Goal: Task Accomplishment & Management: Complete application form

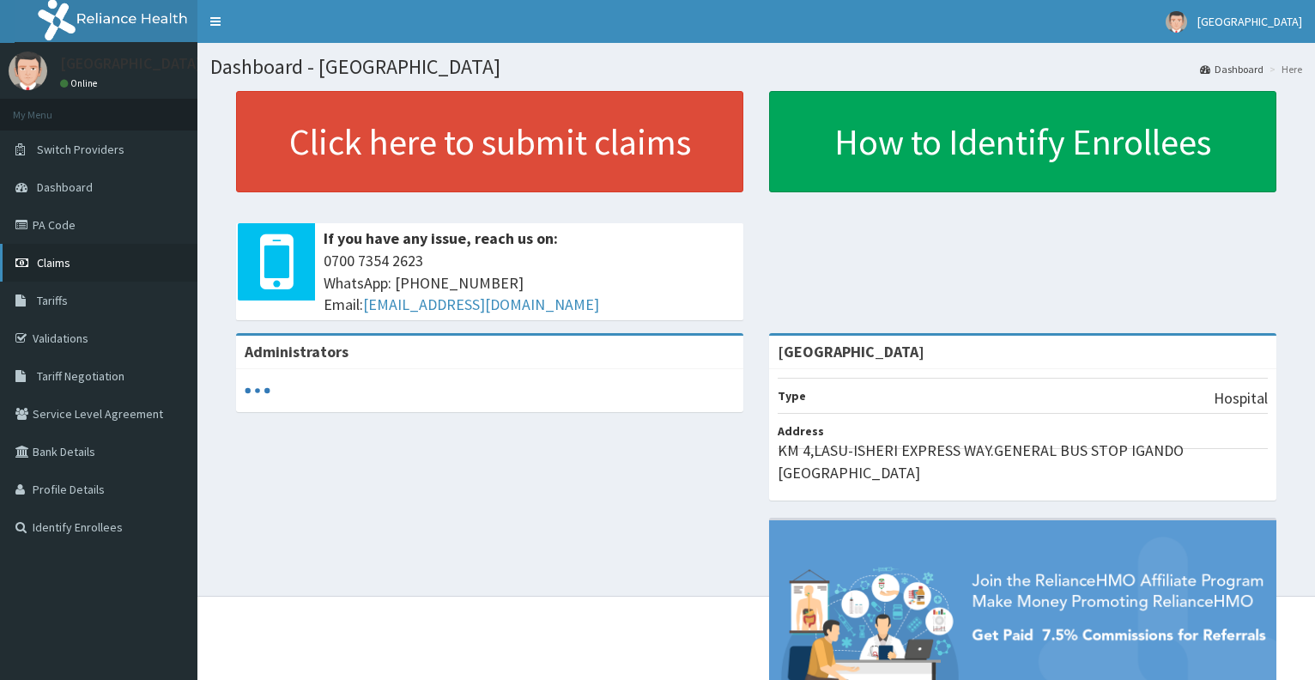
click at [58, 258] on span "Claims" at bounding box center [53, 262] width 33 height 15
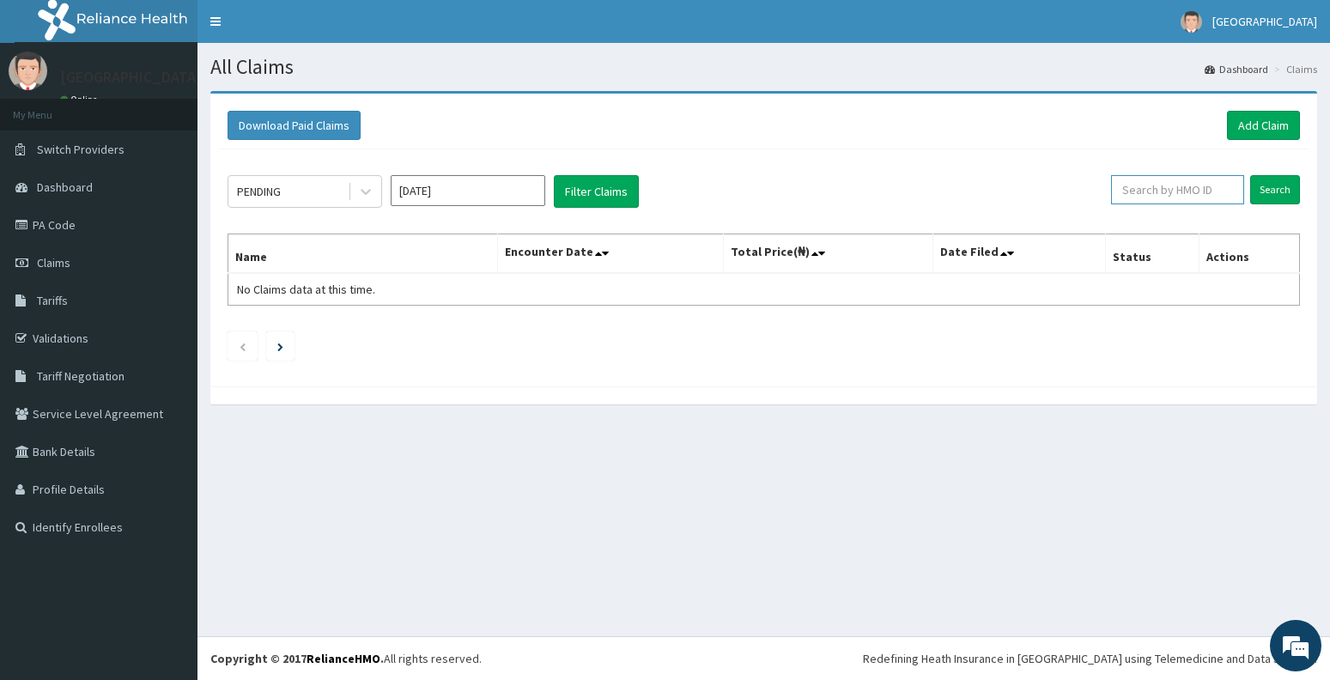
click at [1182, 179] on input "text" at bounding box center [1177, 189] width 133 height 29
paste input "2000"
type input "2"
drag, startPoint x: 1143, startPoint y: 196, endPoint x: 1135, endPoint y: 187, distance: 11.6
click at [1135, 187] on input "text" at bounding box center [1177, 189] width 133 height 29
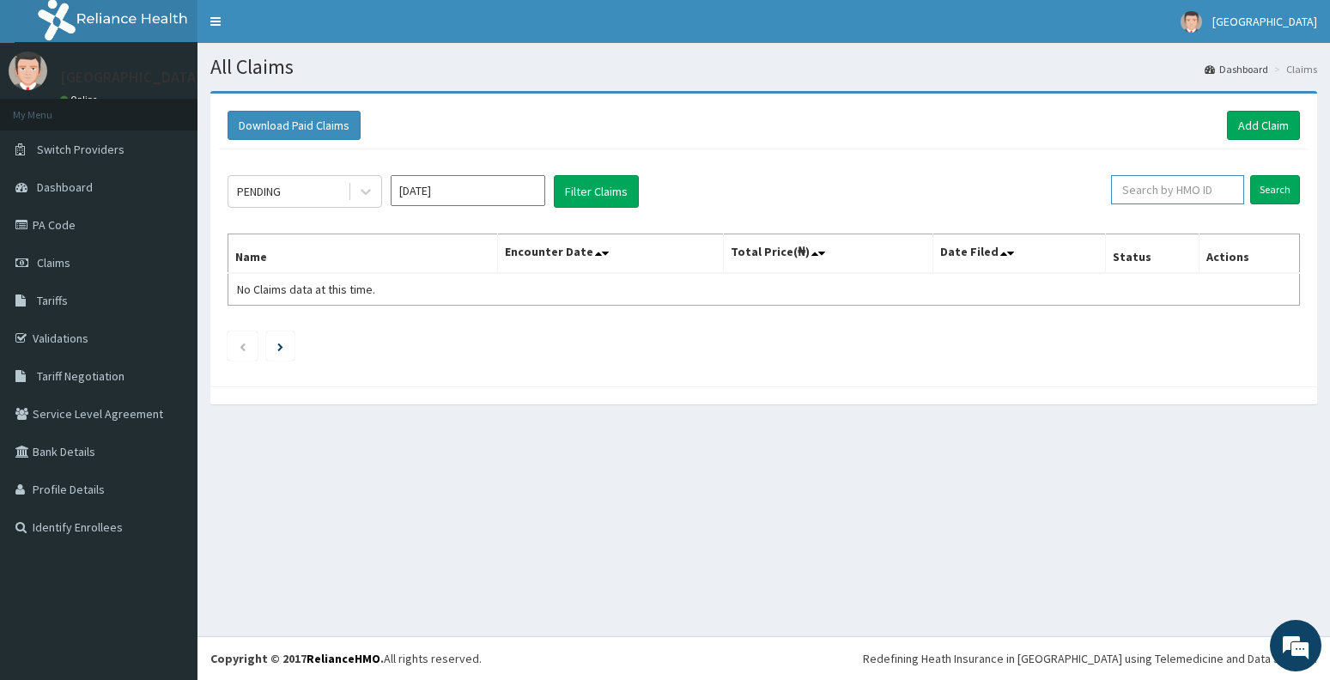
click at [1135, 187] on input "text" at bounding box center [1177, 189] width 133 height 29
paste input "OHT/10778/A"
type input "OHT/10778/A"
click at [1278, 189] on input "Search" at bounding box center [1275, 189] width 50 height 29
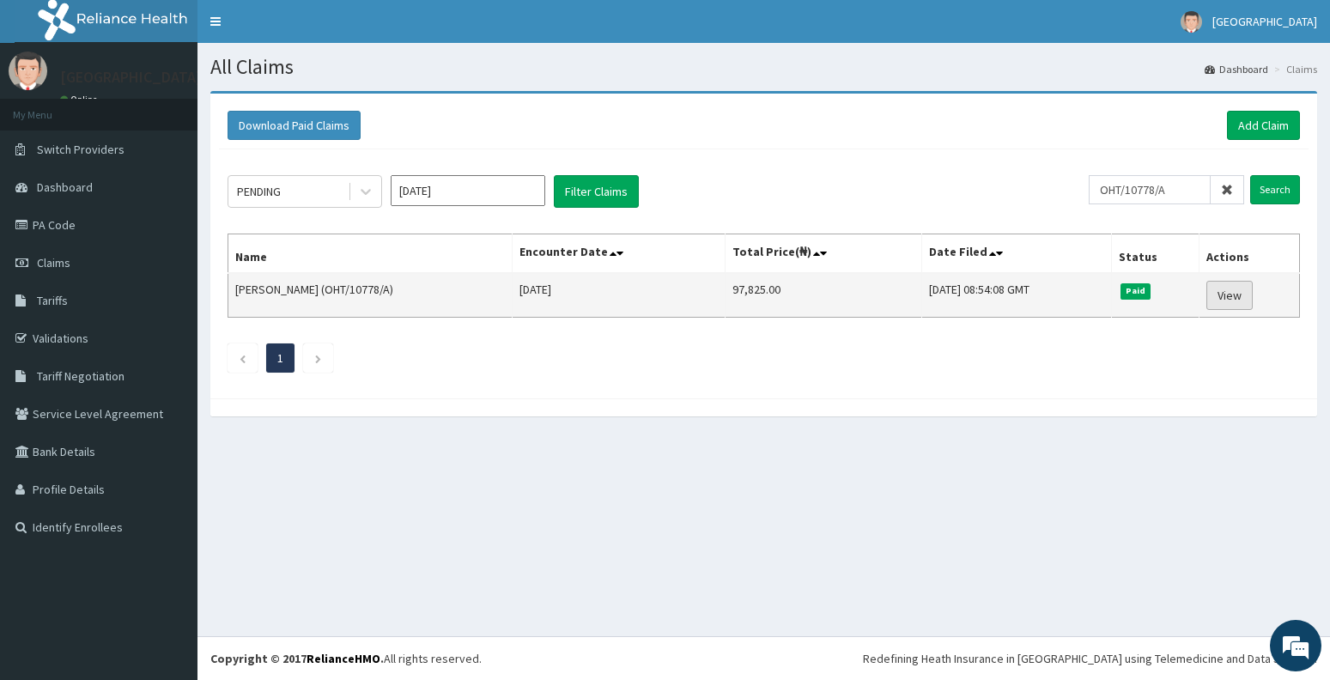
click at [1212, 299] on link "View" at bounding box center [1229, 295] width 46 height 29
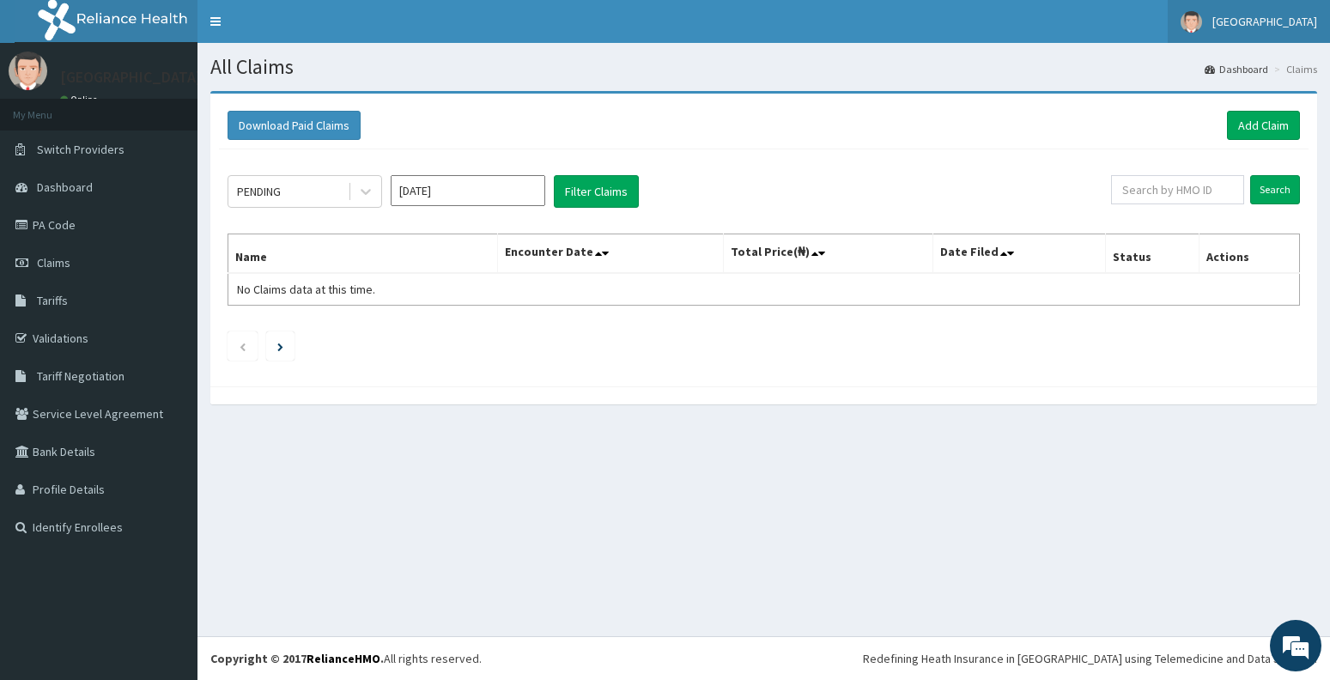
click at [1224, 18] on span "Alimosho General Hospital" at bounding box center [1264, 21] width 105 height 15
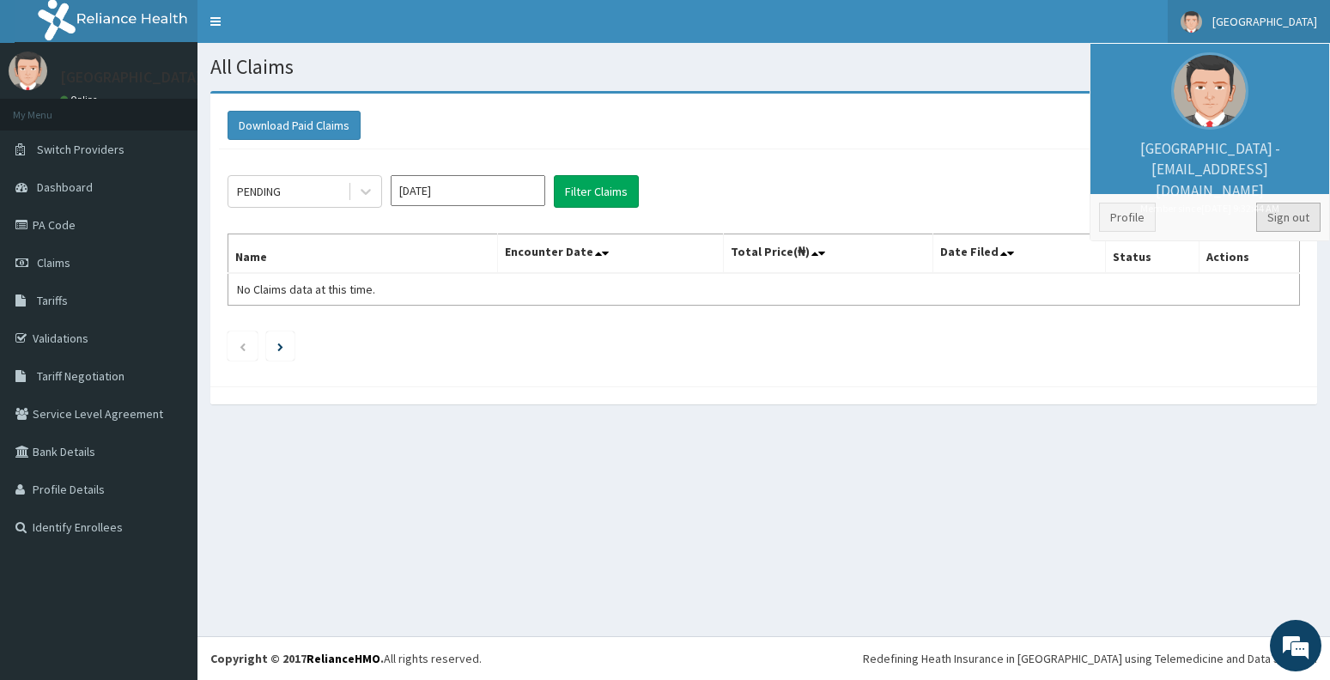
click at [1283, 216] on link "Sign out" at bounding box center [1288, 217] width 64 height 29
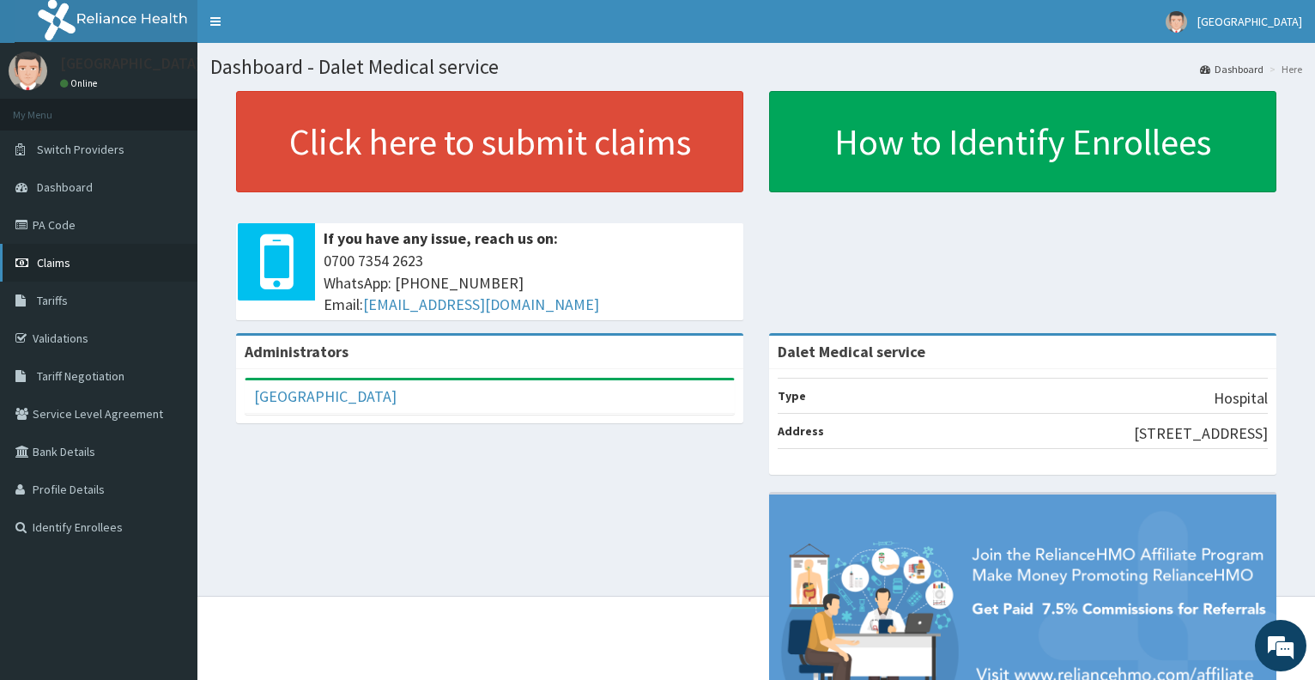
click at [69, 273] on link "Claims" at bounding box center [98, 263] width 197 height 38
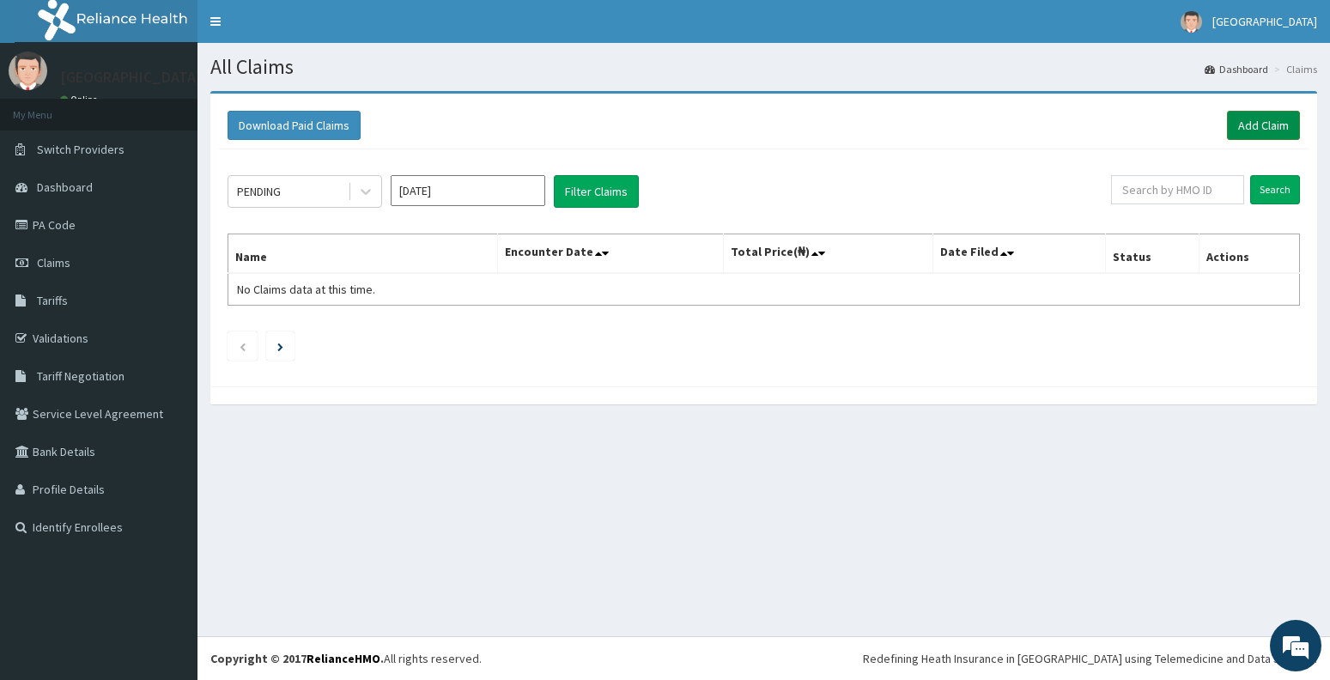
click at [1273, 121] on link "Add Claim" at bounding box center [1263, 125] width 73 height 29
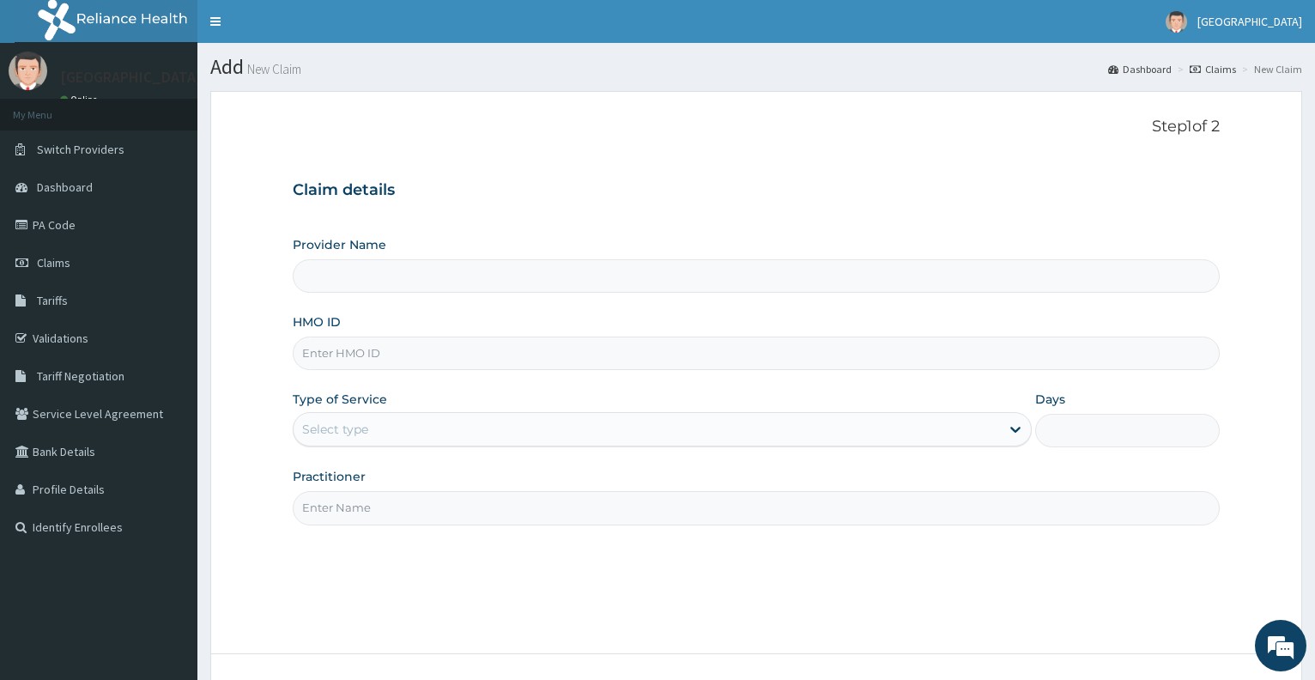
type input "Dalet Medical service"
click at [827, 345] on input "HMO ID" at bounding box center [756, 353] width 927 height 33
type input "APG/10078/C"
click at [811, 438] on div "Select type" at bounding box center [647, 429] width 706 height 27
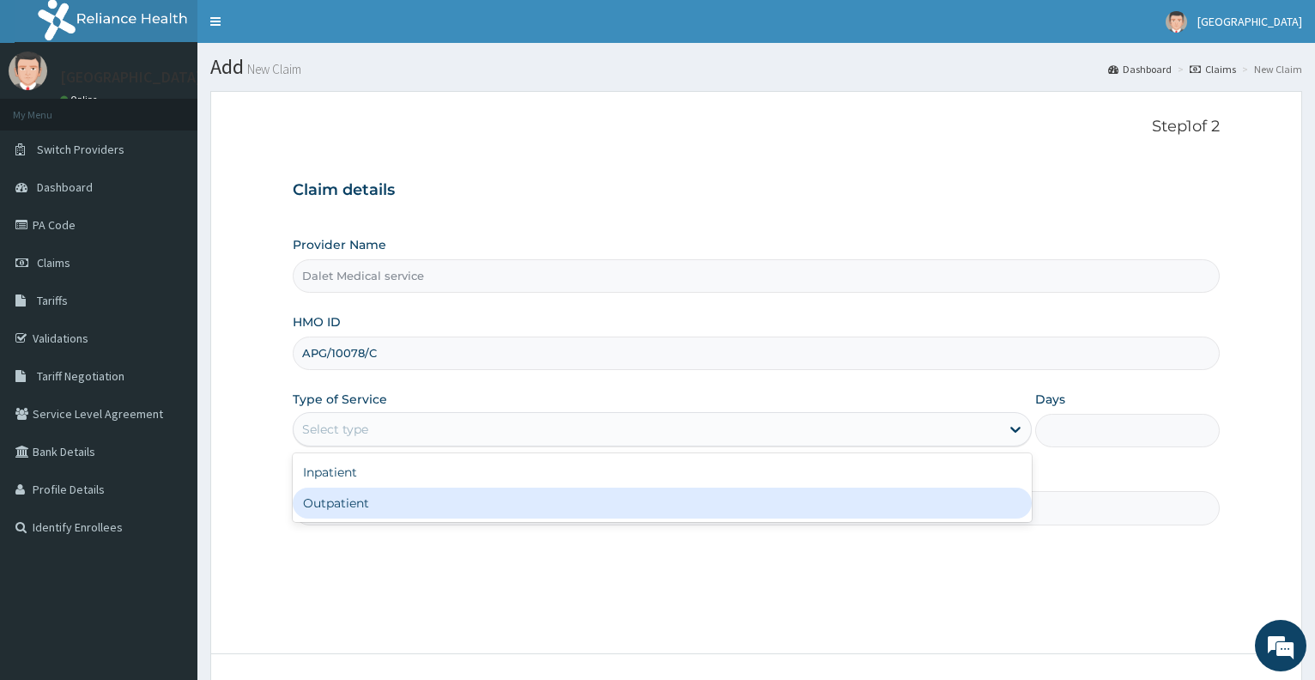
click at [902, 501] on div "Outpatient" at bounding box center [662, 503] width 738 height 31
type input "1"
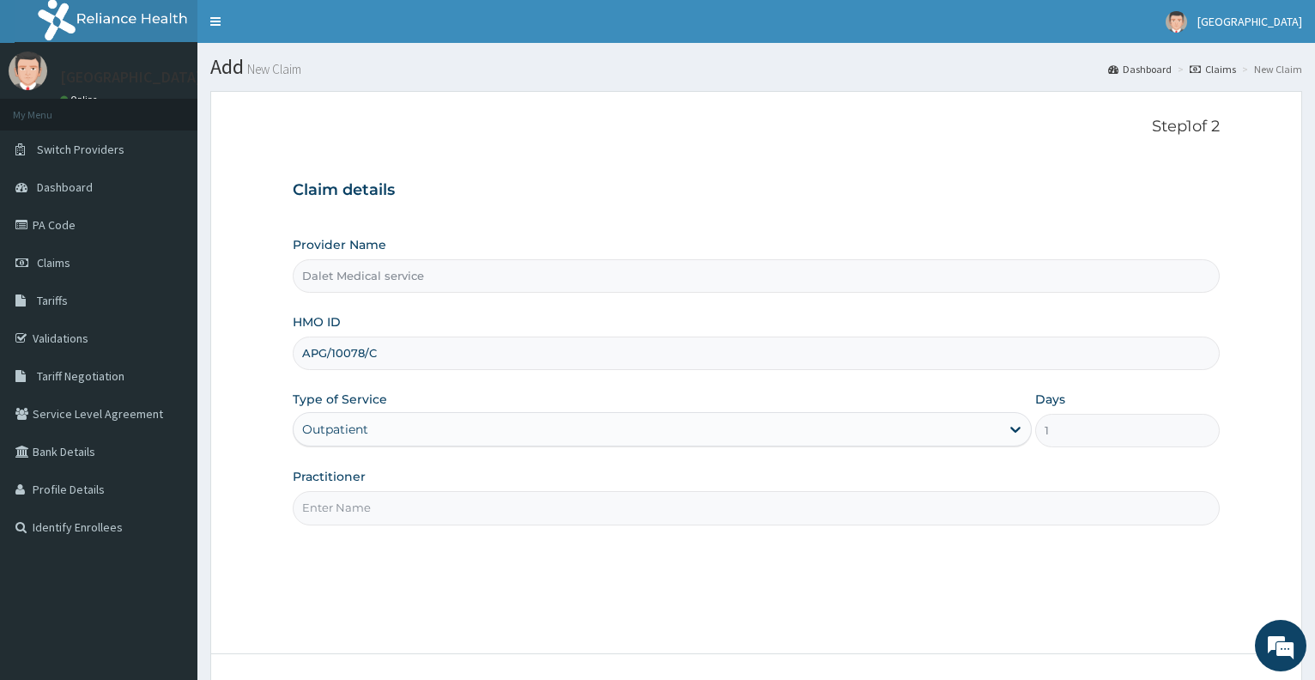
click at [892, 507] on input "Practitioner" at bounding box center [756, 507] width 927 height 33
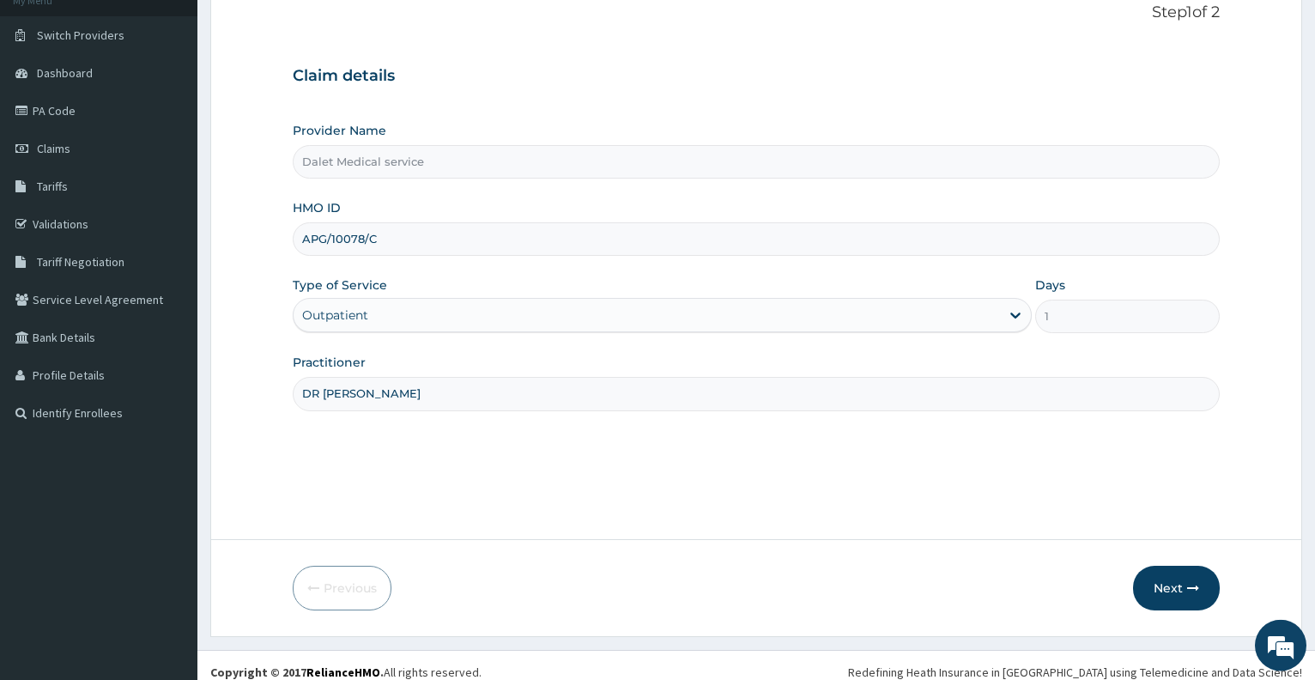
scroll to position [128, 0]
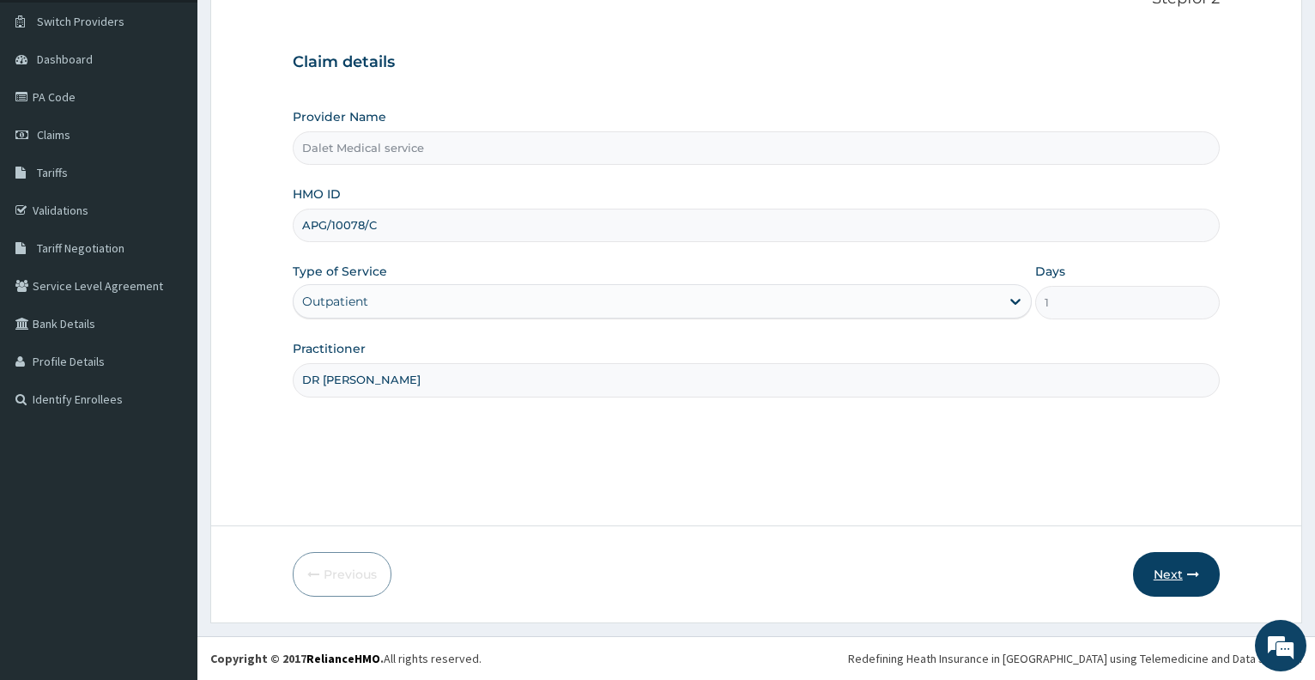
type input "DR [PERSON_NAME]"
click at [1175, 579] on button "Next" at bounding box center [1176, 574] width 87 height 45
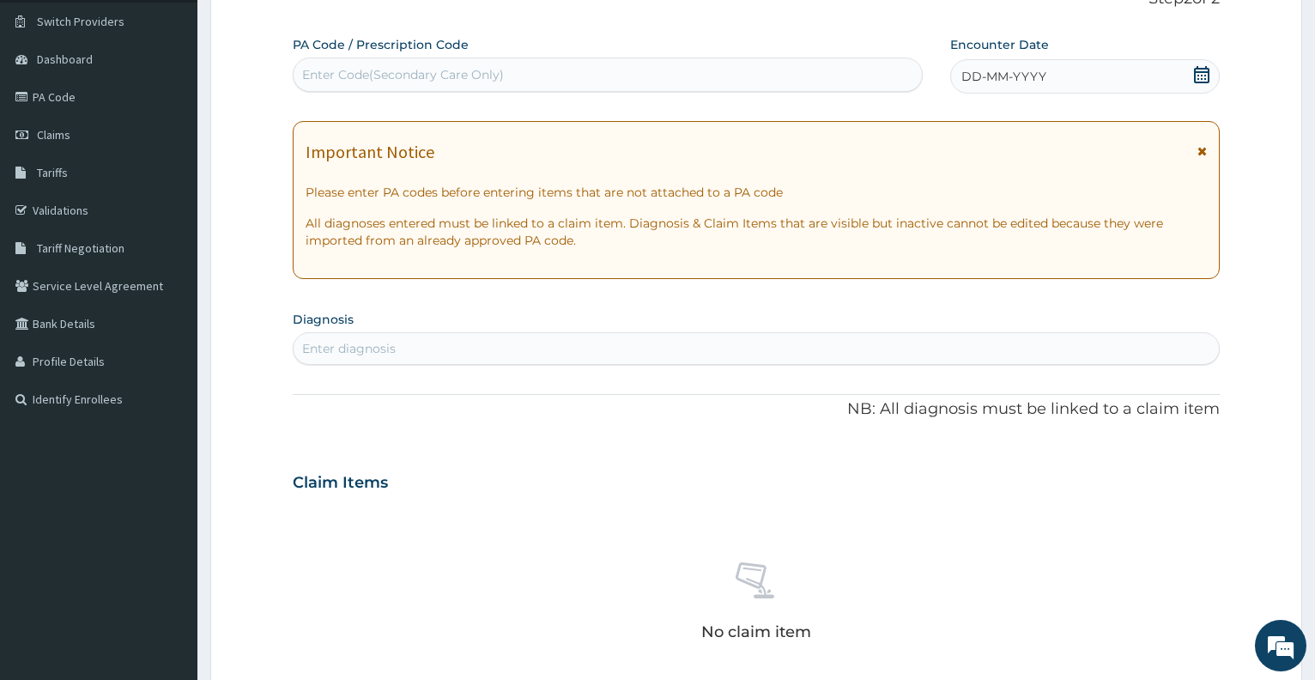
click at [691, 80] on div "Enter Code(Secondary Care Only)" at bounding box center [608, 74] width 628 height 27
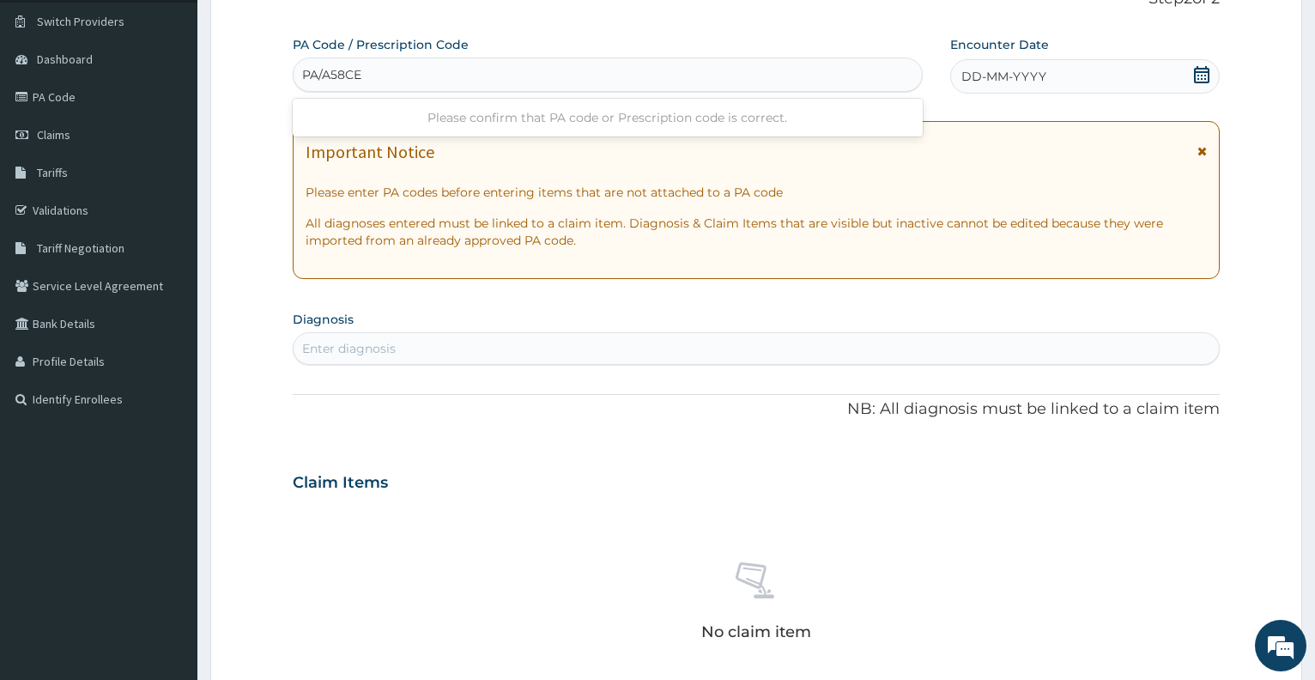
type input "PA/A58CE2"
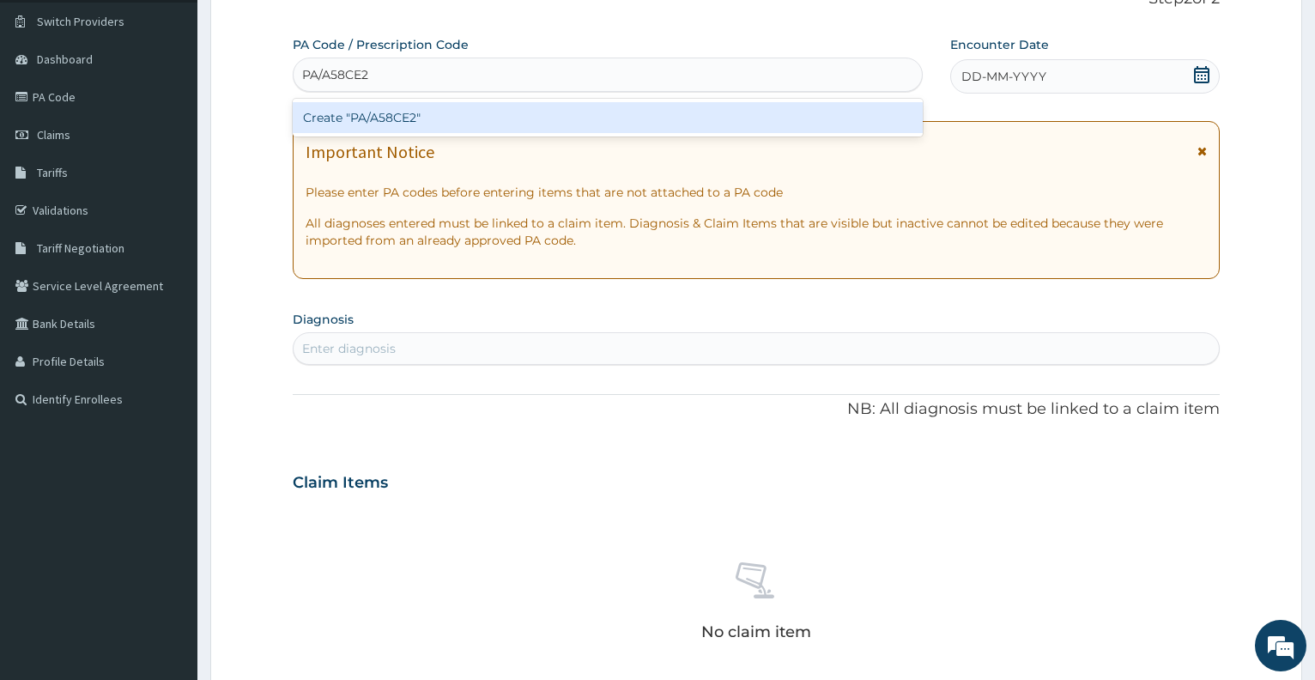
click at [707, 110] on div "Create "PA/A58CE2"" at bounding box center [607, 117] width 629 height 31
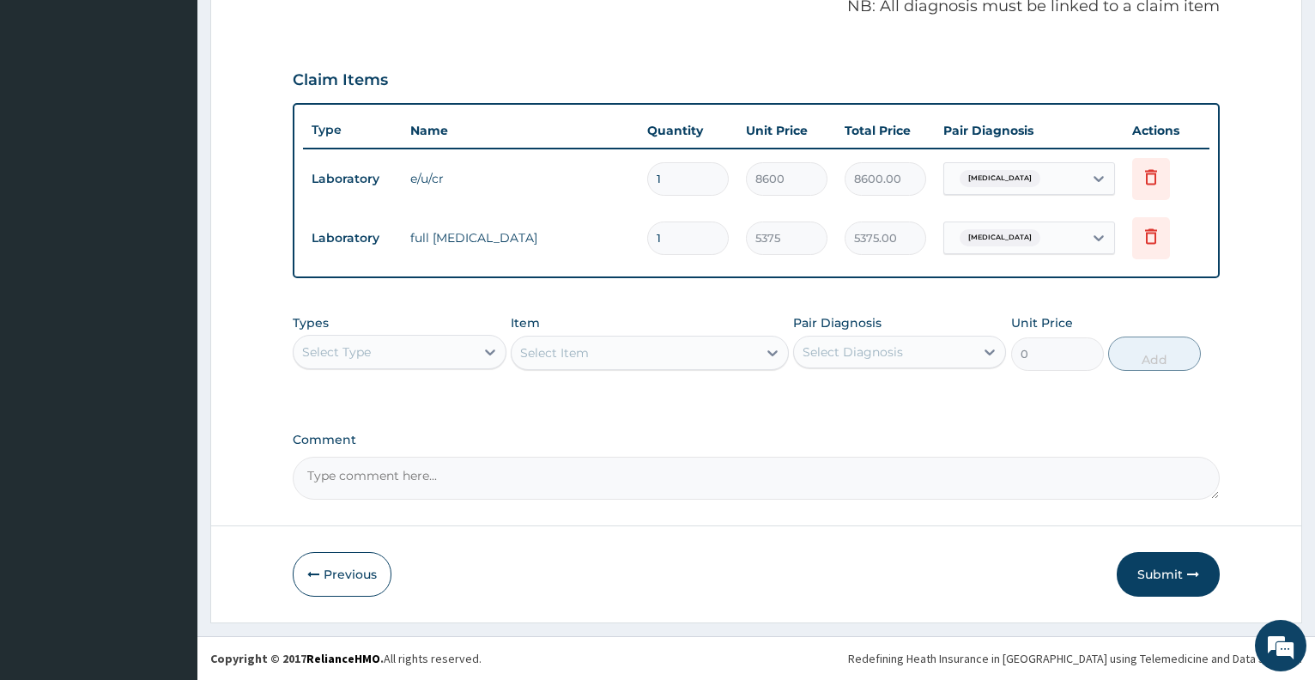
scroll to position [0, 0]
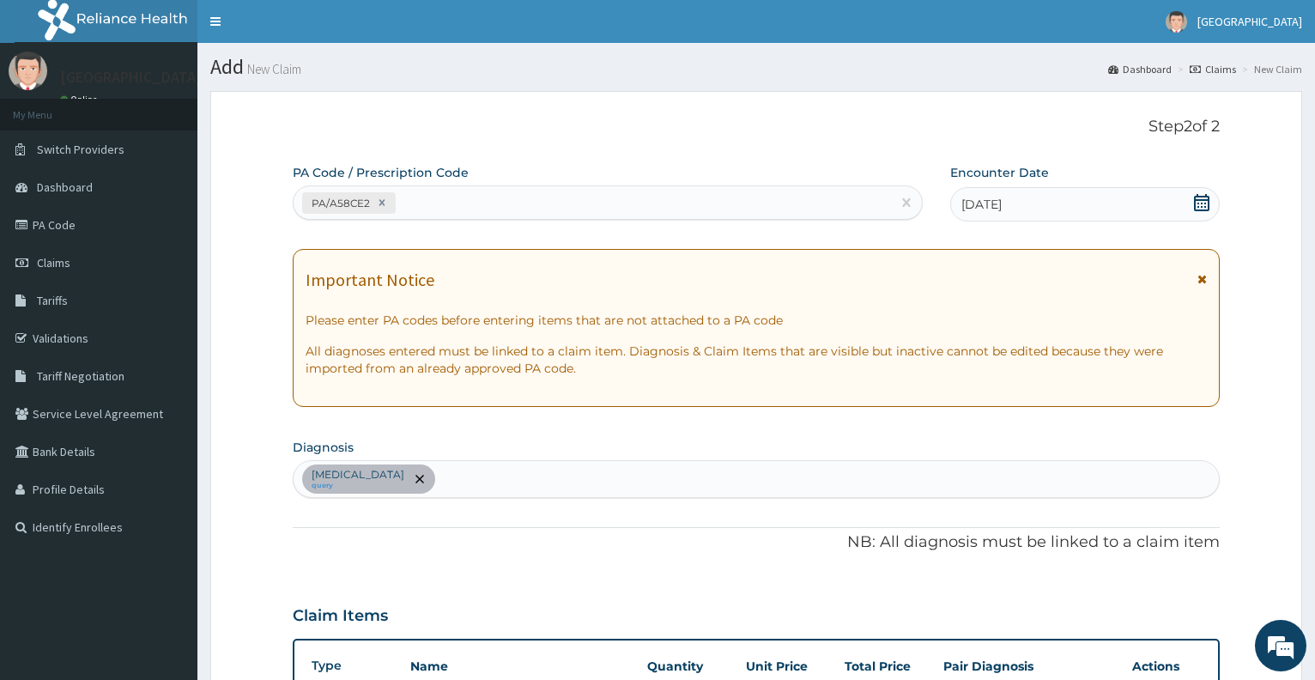
click at [556, 485] on div "[MEDICAL_DATA] query" at bounding box center [757, 479] width 926 height 36
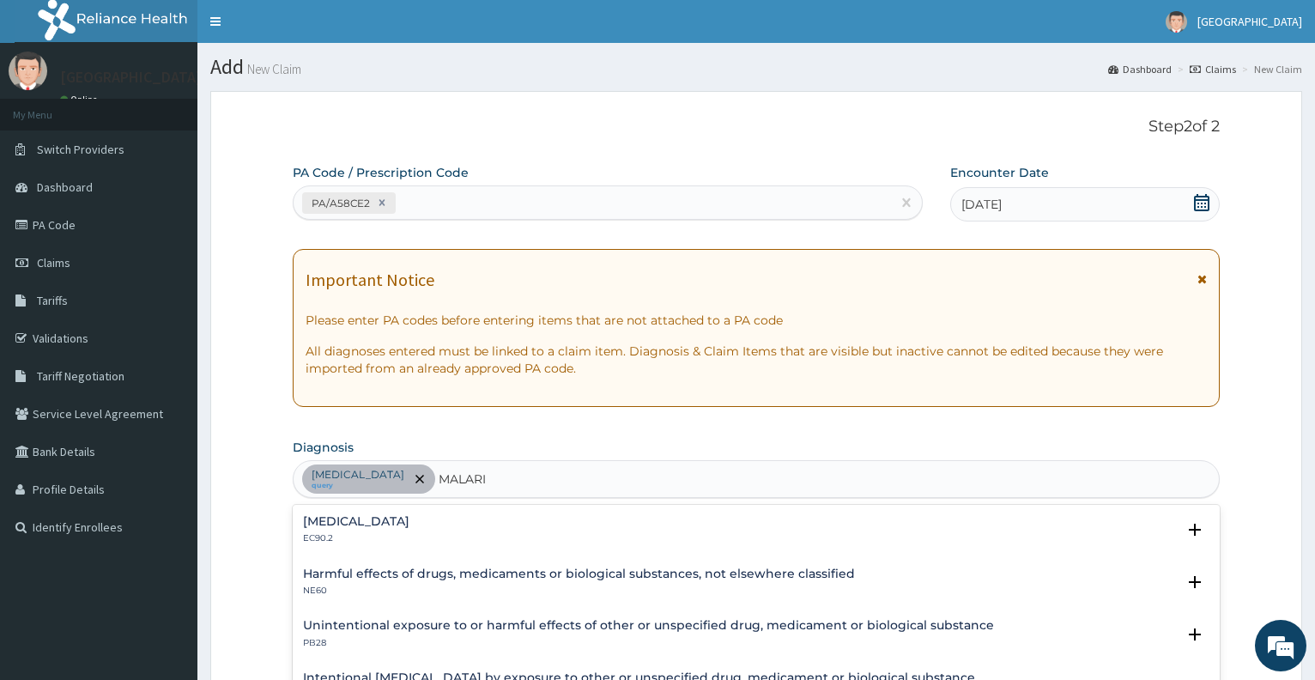
type input "[MEDICAL_DATA]"
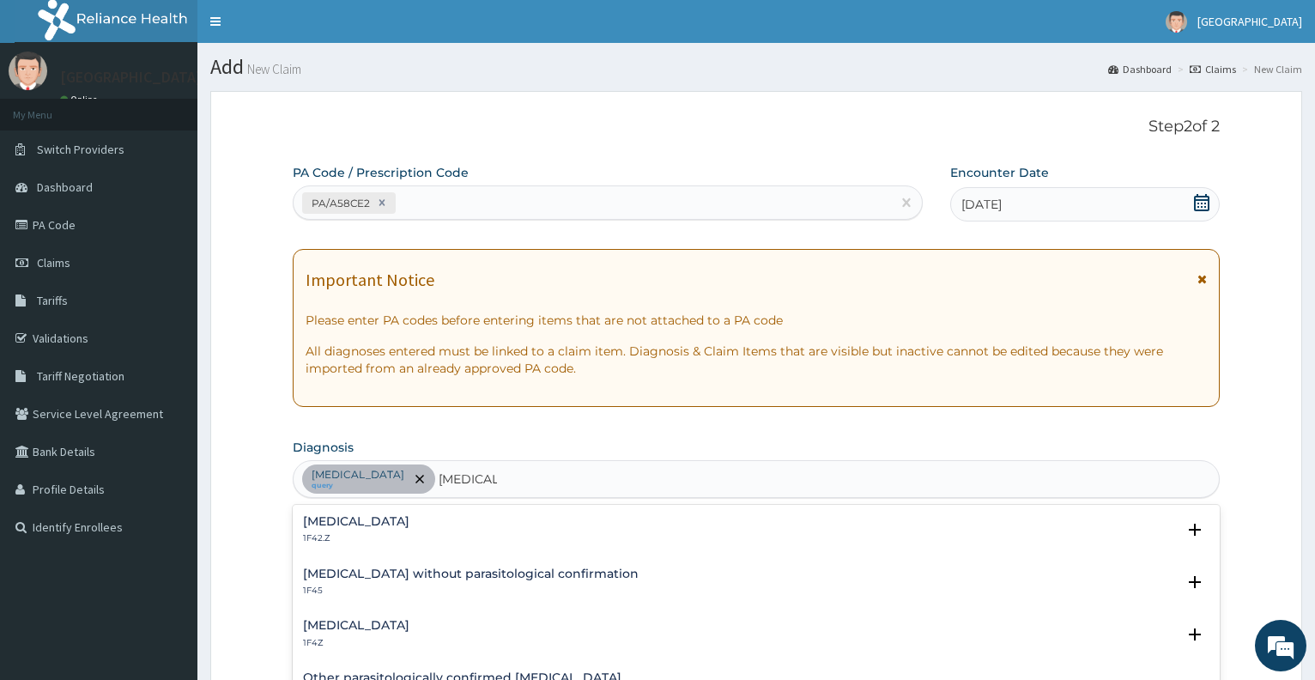
click at [410, 641] on p "1F4Z" at bounding box center [356, 643] width 106 height 12
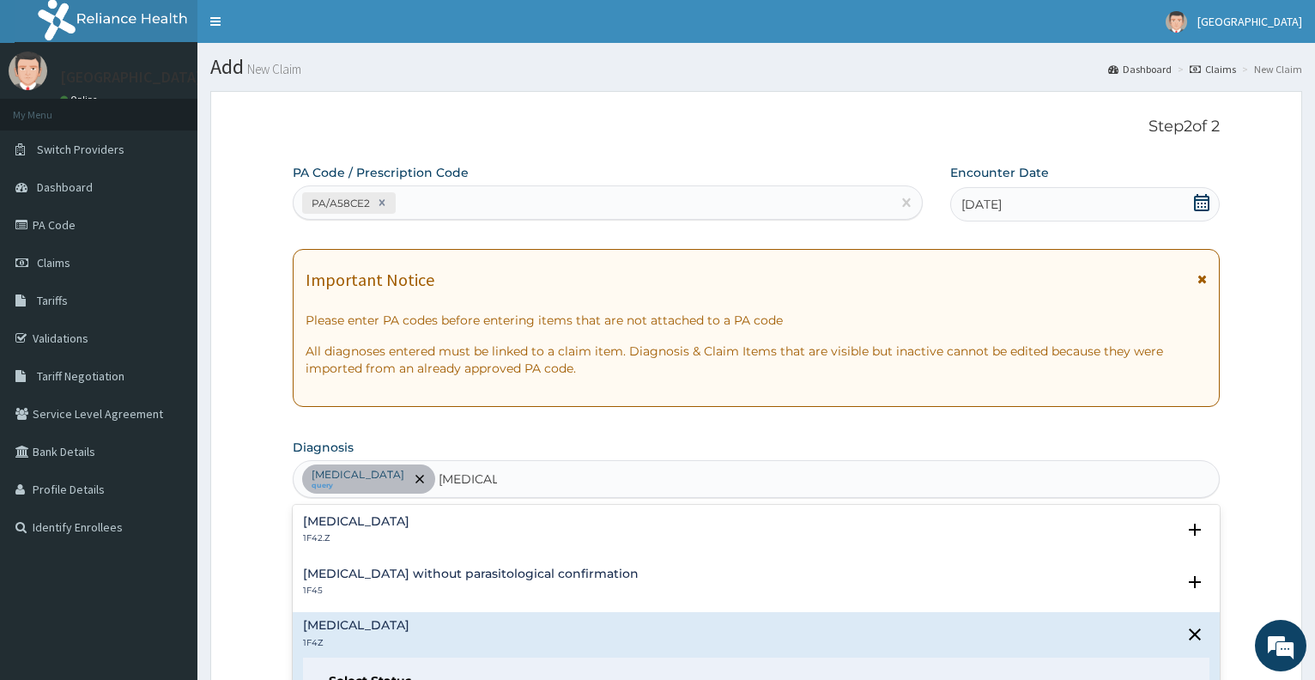
scroll to position [536, 0]
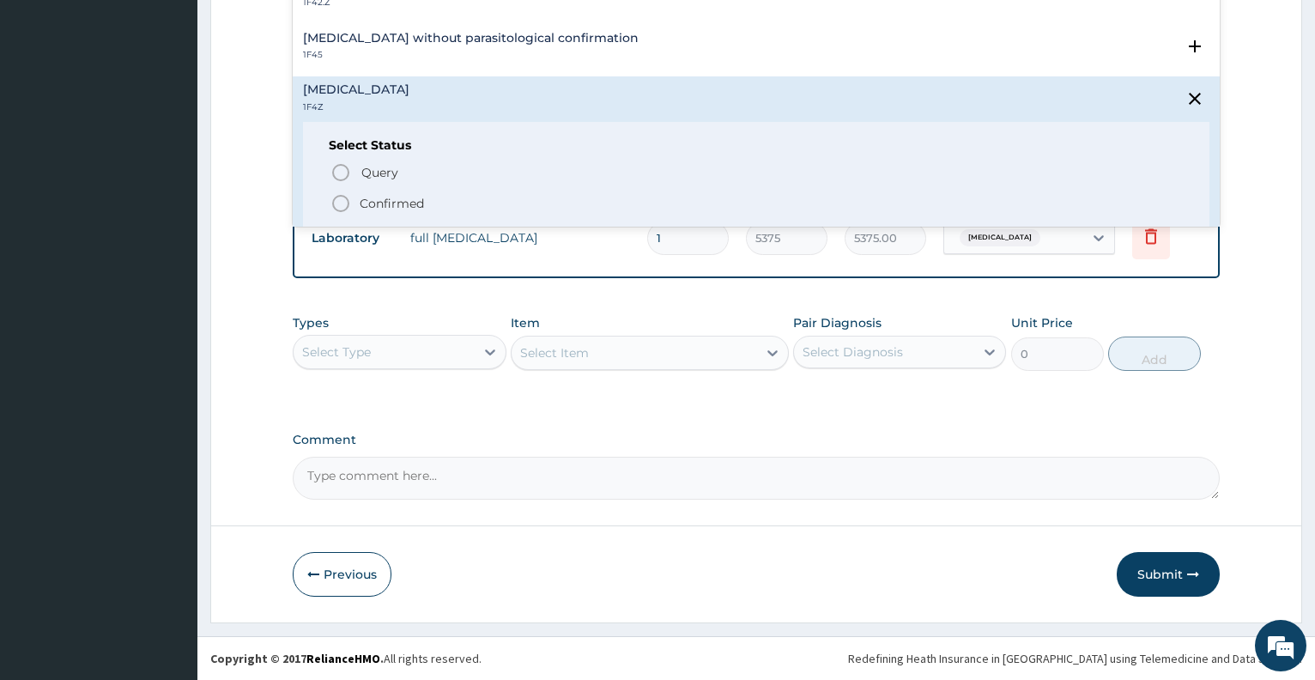
click at [379, 161] on div "Select Status Query Query covers suspected (?), Keep in view (kiv), Ruled out (…" at bounding box center [756, 176] width 907 height 109
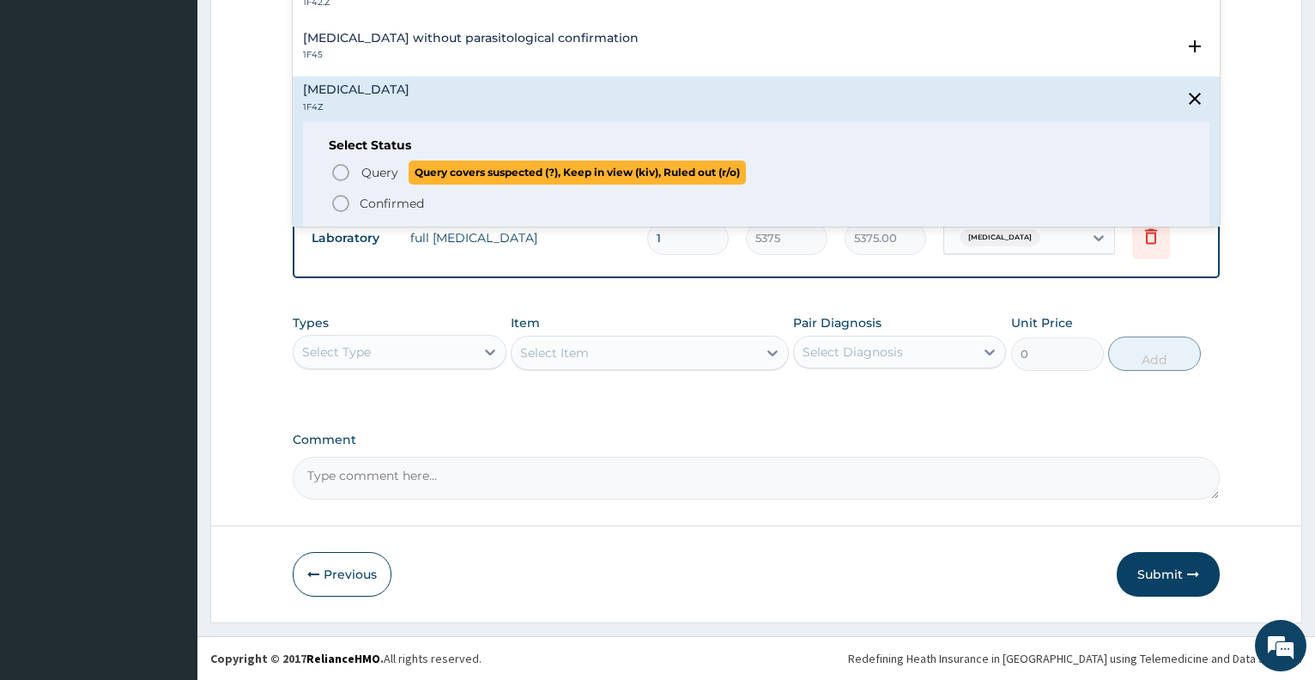
click at [374, 169] on span "Query" at bounding box center [379, 172] width 37 height 17
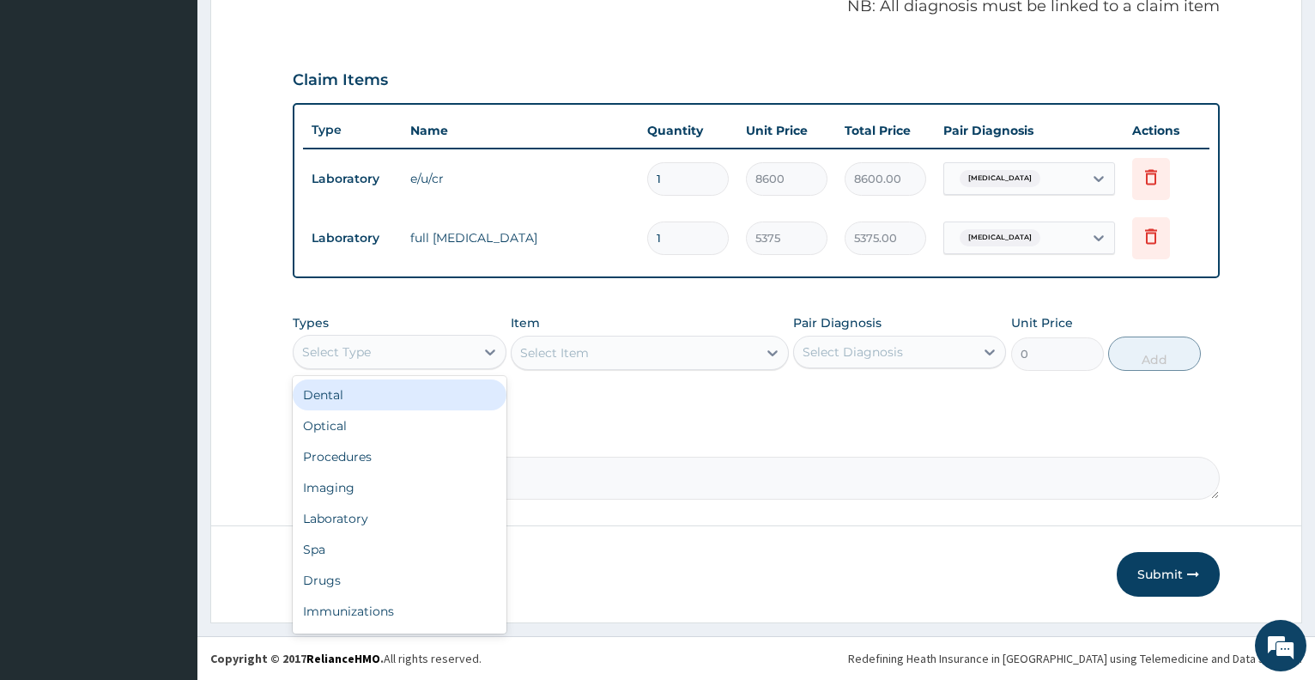
click at [428, 345] on div "Select Type" at bounding box center [384, 351] width 180 height 27
type input "L"
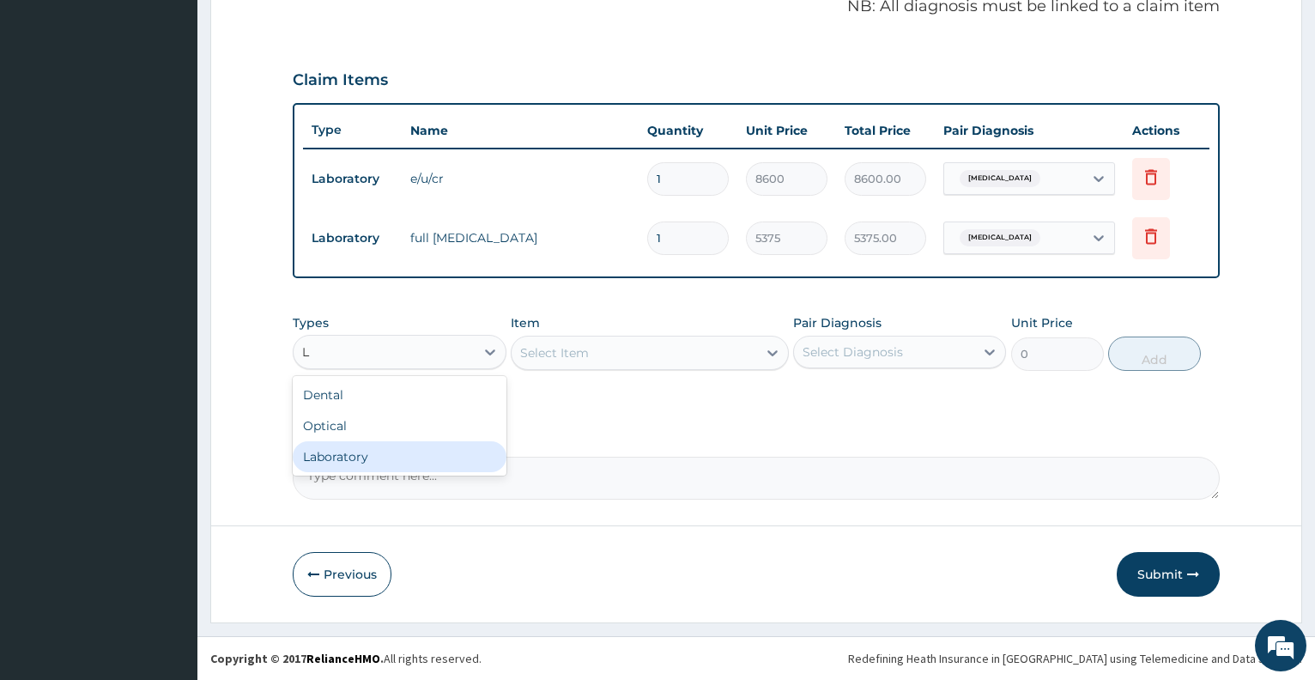
click at [401, 451] on div "Laboratory" at bounding box center [399, 456] width 213 height 31
click at [628, 352] on div "Select Item" at bounding box center [635, 352] width 246 height 27
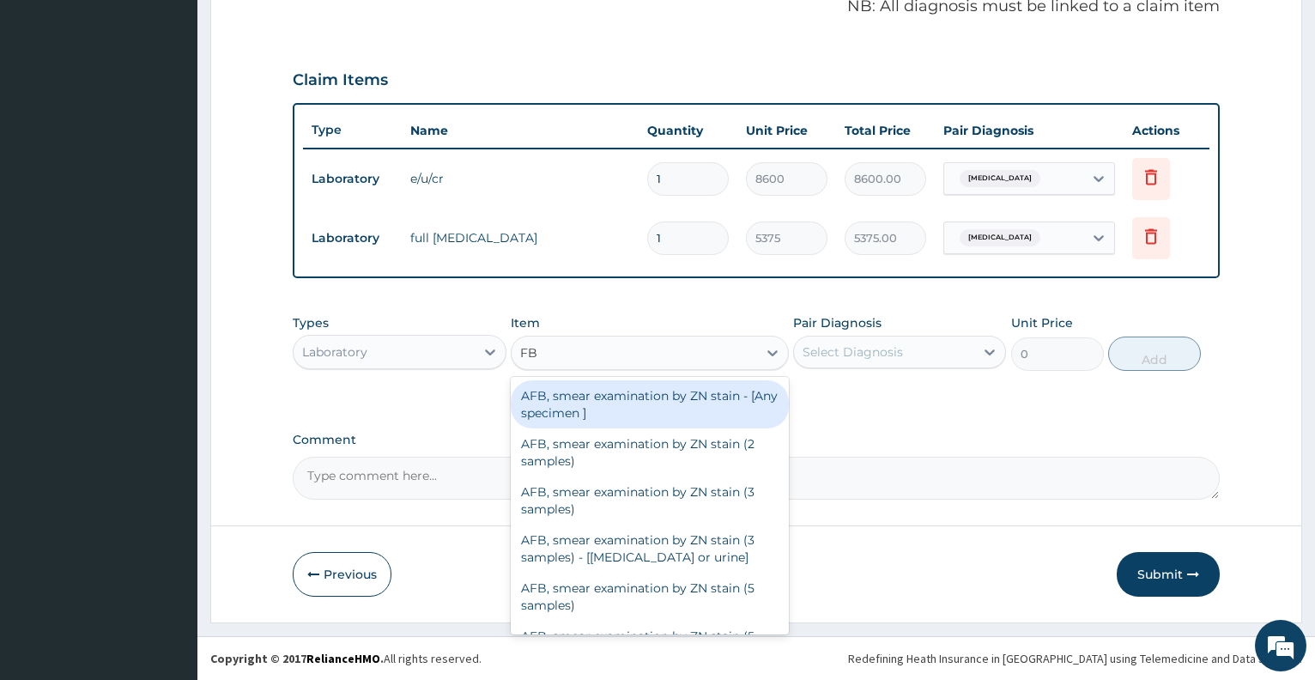
type input "FBC"
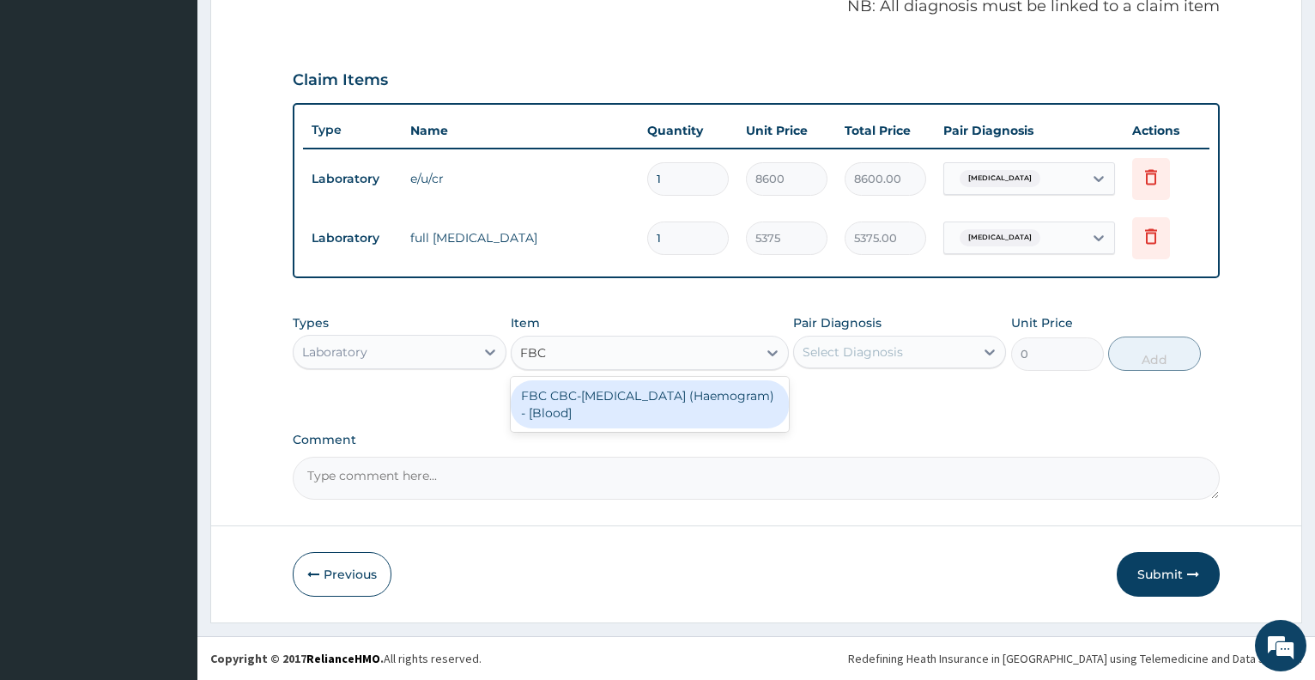
click at [647, 399] on div "FBC CBC-[MEDICAL_DATA] (Haemogram) - [Blood]" at bounding box center [650, 404] width 278 height 48
type input "4300"
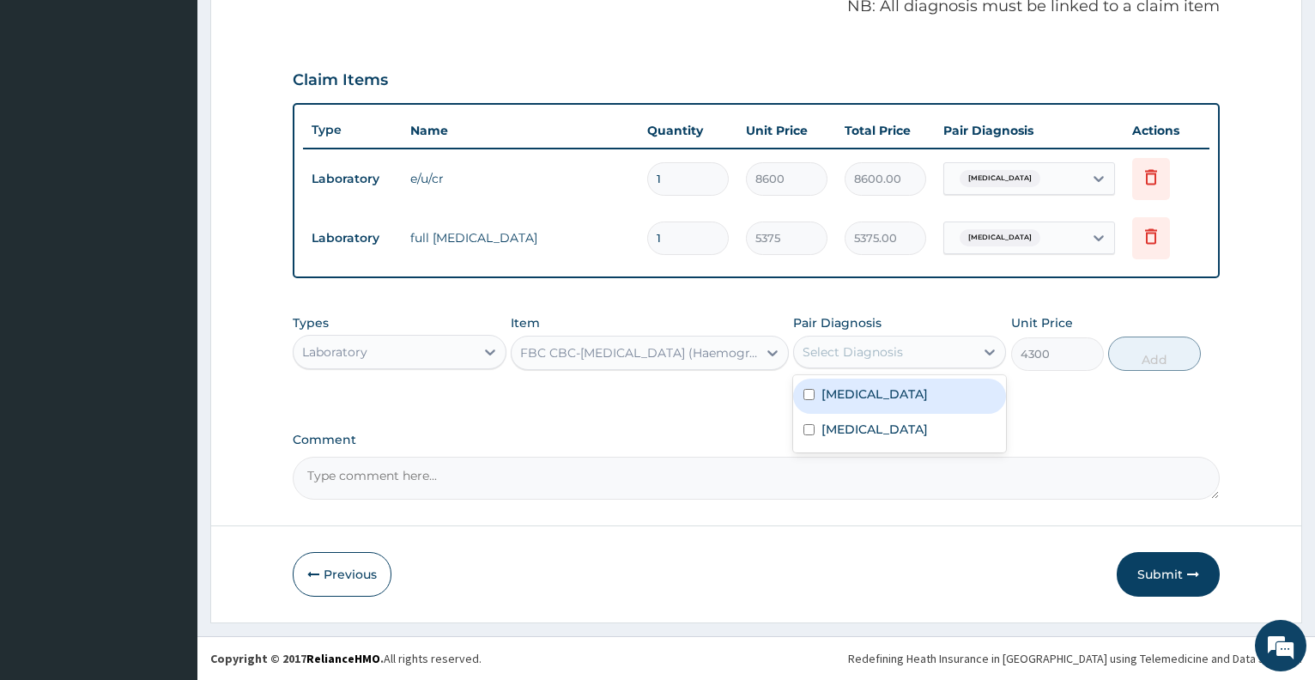
click at [928, 346] on div "Select Diagnosis" at bounding box center [884, 351] width 180 height 27
click at [903, 418] on div "[MEDICAL_DATA]" at bounding box center [899, 431] width 213 height 35
checkbox input "true"
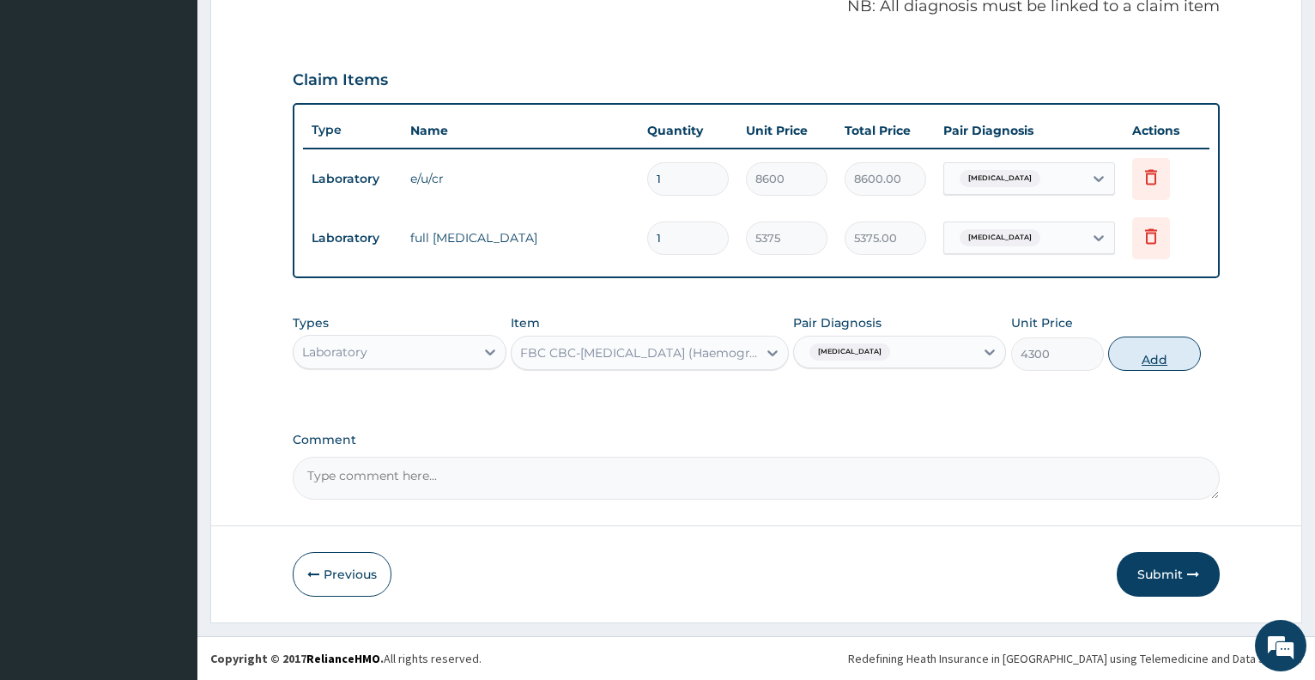
click at [1127, 353] on button "Add" at bounding box center [1155, 354] width 93 height 34
type input "0"
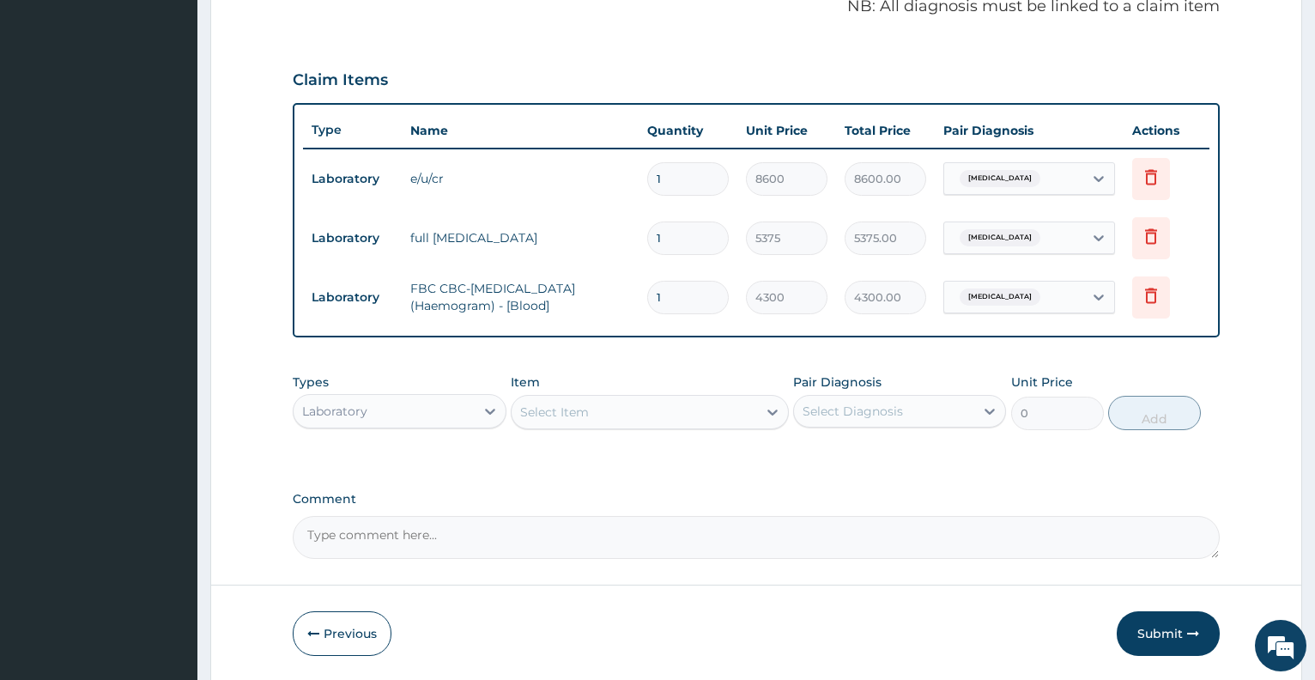
click at [683, 412] on div "Select Item" at bounding box center [635, 411] width 246 height 27
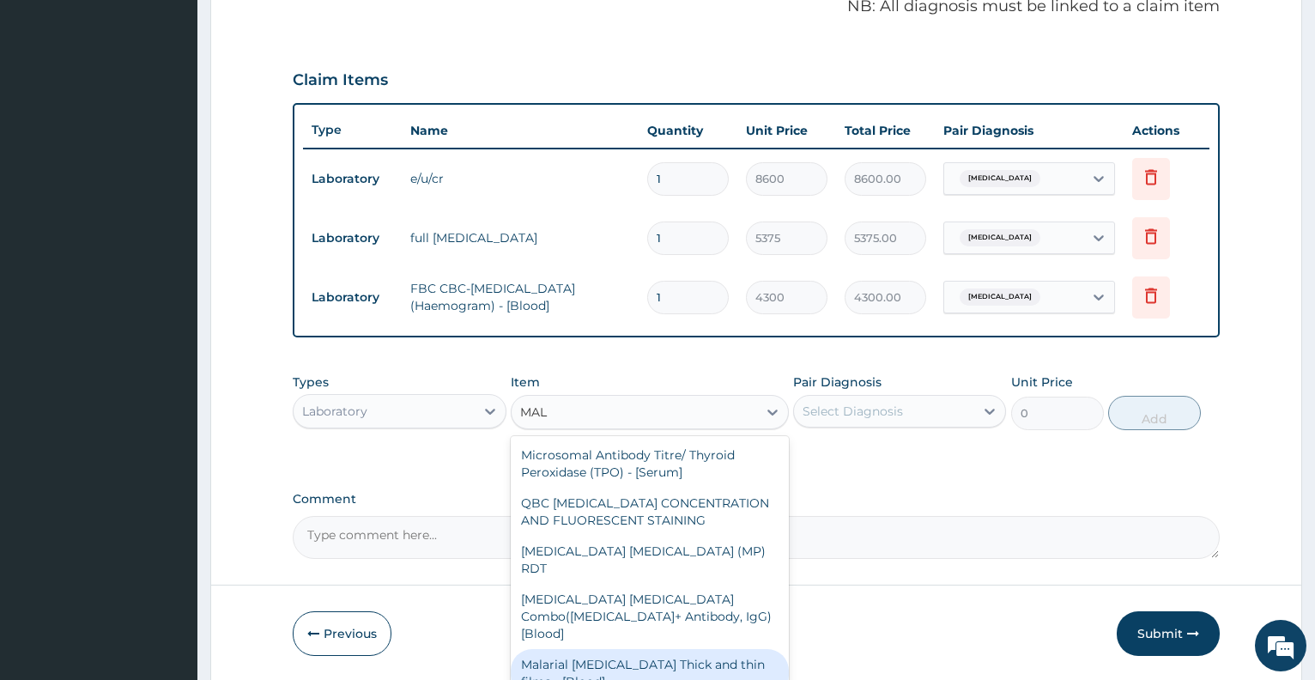
type input "MALA"
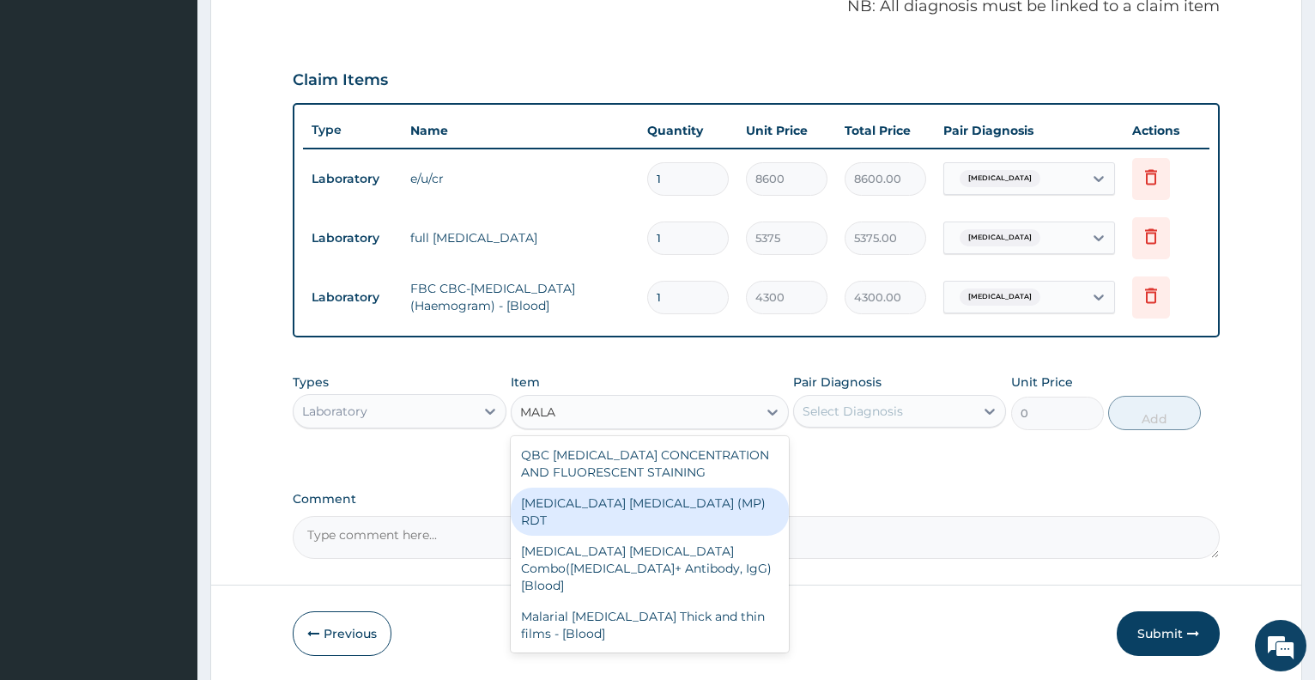
click at [714, 501] on div "[MEDICAL_DATA] [MEDICAL_DATA] (MP) RDT" at bounding box center [650, 512] width 278 height 48
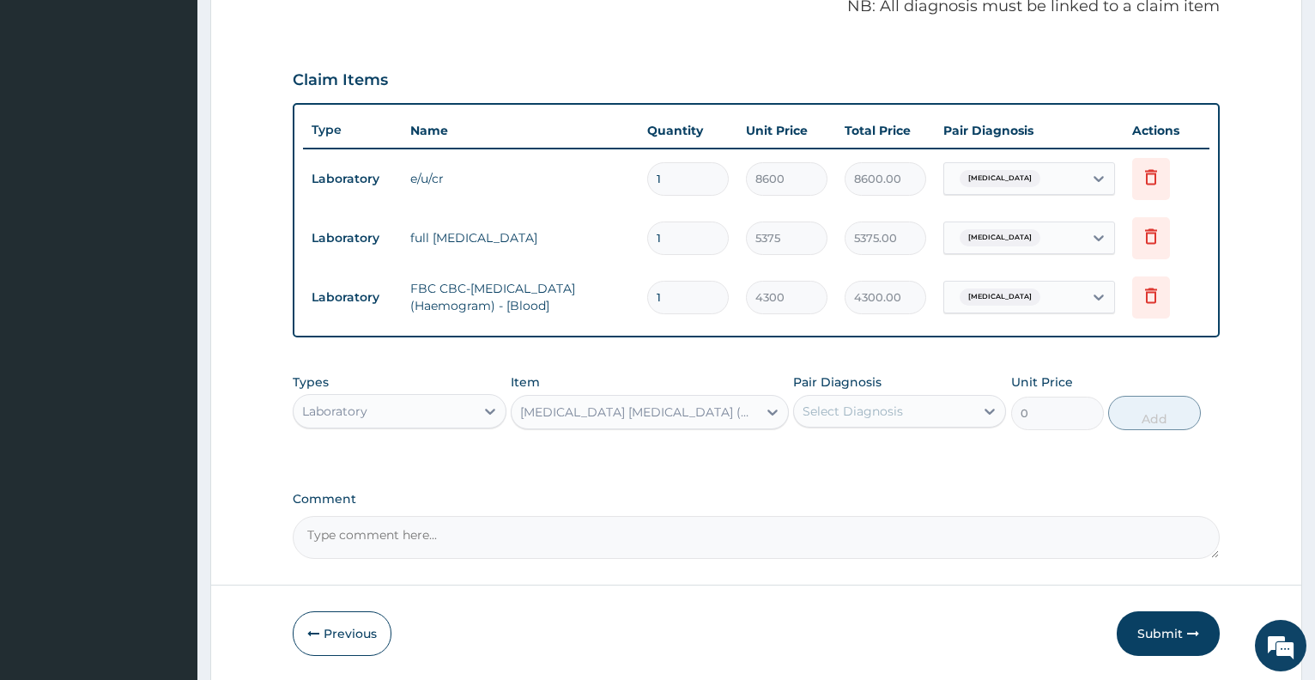
type input "1612.5"
click at [860, 407] on div "Select Diagnosis" at bounding box center [853, 411] width 100 height 17
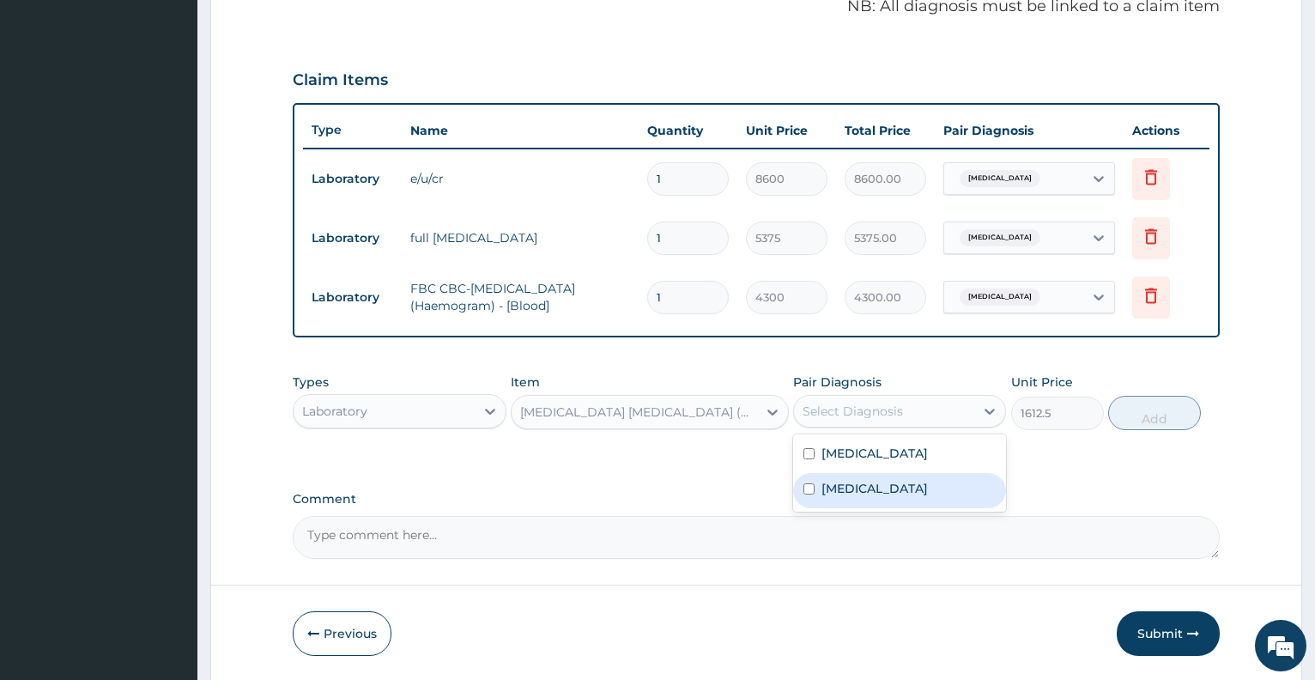
click at [902, 489] on label "[MEDICAL_DATA]" at bounding box center [875, 488] width 106 height 17
checkbox input "true"
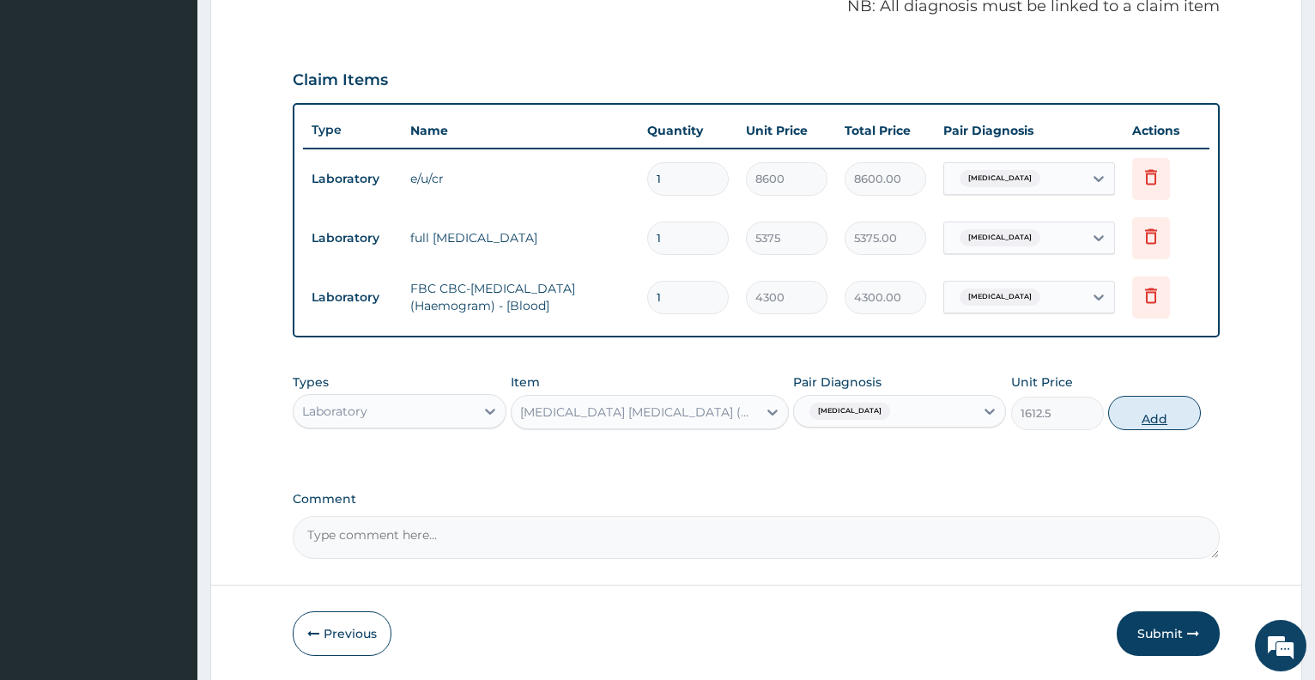
click at [1124, 407] on button "Add" at bounding box center [1155, 413] width 93 height 34
type input "0"
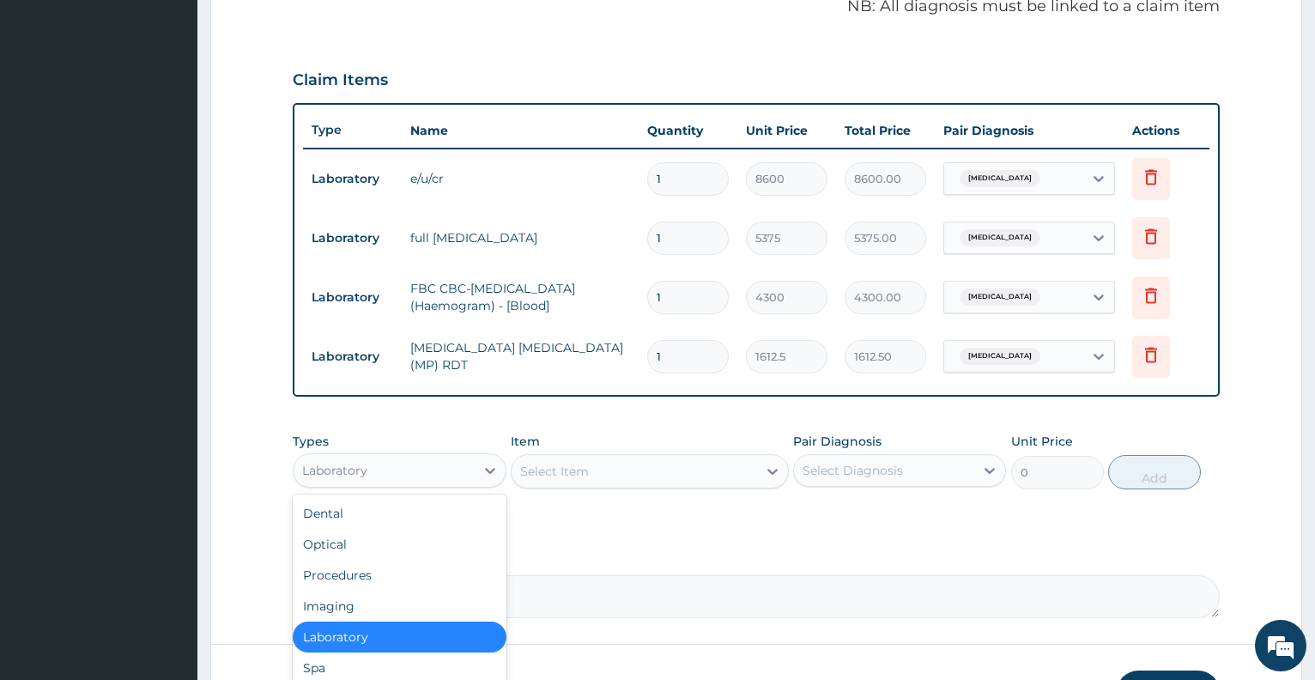
click at [428, 478] on div "Laboratory" at bounding box center [384, 470] width 180 height 27
type input "P"
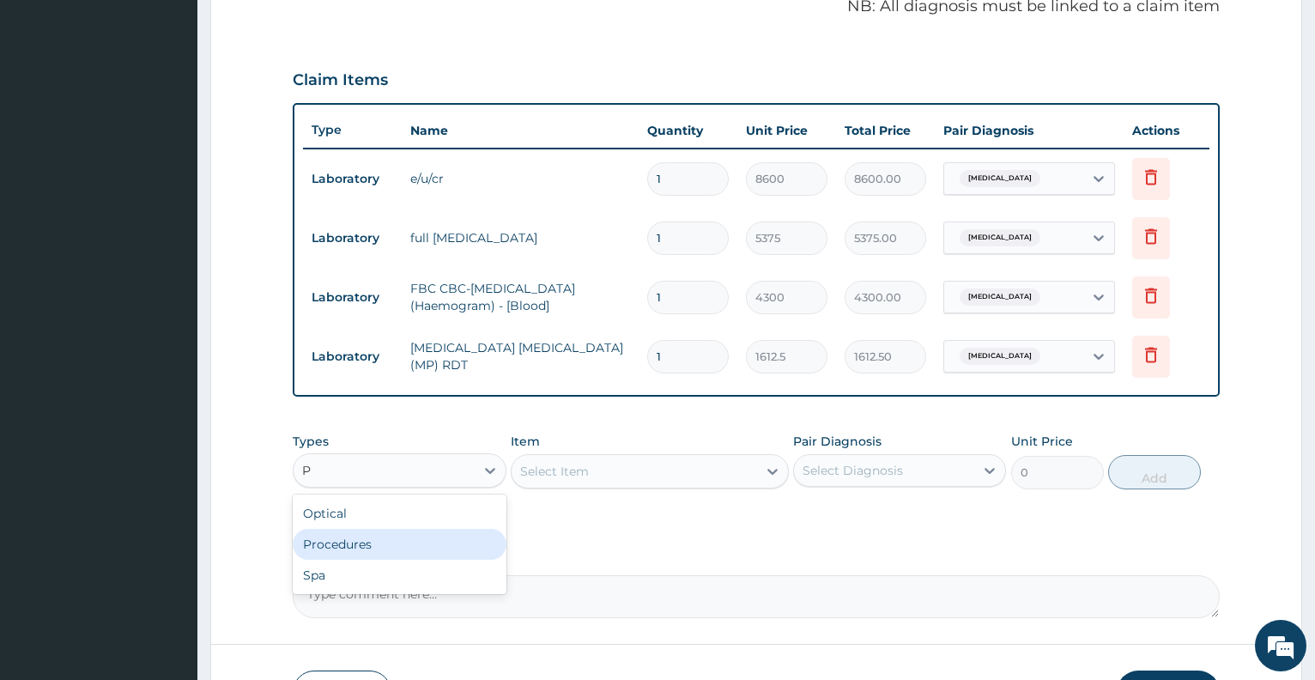
click at [416, 535] on div "Procedures" at bounding box center [399, 544] width 213 height 31
click at [617, 467] on div "Select Item" at bounding box center [635, 471] width 246 height 27
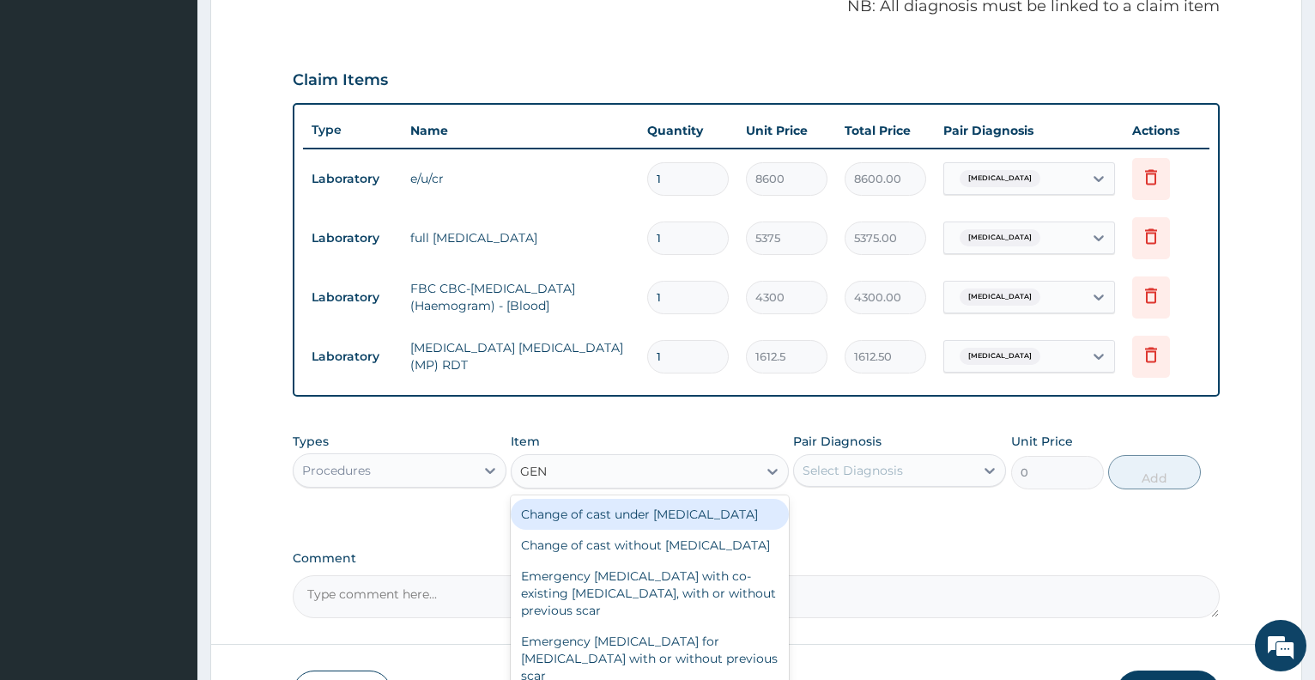
type input "GENE"
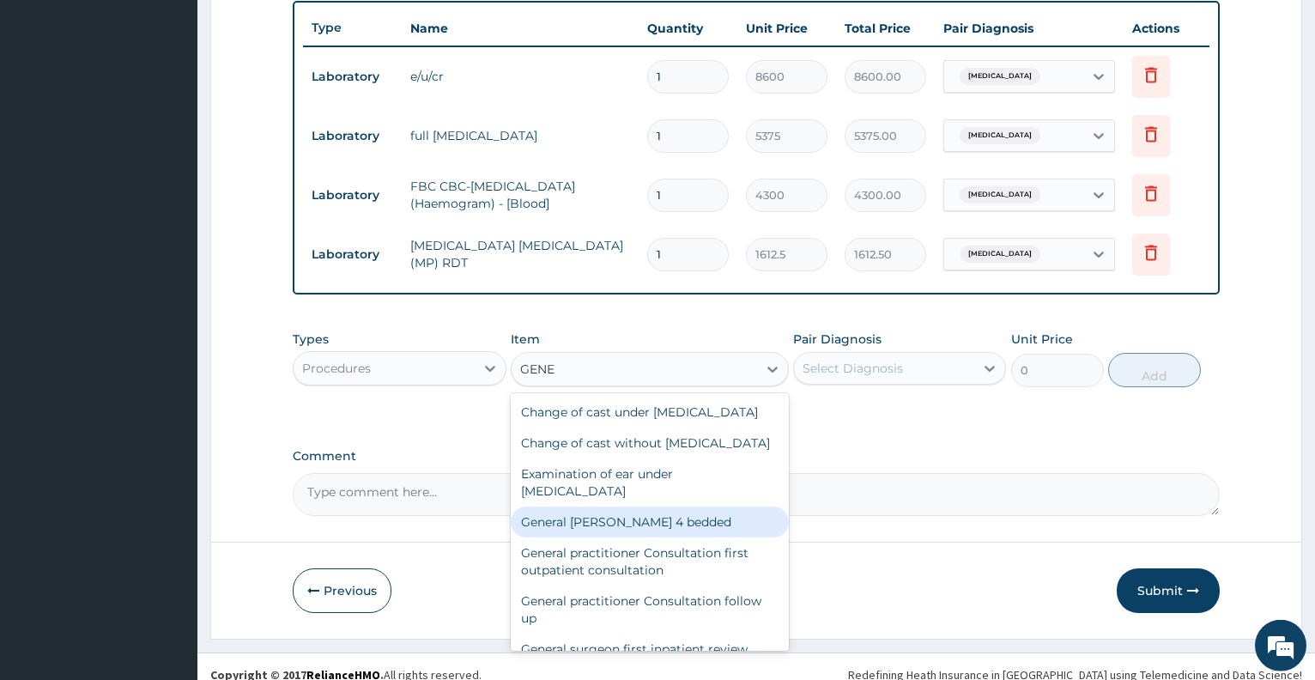
scroll to position [654, 0]
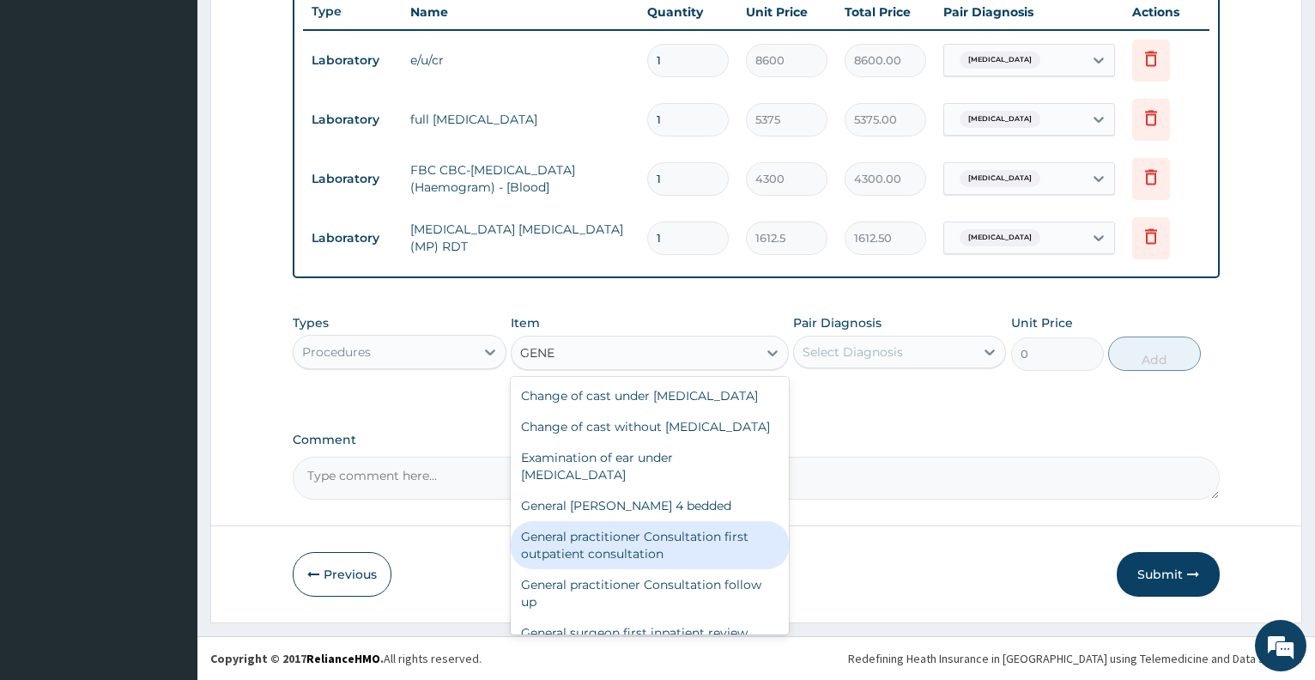
click at [721, 569] on div "General practitioner Consultation first outpatient consultation" at bounding box center [650, 545] width 278 height 48
type input "3547.5"
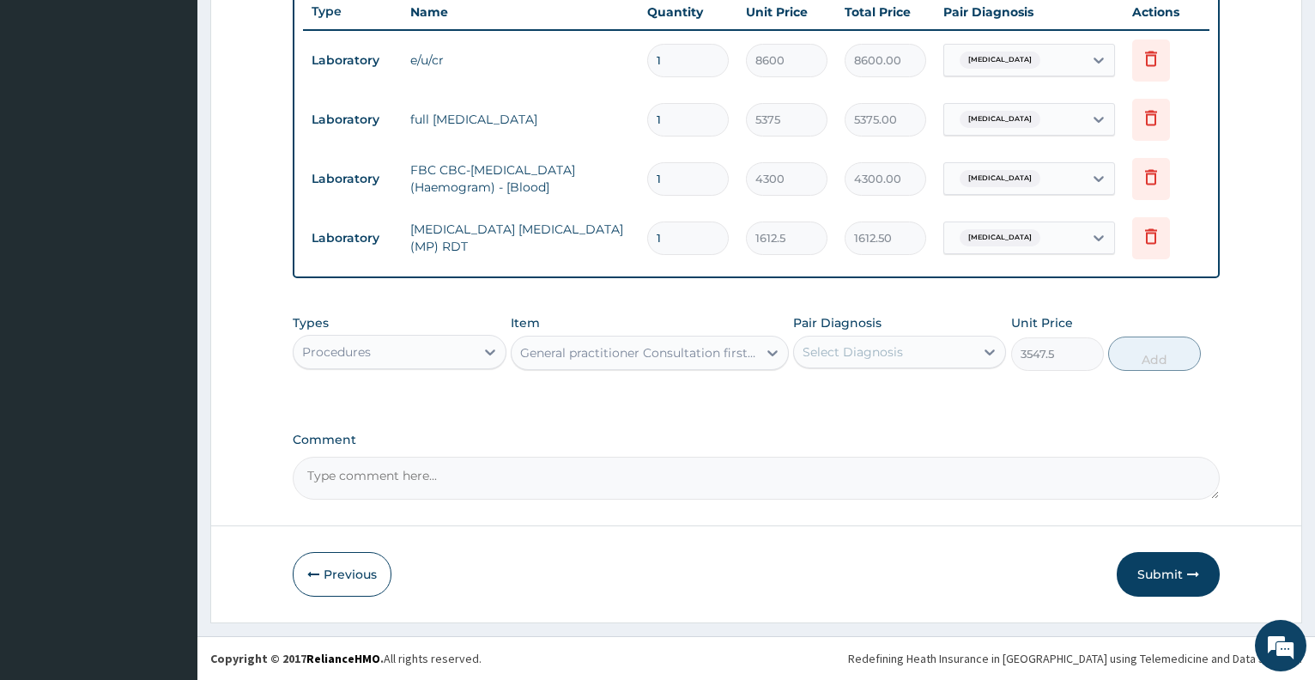
click at [904, 350] on div "Select Diagnosis" at bounding box center [884, 351] width 180 height 27
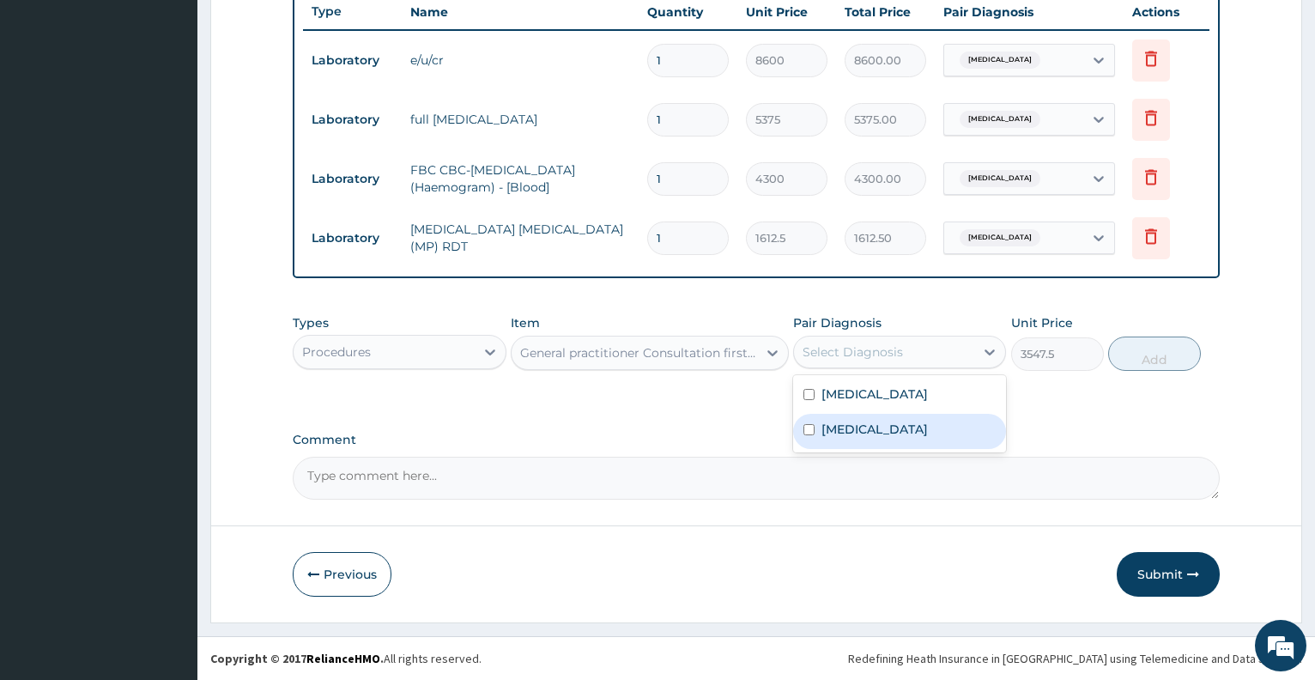
click at [916, 425] on label "[MEDICAL_DATA]" at bounding box center [875, 429] width 106 height 17
checkbox input "true"
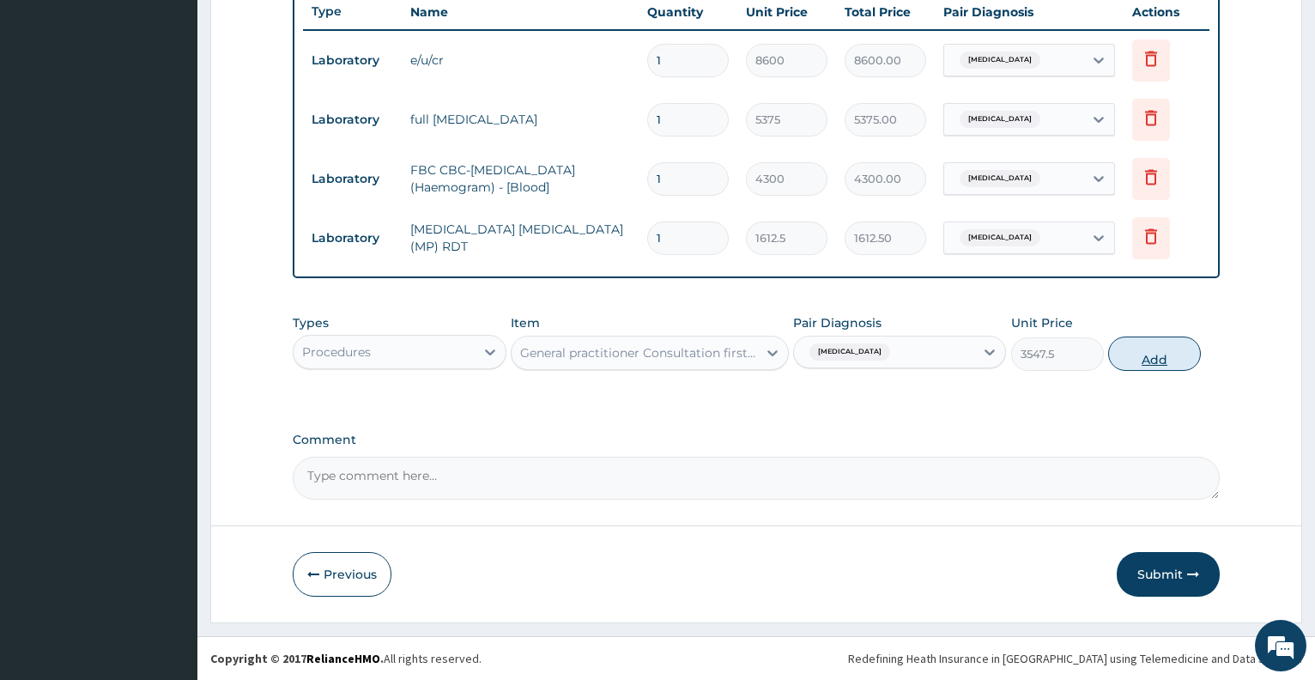
click at [1141, 350] on button "Add" at bounding box center [1155, 354] width 93 height 34
type input "0"
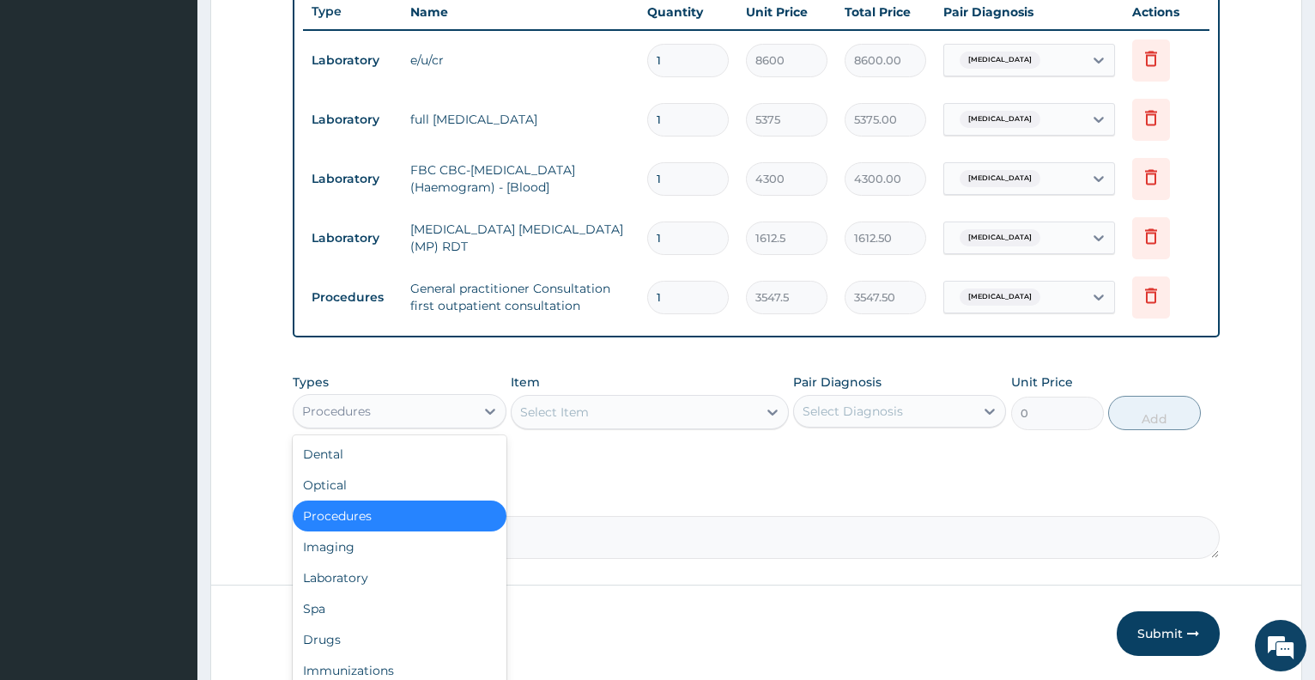
click at [376, 409] on div "Procedures" at bounding box center [384, 411] width 180 height 27
type input "F"
click at [349, 650] on div "Drugs" at bounding box center [399, 639] width 213 height 31
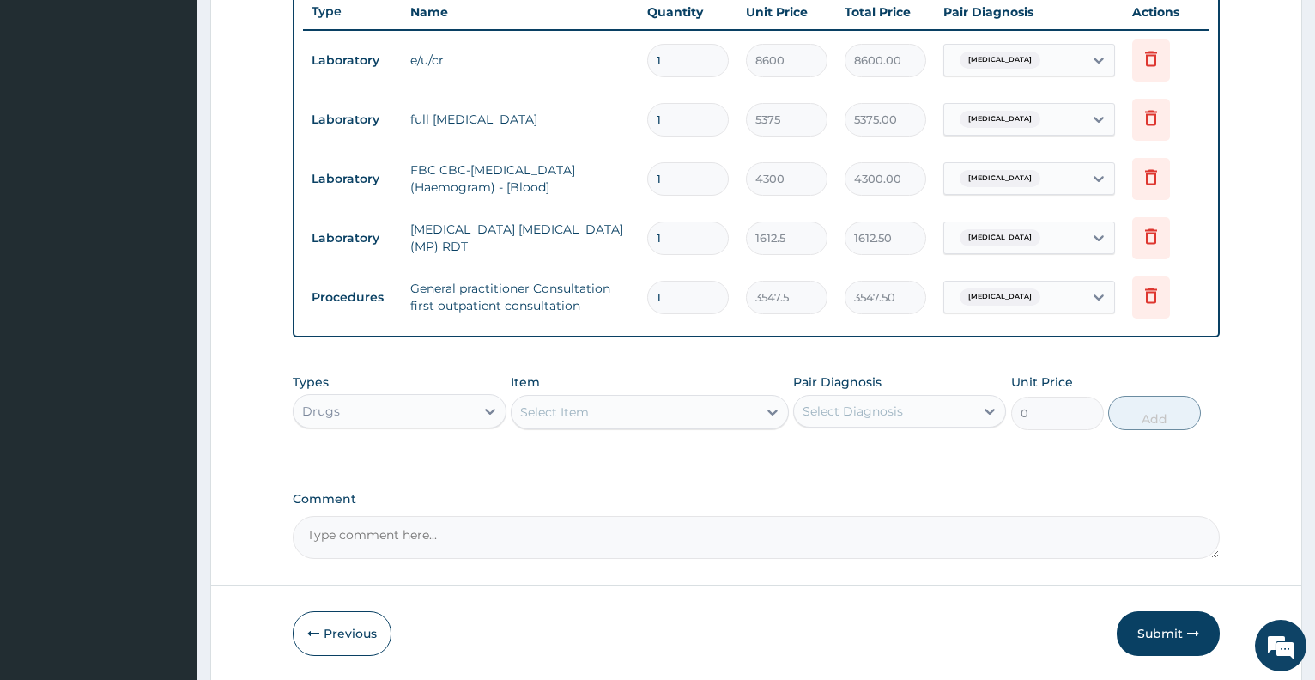
click at [624, 416] on div "Select Item" at bounding box center [635, 411] width 246 height 27
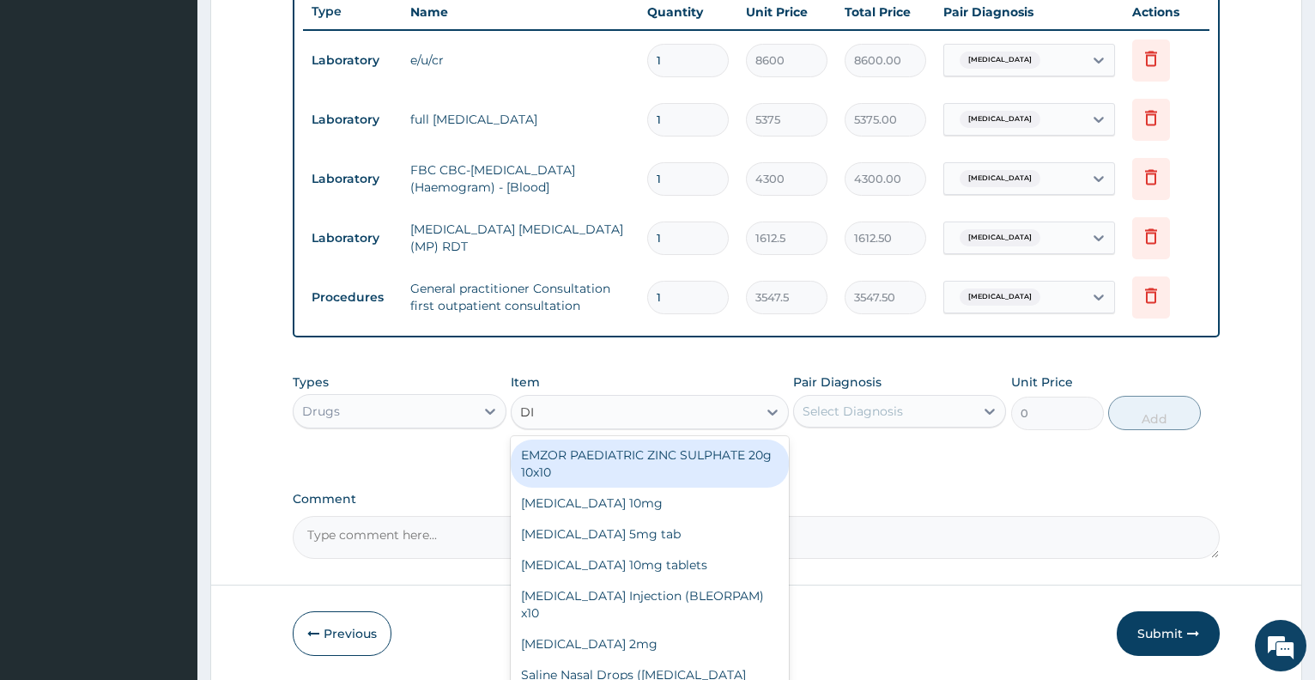
type input "DIC"
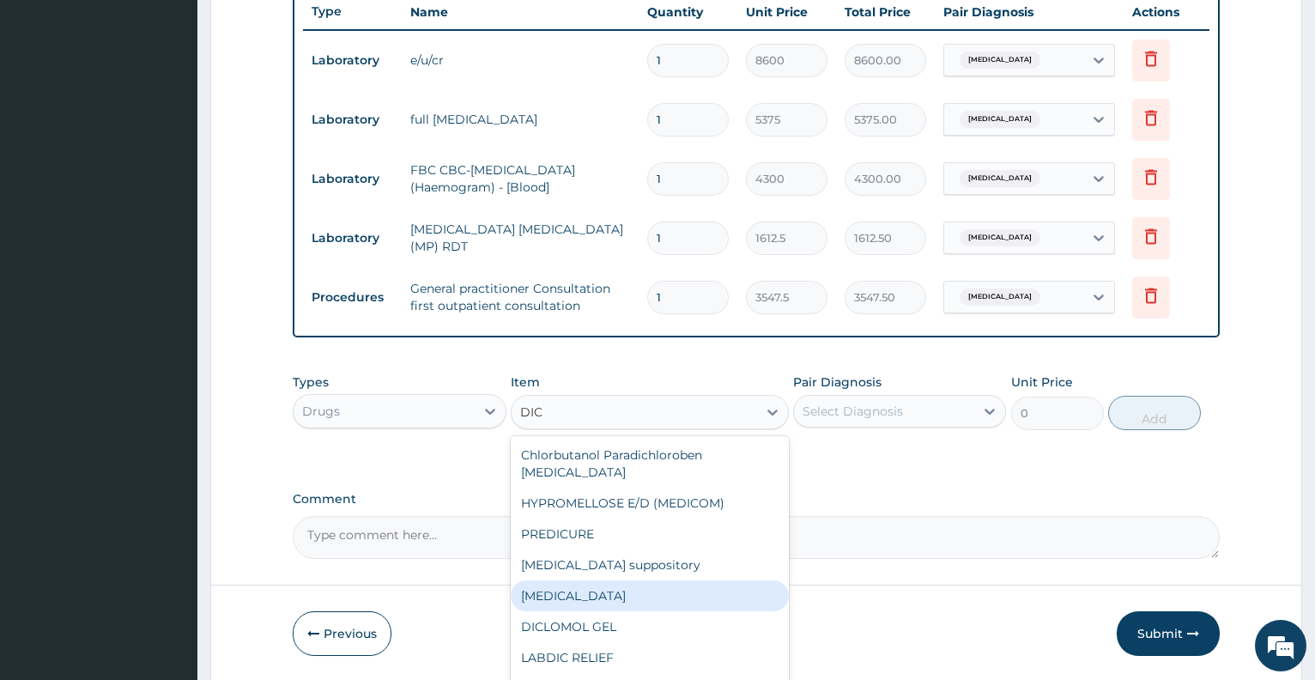
click at [623, 580] on div "[MEDICAL_DATA]" at bounding box center [650, 595] width 278 height 31
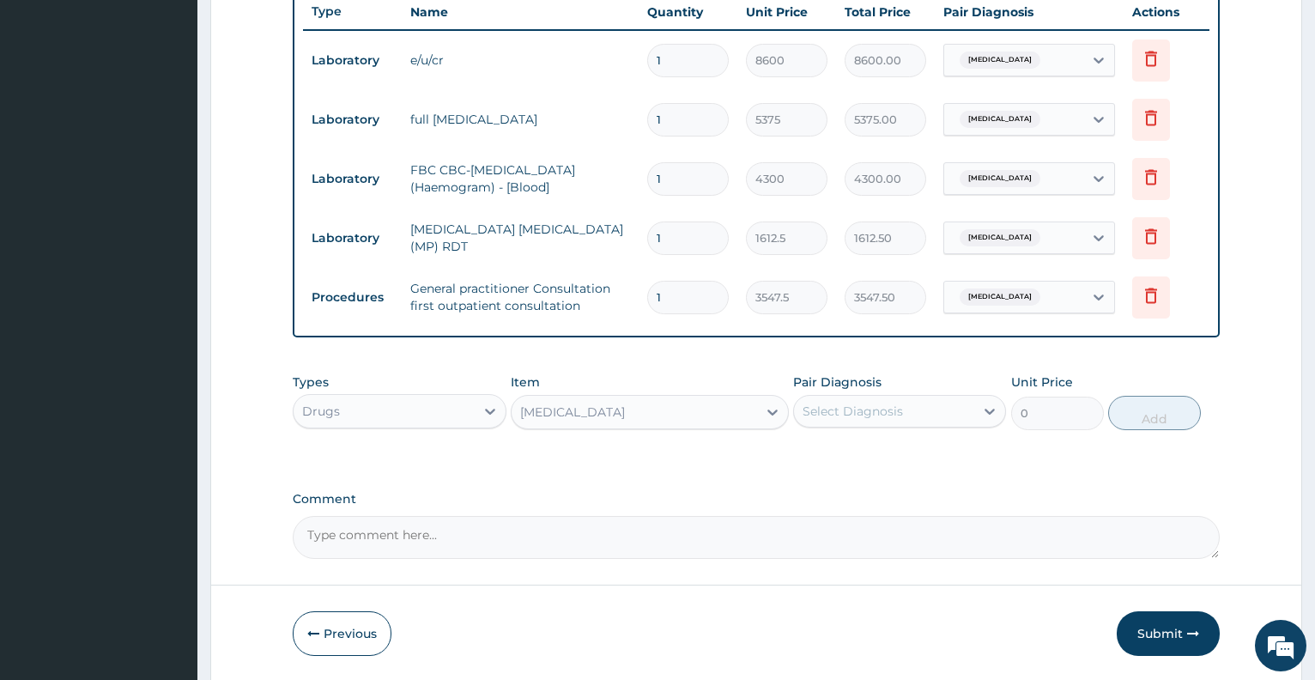
type input "591.25"
click at [896, 408] on div "Select Diagnosis" at bounding box center [853, 411] width 100 height 17
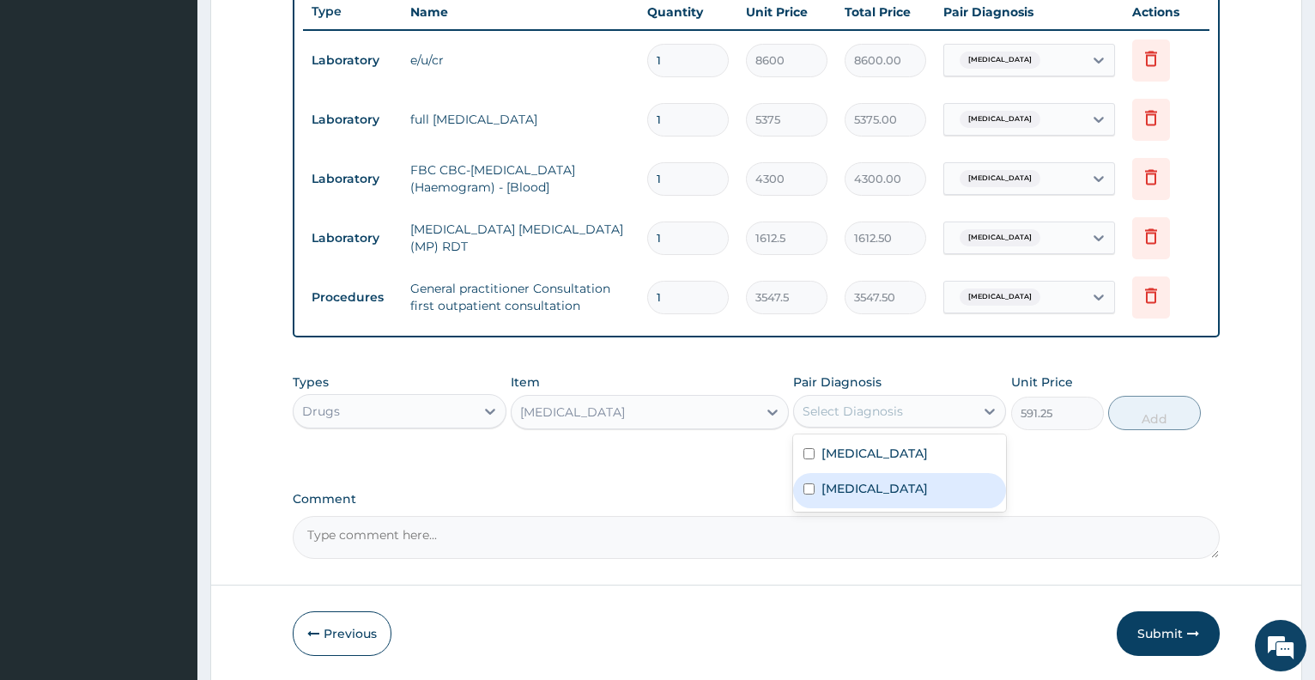
click at [907, 497] on div "[MEDICAL_DATA]" at bounding box center [899, 490] width 213 height 35
checkbox input "true"
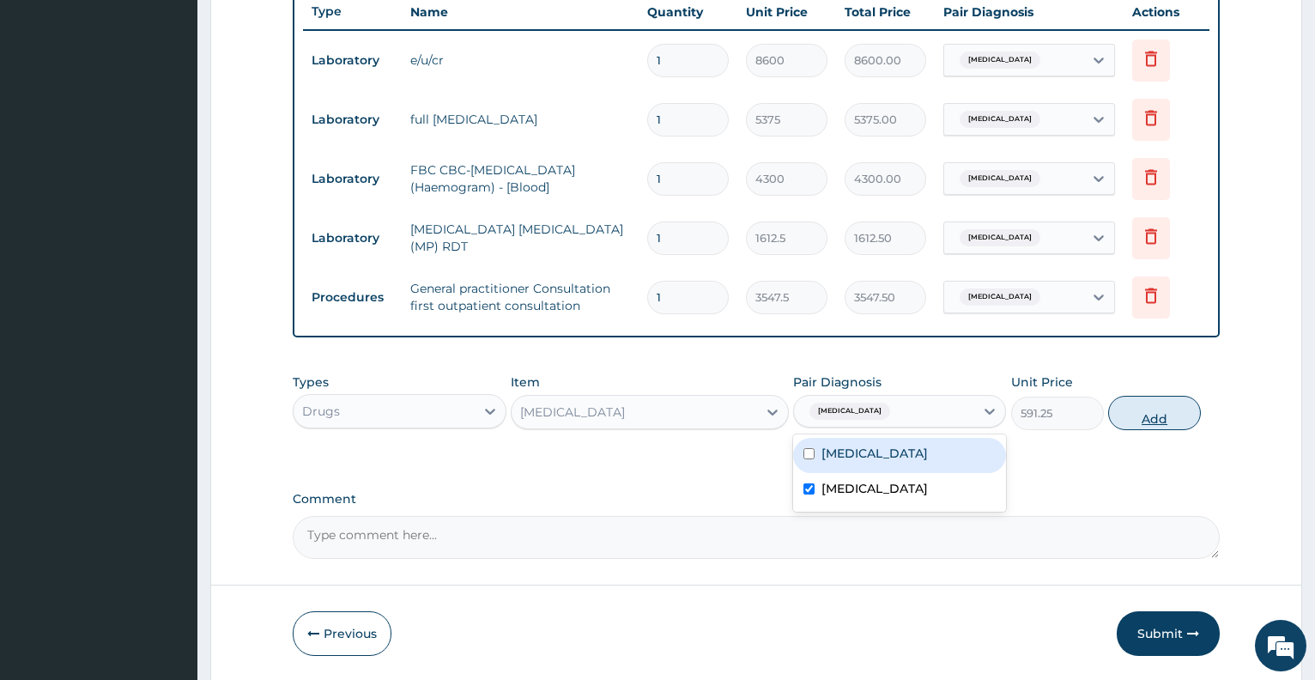
click at [1138, 416] on button "Add" at bounding box center [1155, 413] width 93 height 34
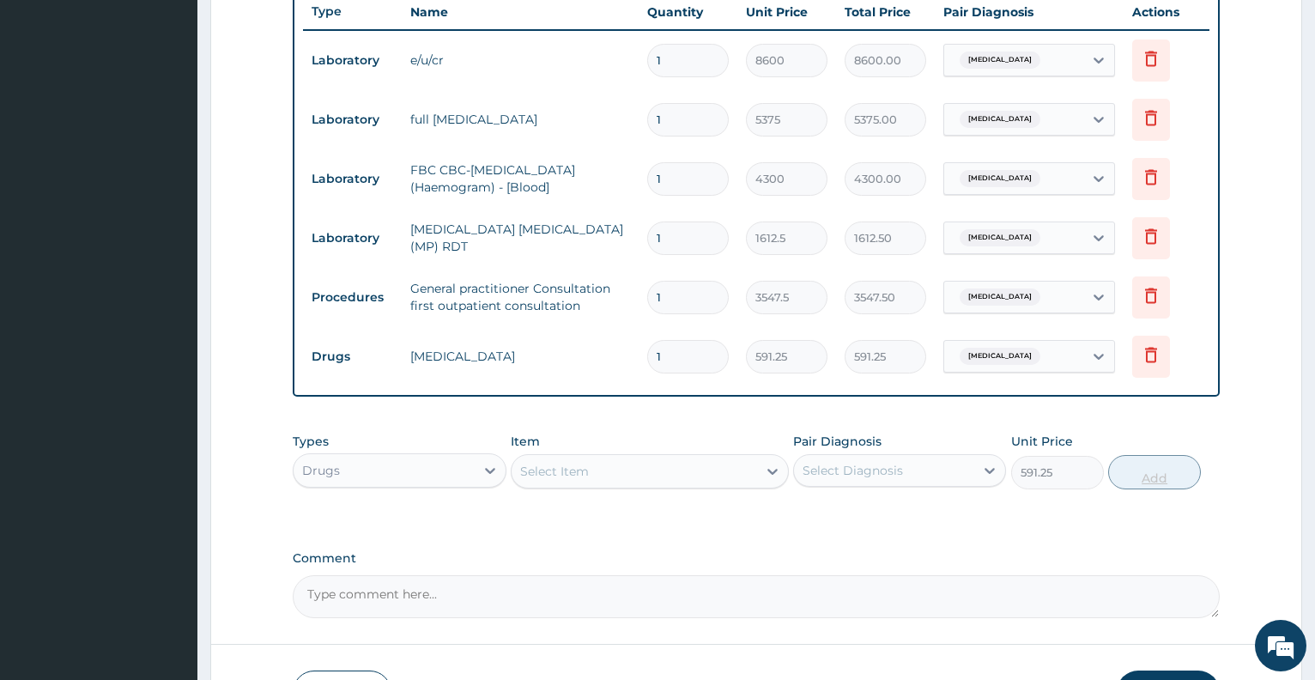
type input "0"
click at [604, 478] on div "Select Item" at bounding box center [635, 471] width 246 height 27
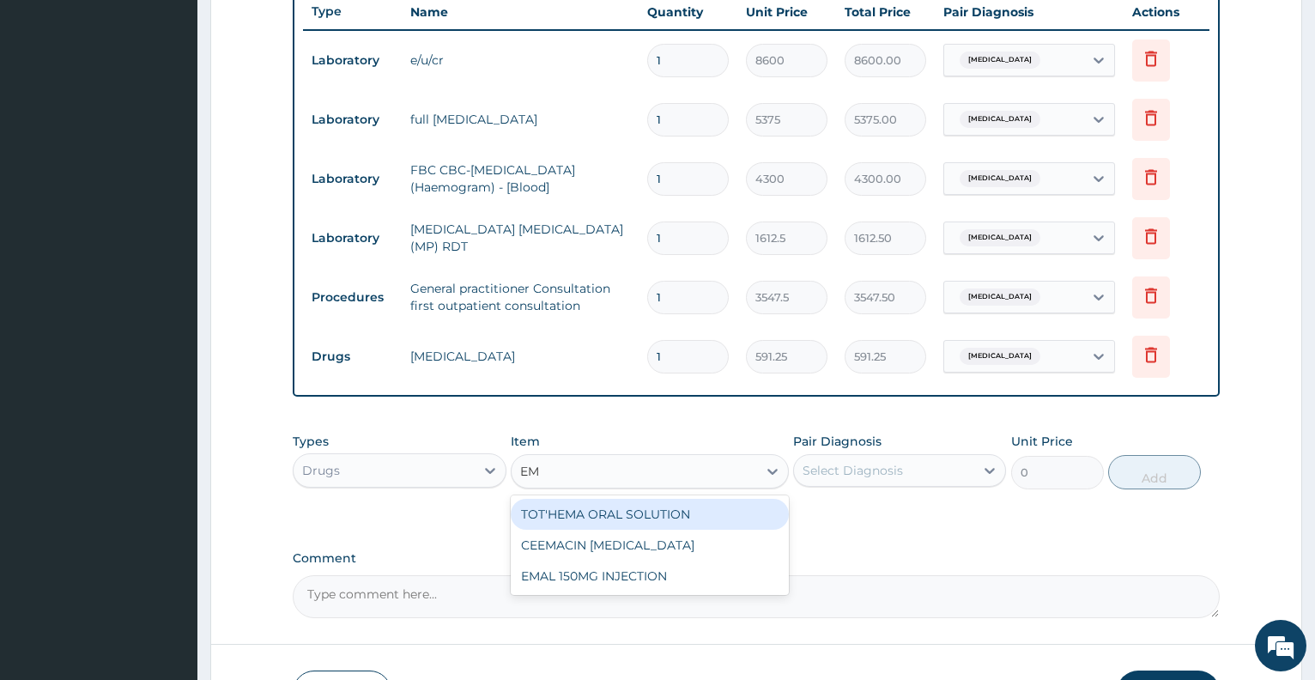
type input "EMA"
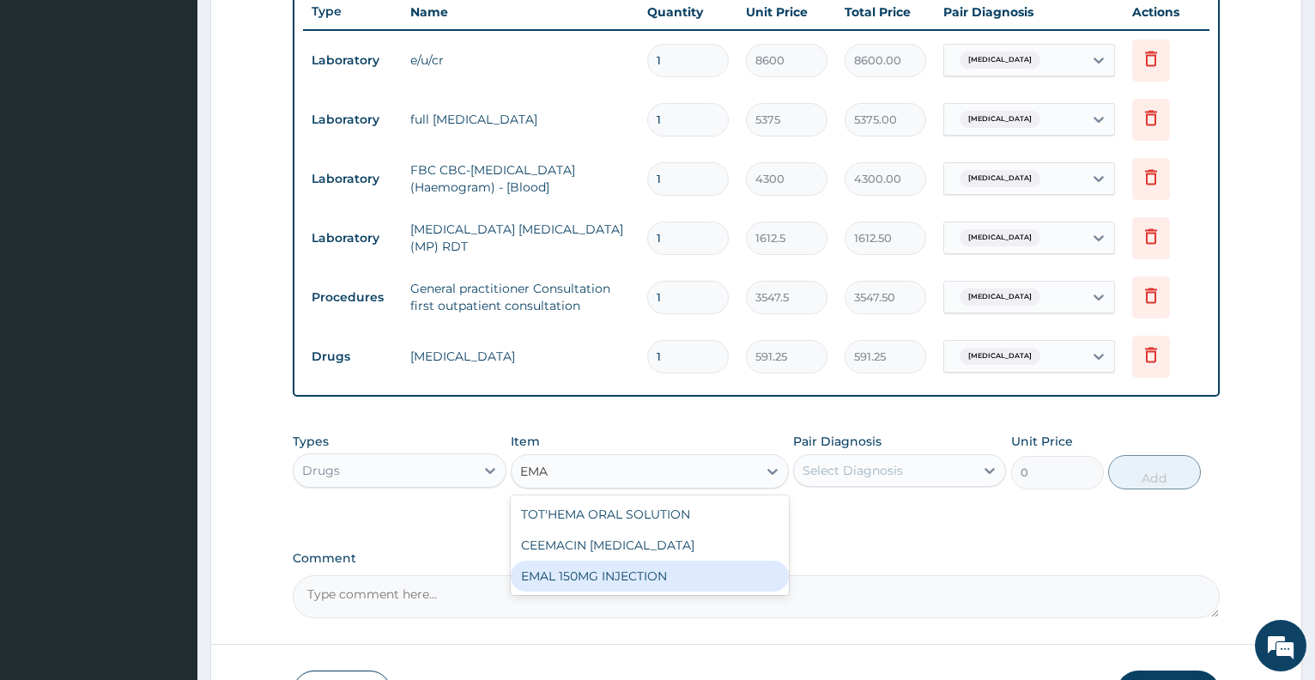
click at [629, 572] on div "EMAL 150MG INJECTION" at bounding box center [650, 576] width 278 height 31
type input "3000"
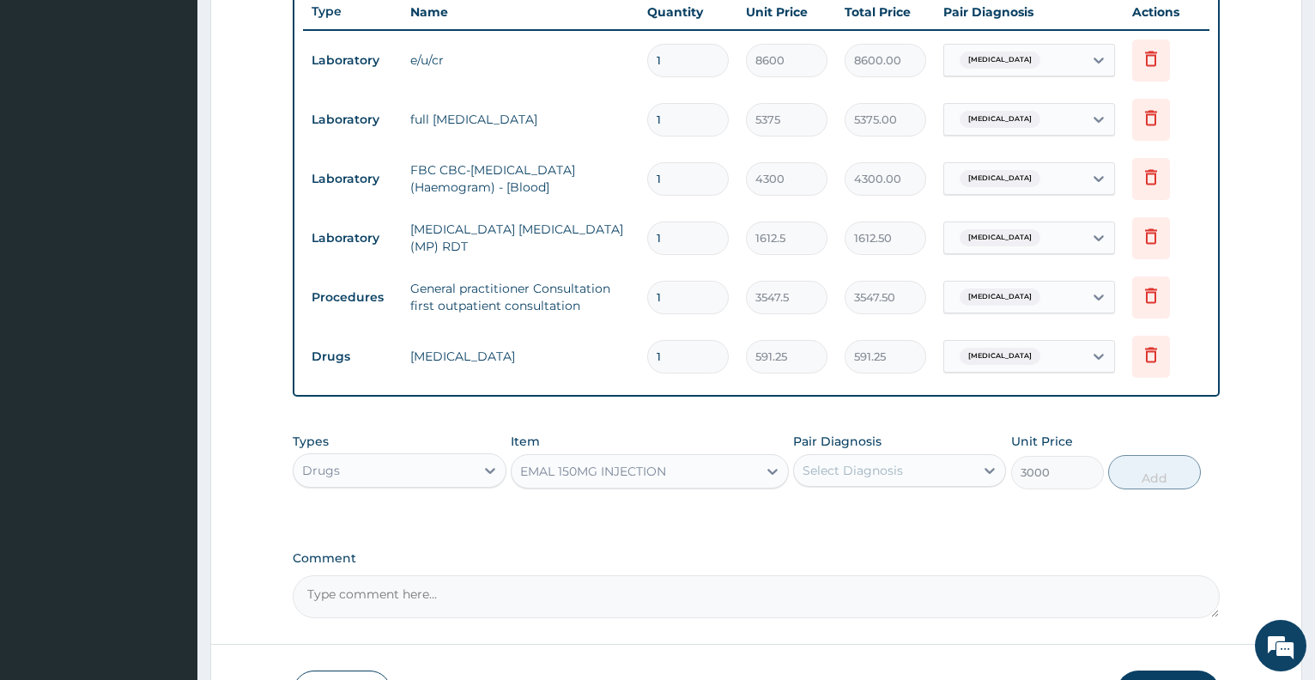
click at [865, 473] on div "Select Diagnosis" at bounding box center [853, 470] width 100 height 17
click at [883, 548] on label "[MEDICAL_DATA]" at bounding box center [875, 547] width 106 height 17
checkbox input "true"
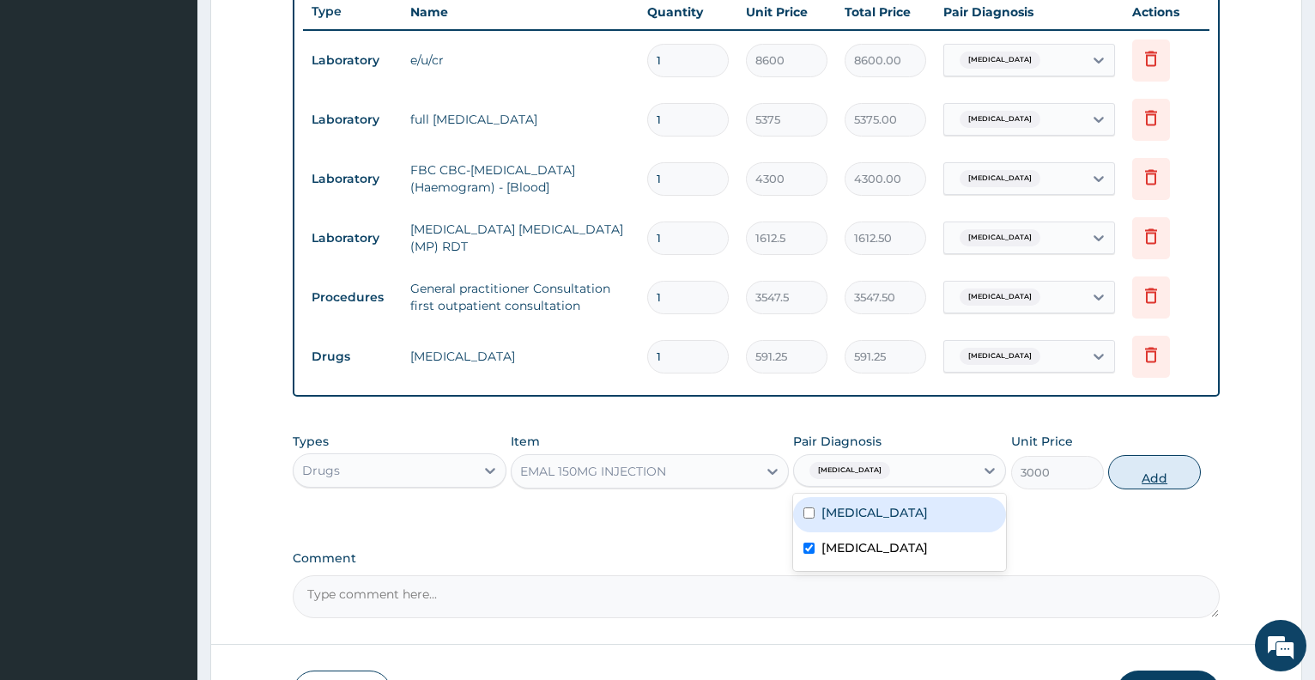
click at [1139, 482] on button "Add" at bounding box center [1155, 472] width 93 height 34
type input "0"
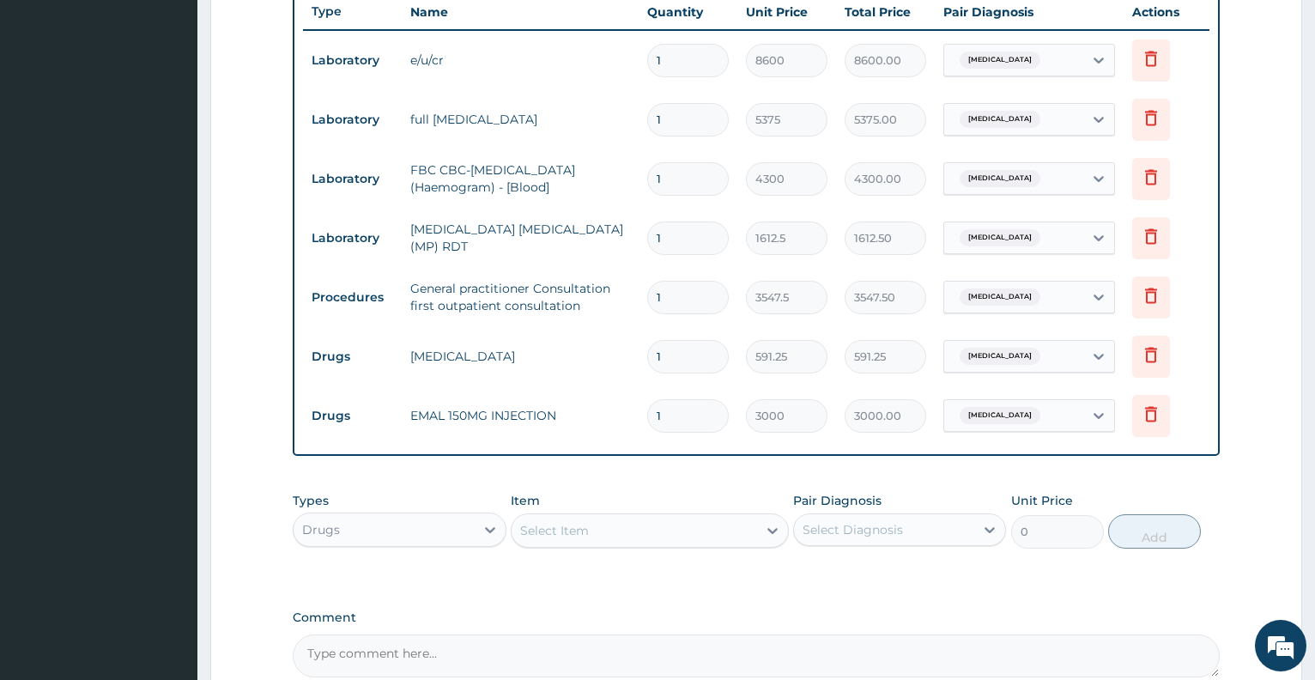
type input "0.00"
type input "3"
type input "9000.00"
type input "3"
click at [660, 525] on div "Select Item" at bounding box center [635, 530] width 246 height 27
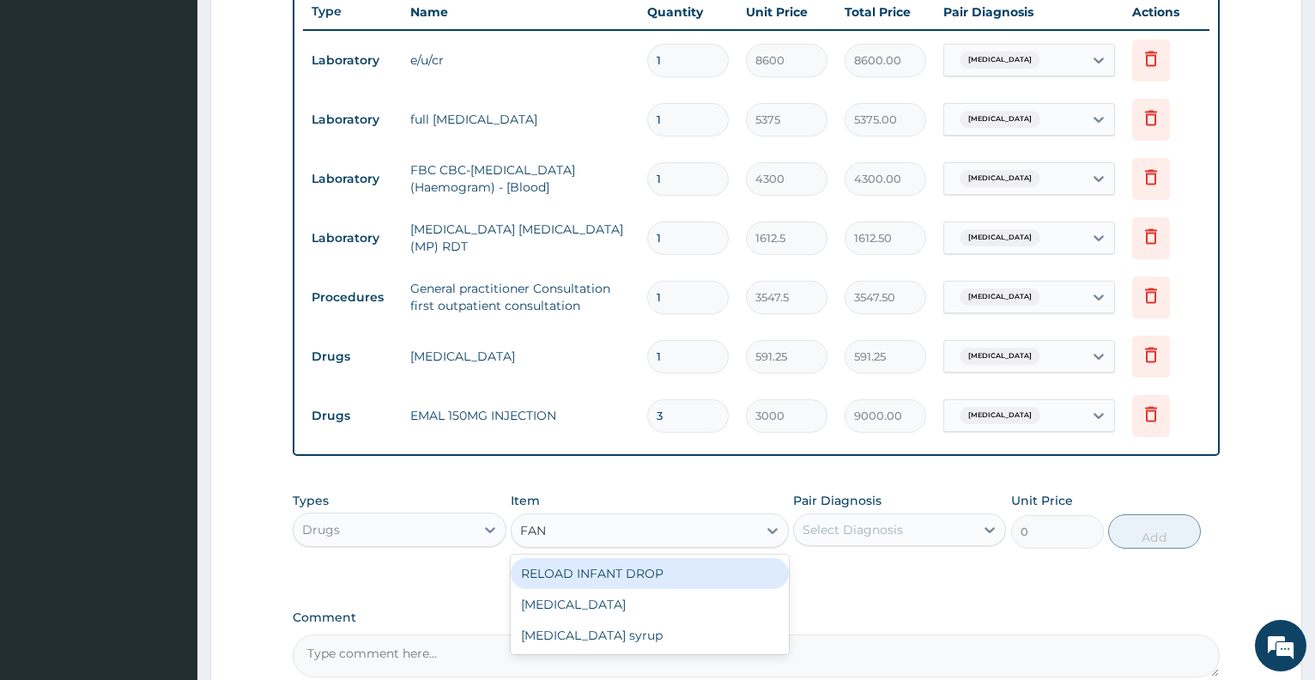
type input "FANS"
click at [665, 569] on div "[MEDICAL_DATA]" at bounding box center [650, 573] width 278 height 31
type input "212.85"
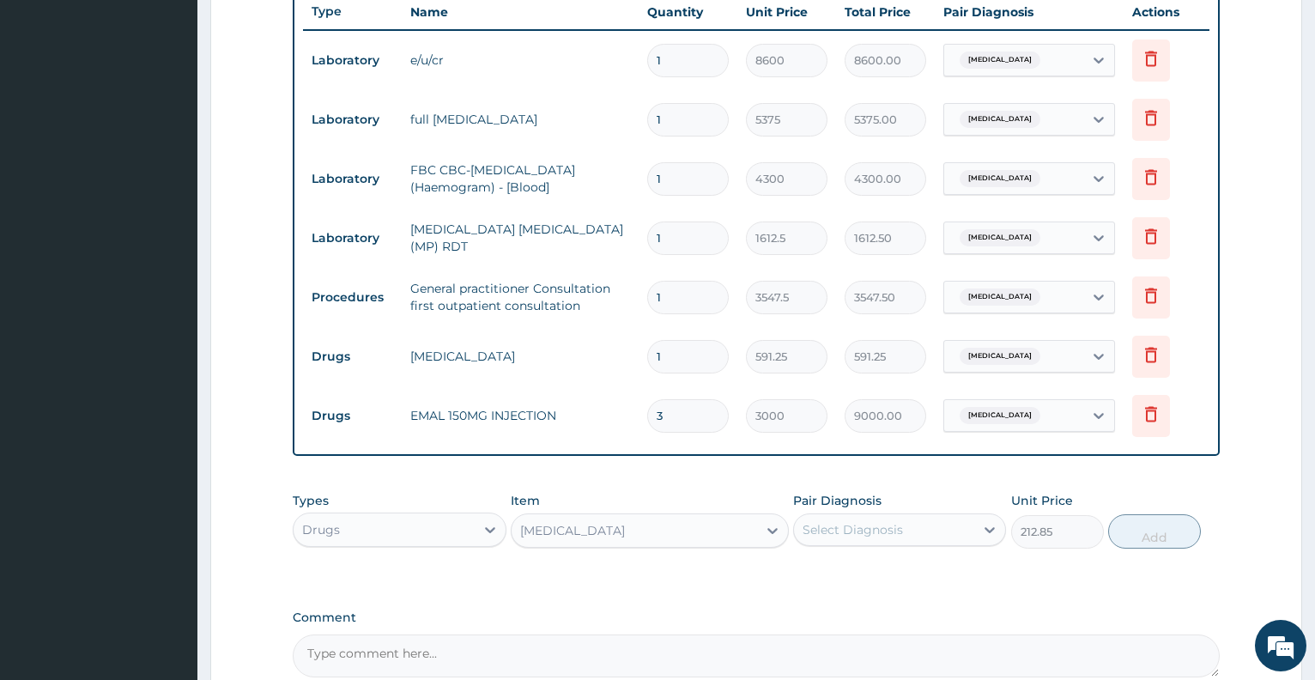
click at [853, 532] on div "Select Diagnosis" at bounding box center [853, 529] width 100 height 17
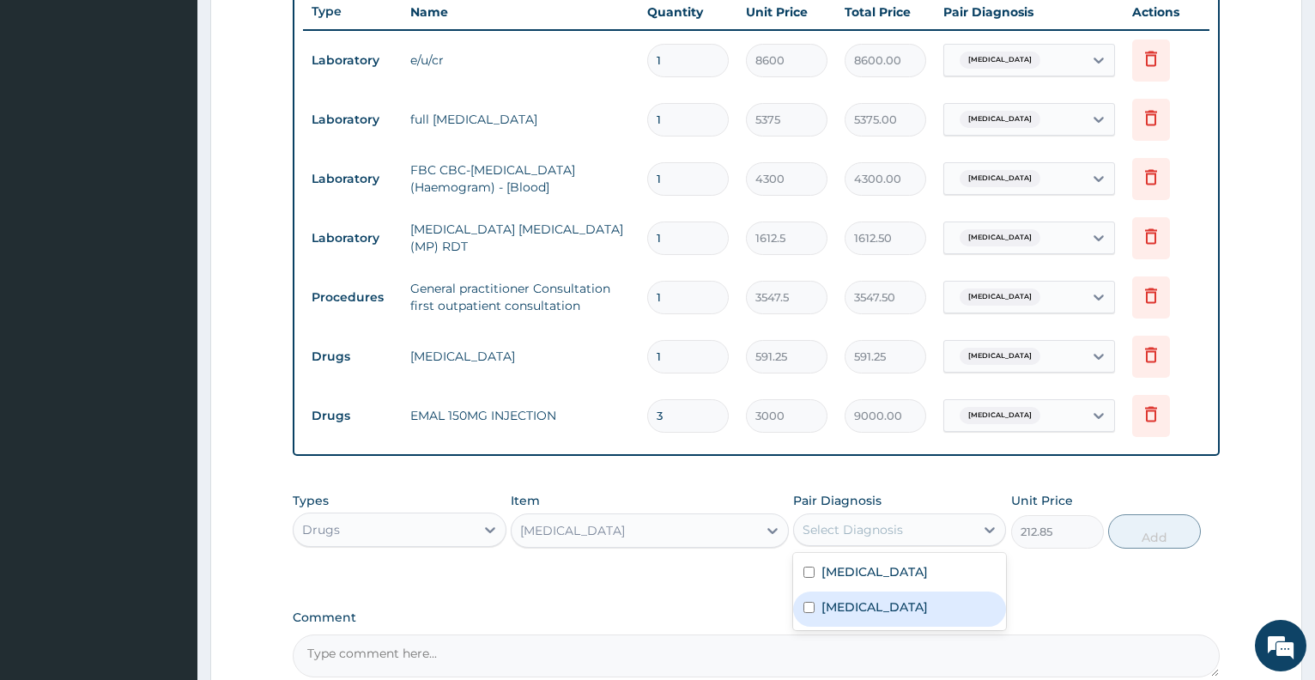
click at [904, 624] on div "[MEDICAL_DATA]" at bounding box center [899, 609] width 213 height 35
checkbox input "true"
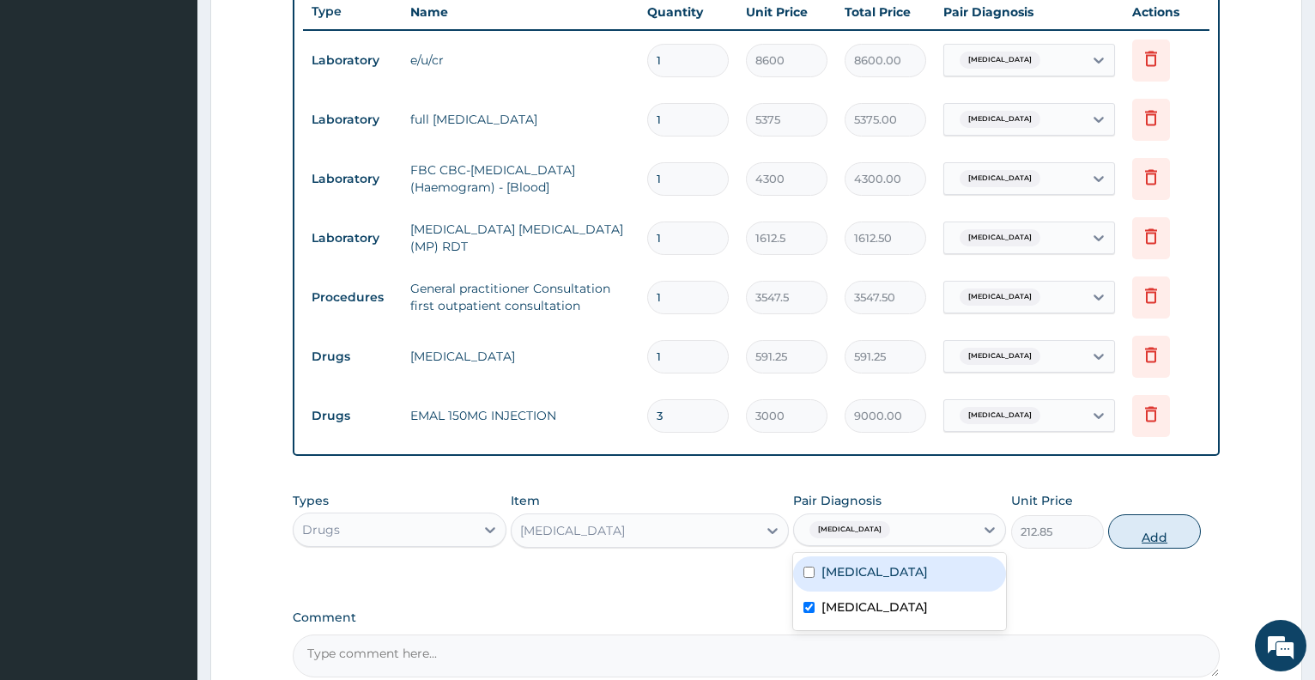
click at [1136, 538] on button "Add" at bounding box center [1155, 531] width 93 height 34
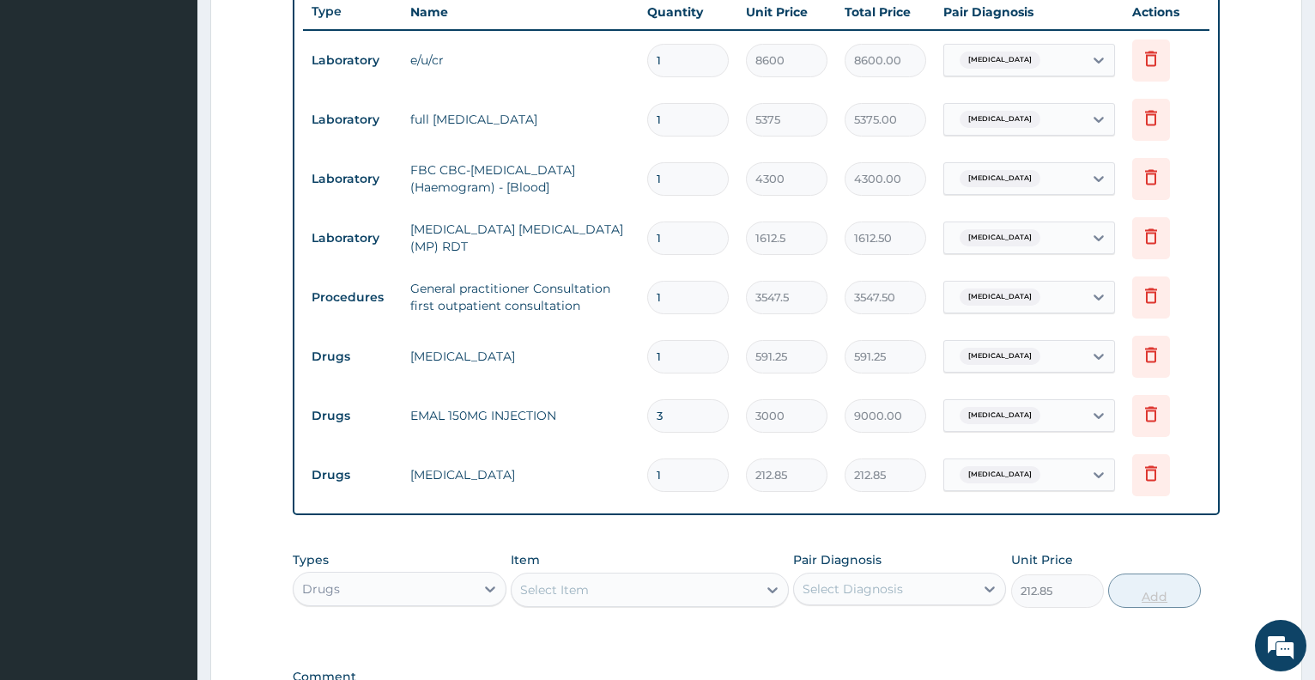
type input "0"
click at [563, 590] on div "Select Item" at bounding box center [554, 589] width 69 height 17
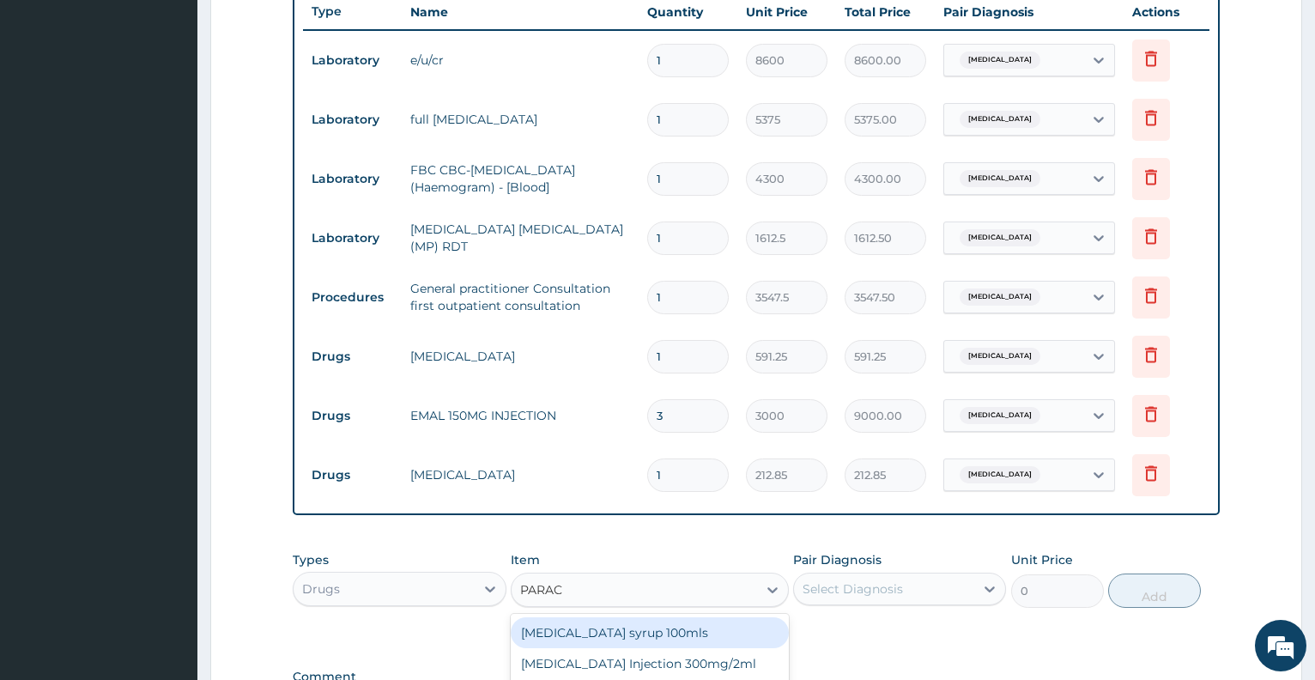
type input "PARACE"
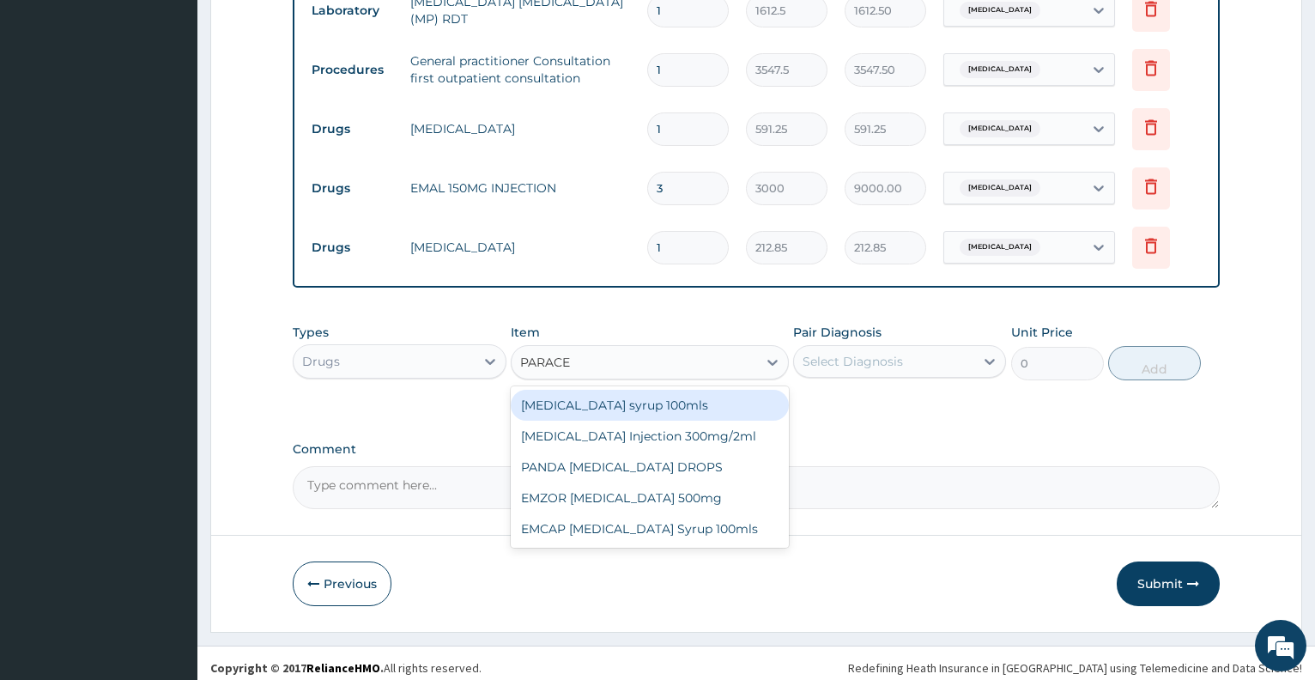
scroll to position [891, 0]
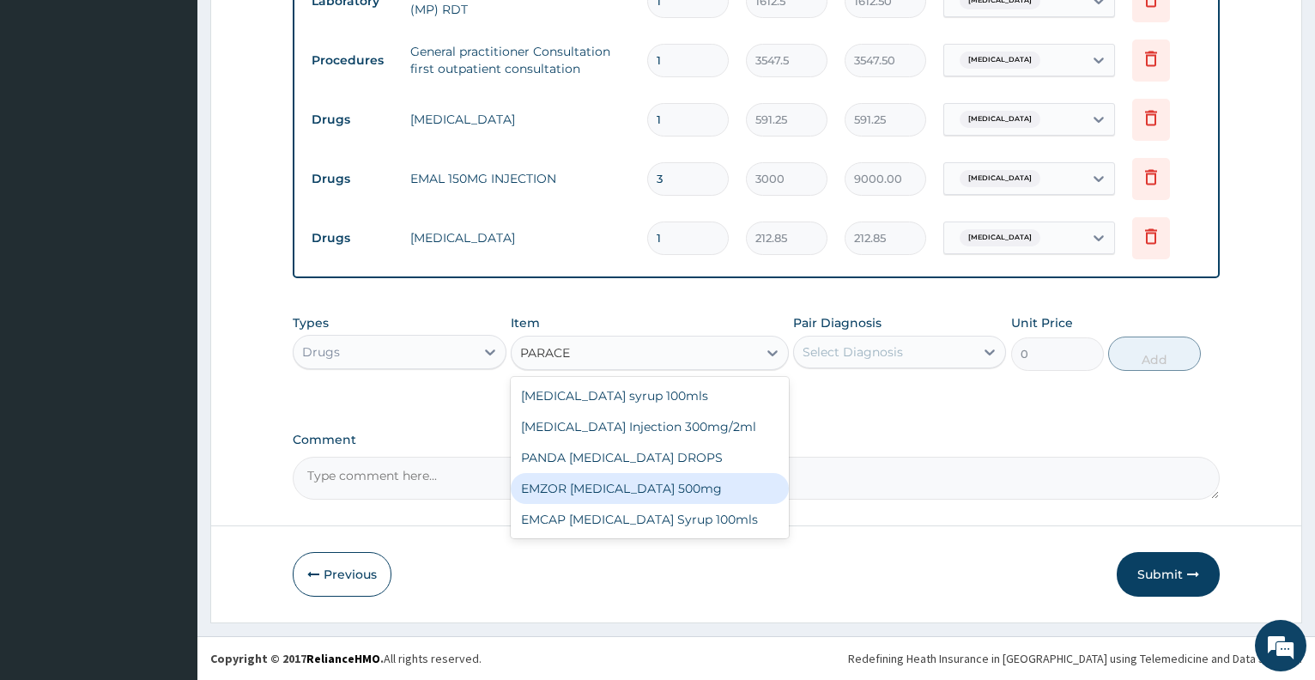
click at [708, 484] on div "EMZOR [MEDICAL_DATA] 500mg" at bounding box center [650, 488] width 278 height 31
type input "23.65"
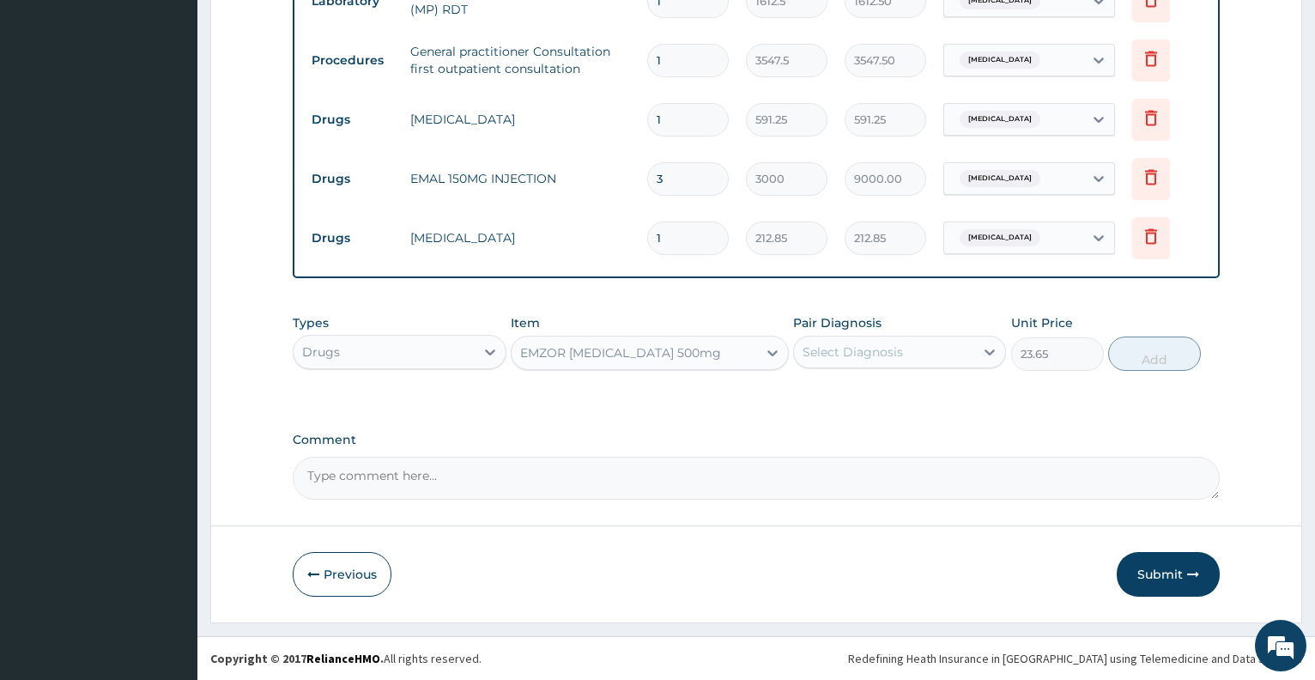
click at [905, 366] on div "Select Diagnosis" at bounding box center [899, 352] width 213 height 33
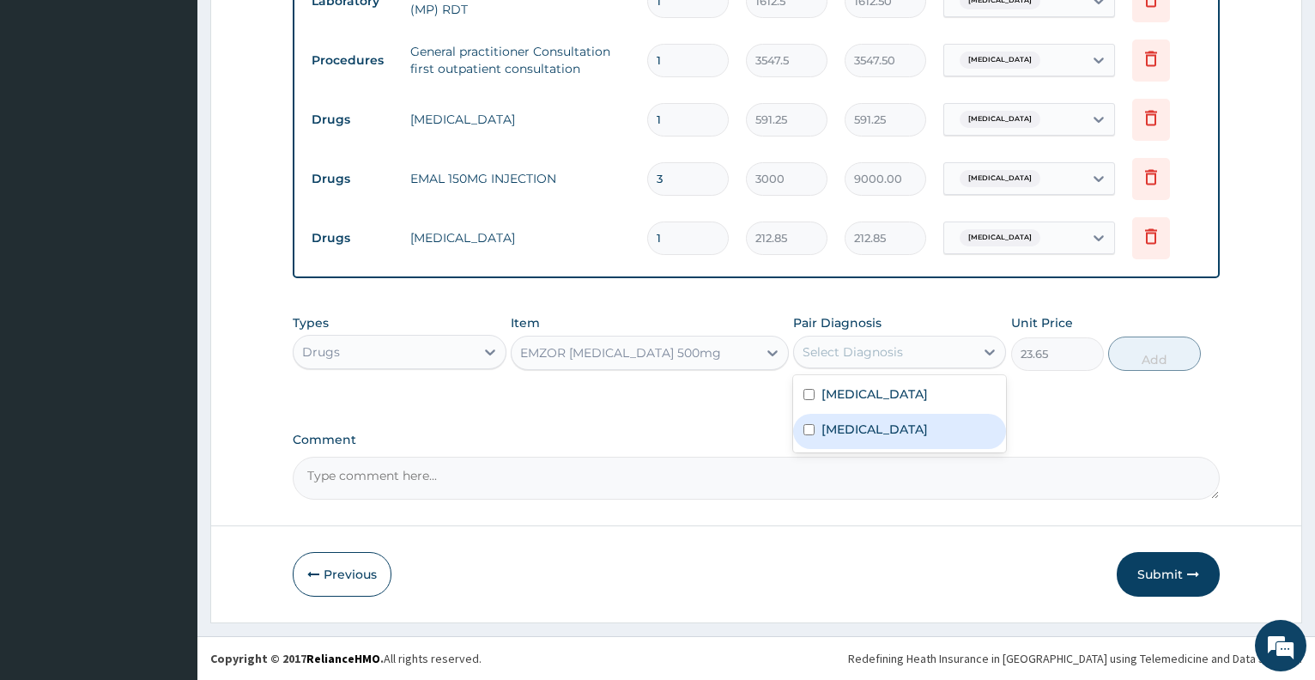
click at [913, 436] on label "[MEDICAL_DATA]" at bounding box center [875, 429] width 106 height 17
checkbox input "true"
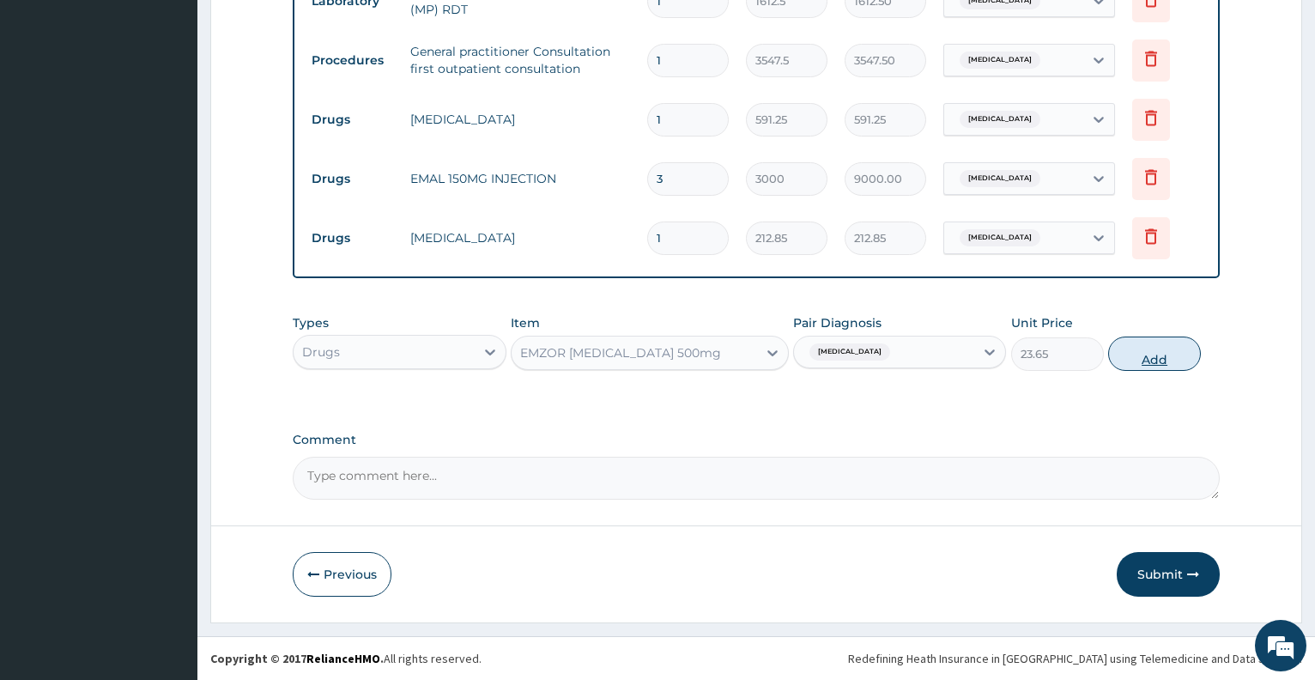
click at [1153, 361] on button "Add" at bounding box center [1155, 354] width 93 height 34
type input "0"
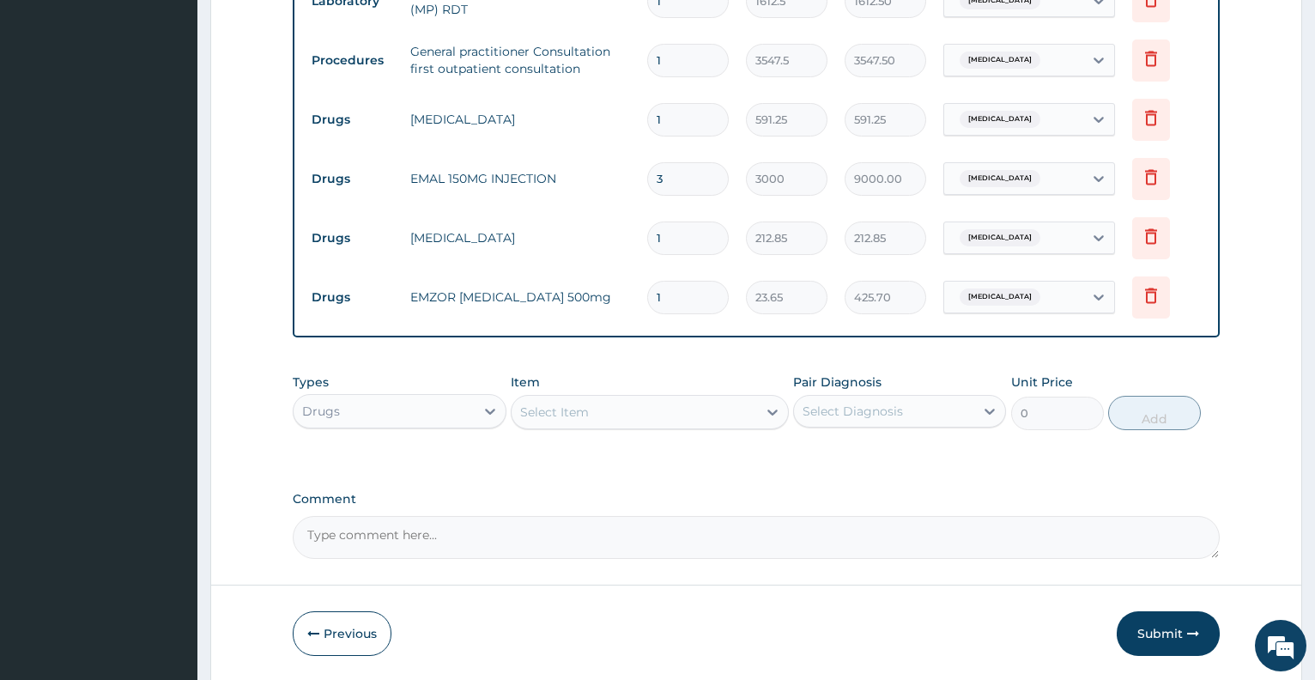
type input "18"
type input "425.70"
type input "18"
click at [643, 409] on div "Select Item" at bounding box center [635, 411] width 246 height 27
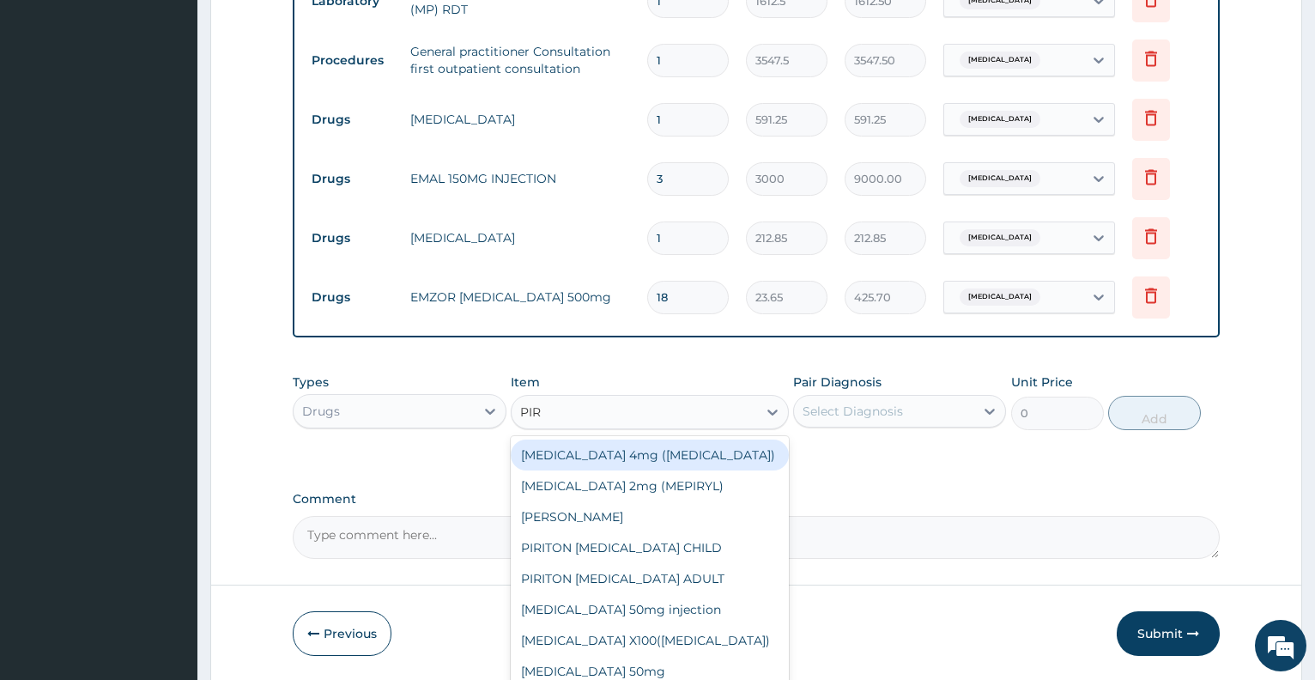
type input "PIRI"
drag, startPoint x: 634, startPoint y: 525, endPoint x: 808, endPoint y: 434, distance: 196.2
click at [808, 434] on div "Types Drugs Item option EMZOR [MEDICAL_DATA] 500mg, selected. option [MEDICAL_D…" at bounding box center [756, 402] width 927 height 74
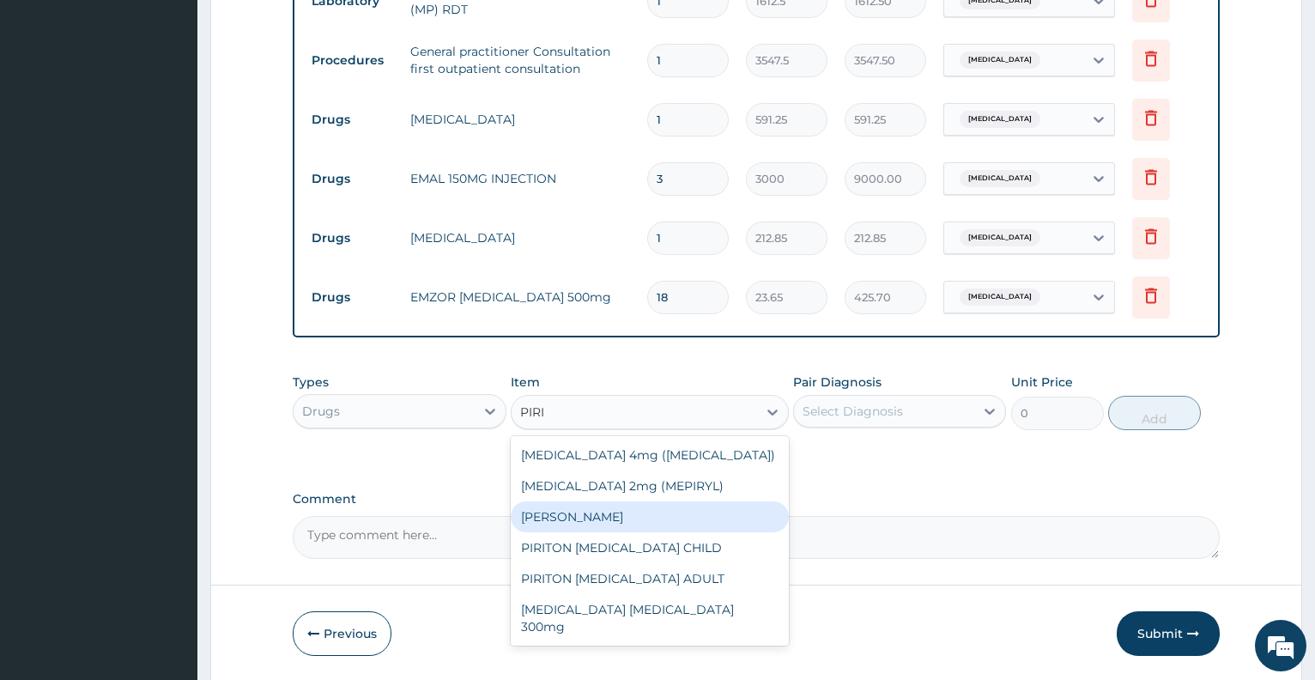
click at [724, 515] on div "[PERSON_NAME]" at bounding box center [650, 516] width 278 height 31
type input "23.65"
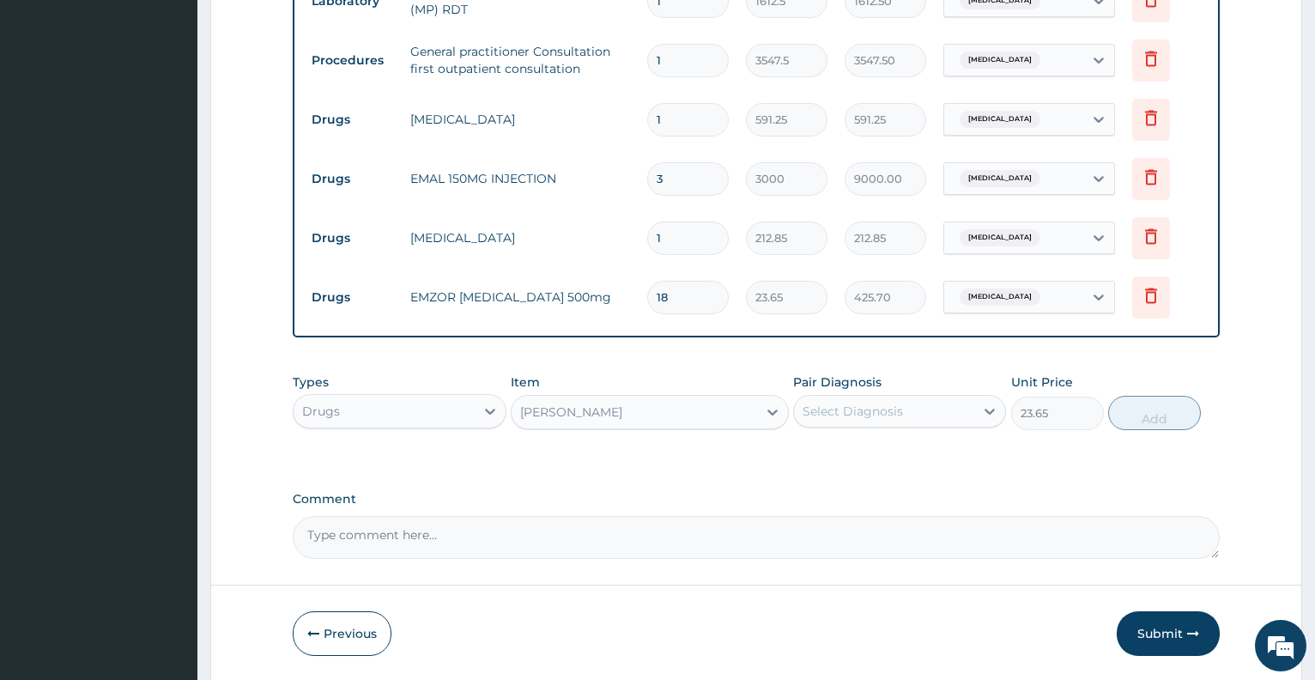
click at [880, 400] on div "Select Diagnosis" at bounding box center [884, 411] width 180 height 27
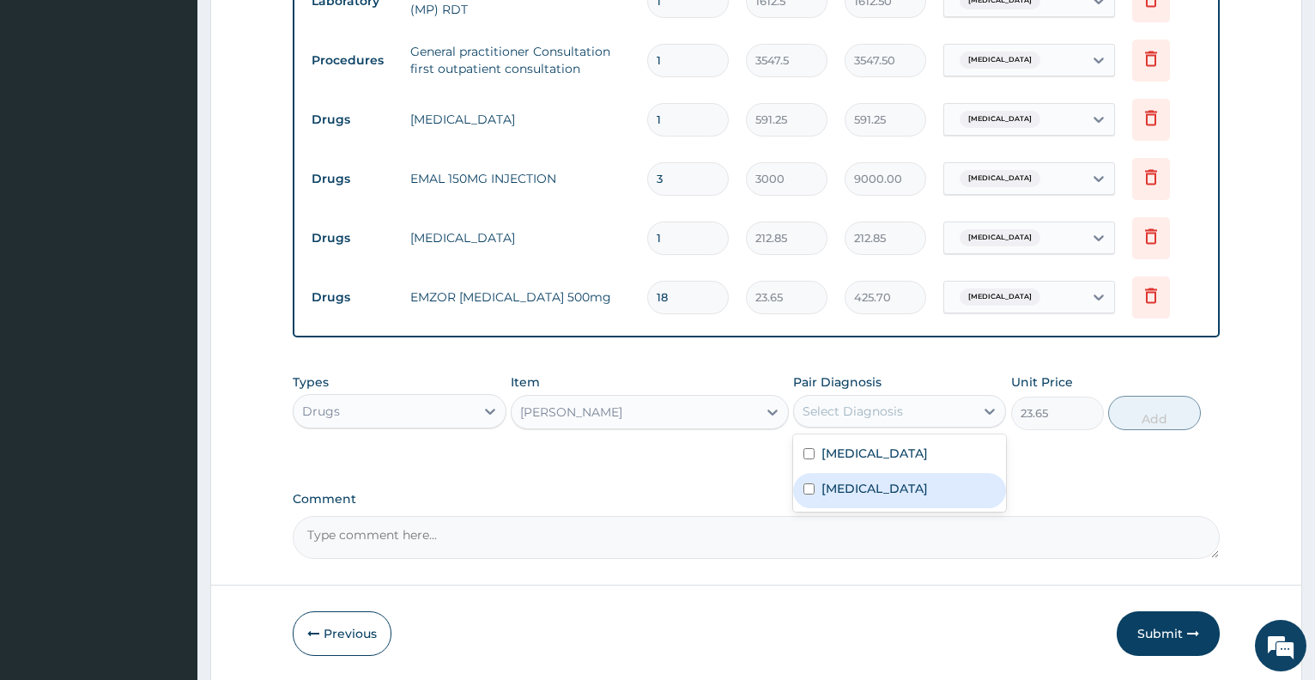
click at [923, 482] on label "[MEDICAL_DATA]" at bounding box center [875, 488] width 106 height 17
checkbox input "true"
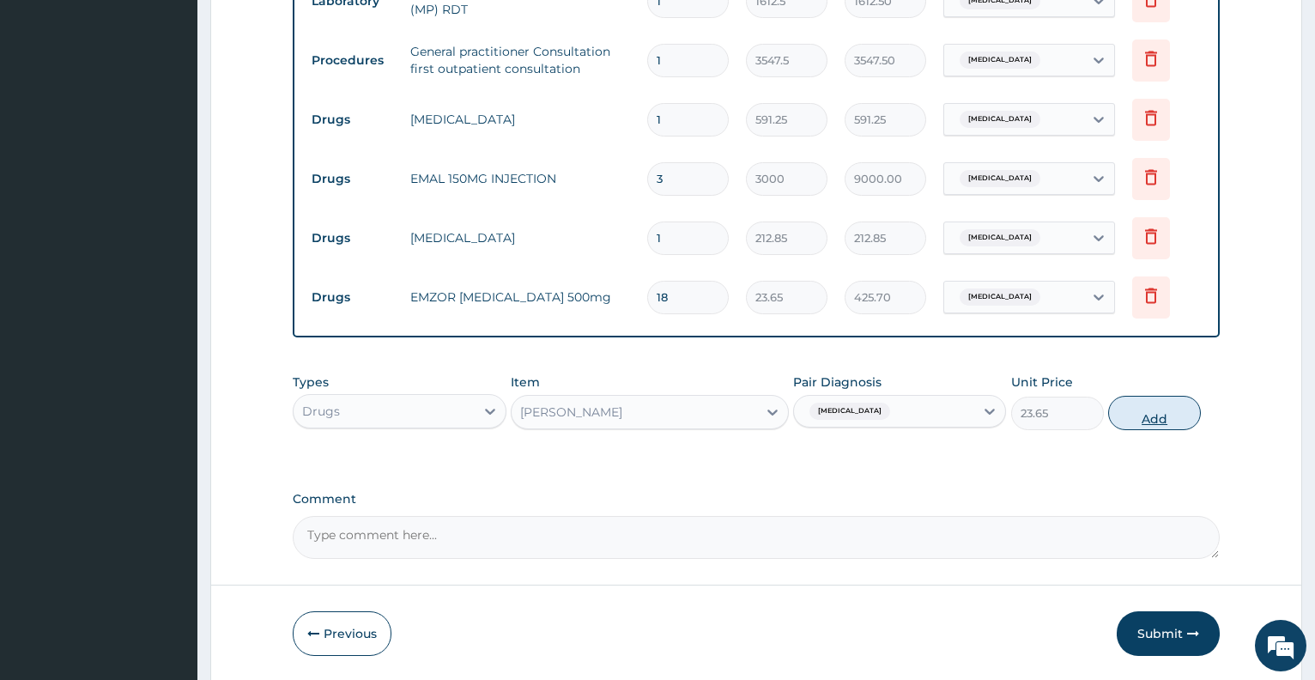
click at [1147, 415] on button "Add" at bounding box center [1155, 413] width 93 height 34
type input "0"
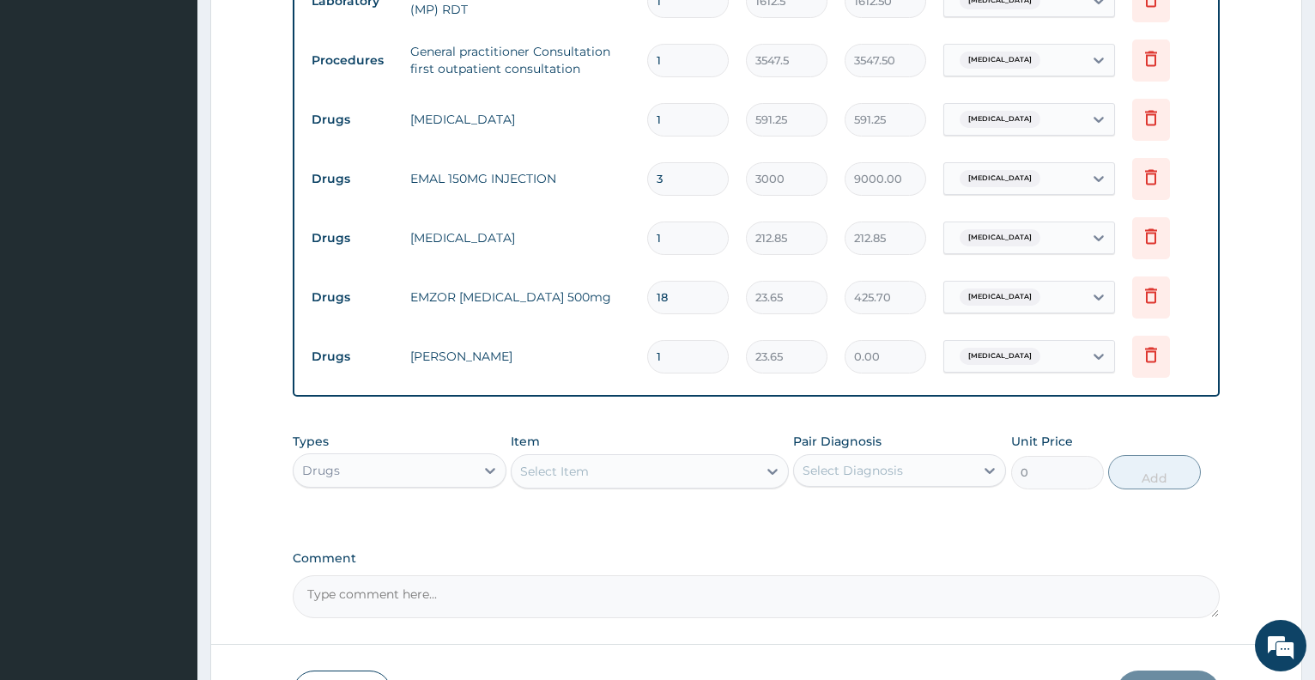
type input "0.00"
type input "5"
type input "118.25"
type input "5"
click at [658, 473] on div "Select Item" at bounding box center [635, 471] width 246 height 27
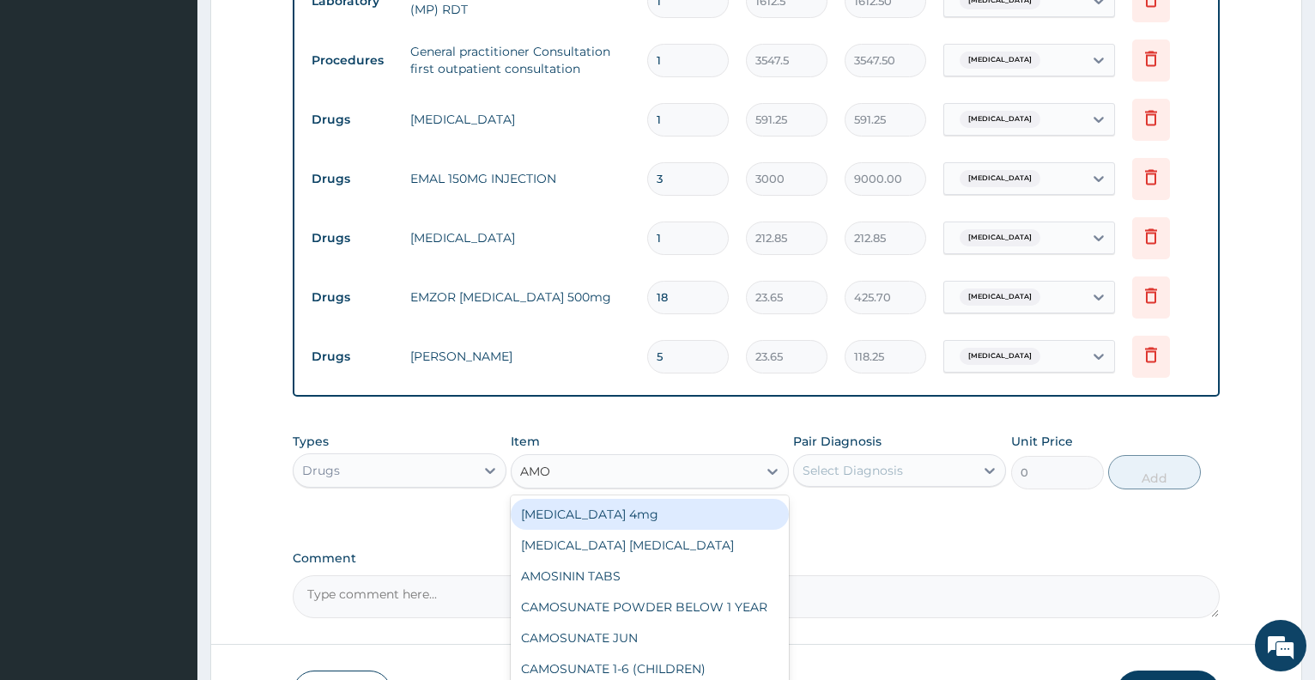
type input "AMOX"
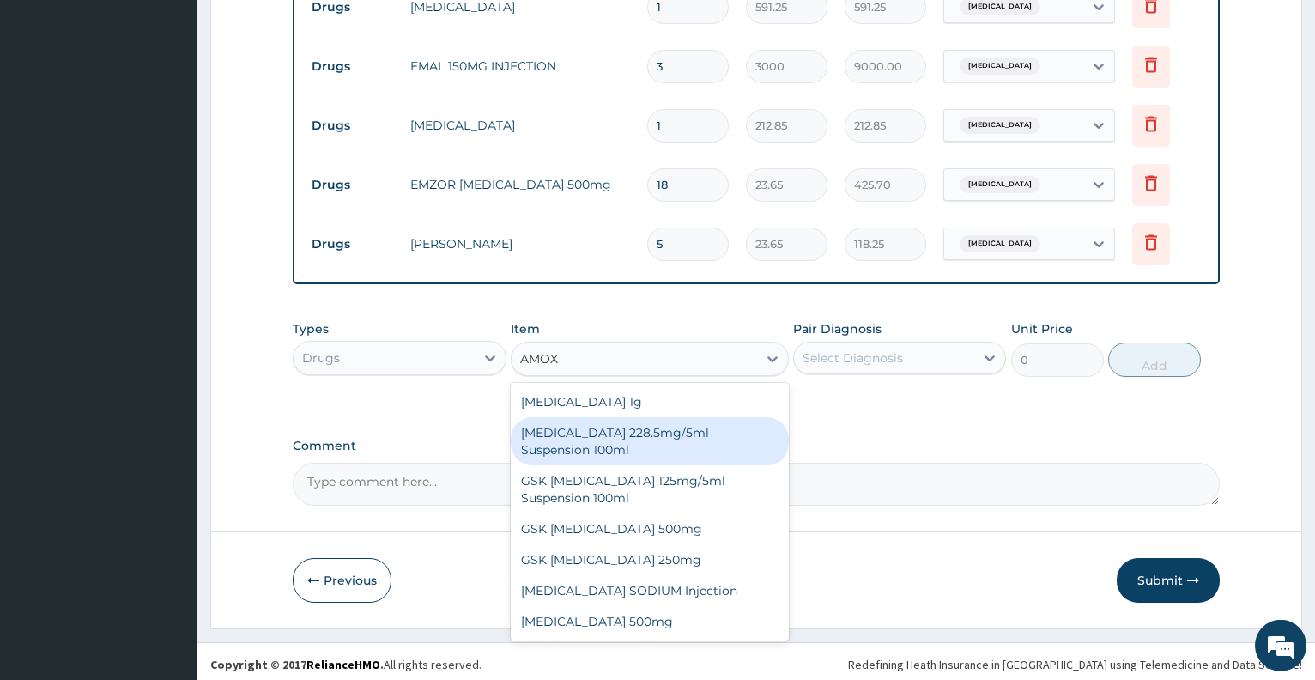
scroll to position [1010, 0]
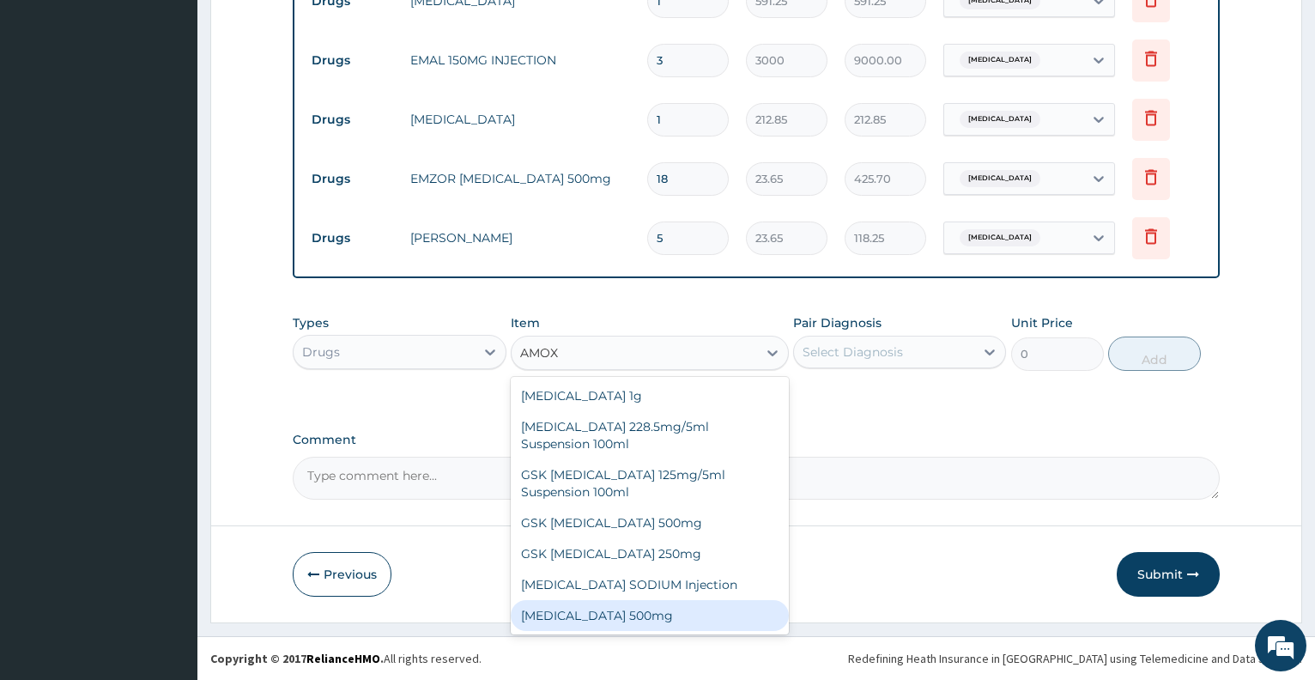
click at [652, 606] on div "[MEDICAL_DATA] 500mg" at bounding box center [650, 615] width 278 height 31
type input "70.95"
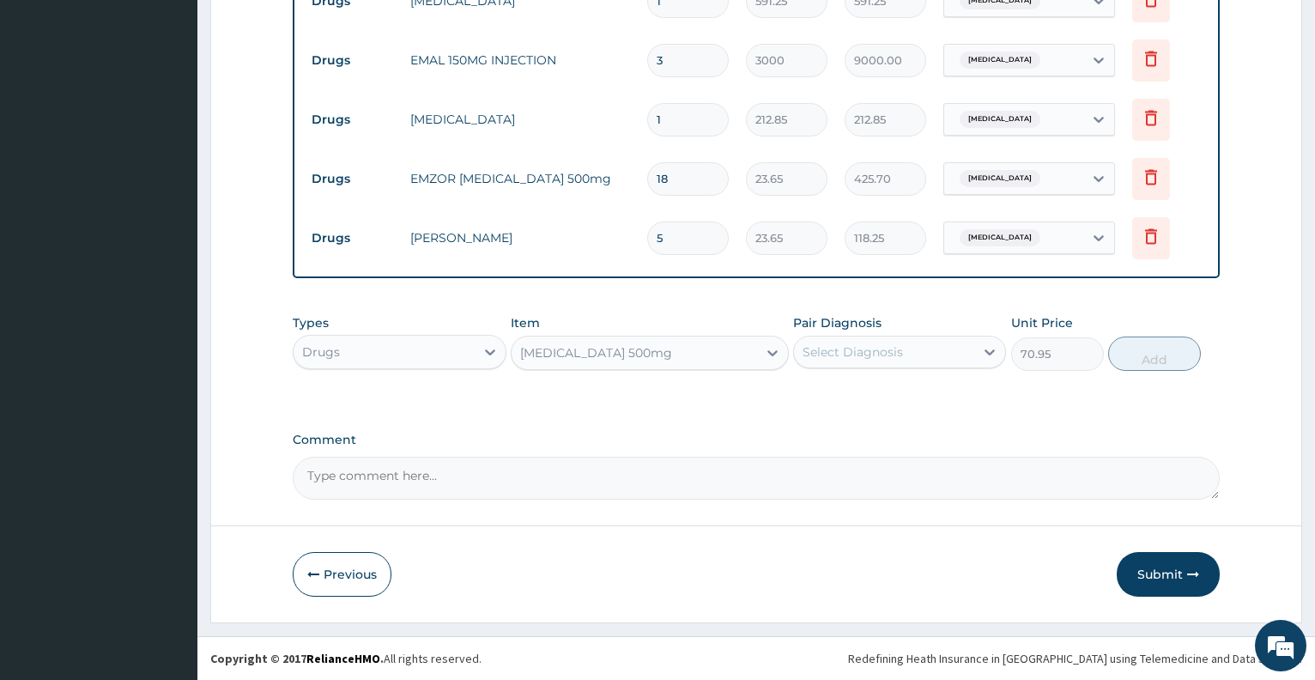
click at [860, 341] on div "Select Diagnosis" at bounding box center [884, 351] width 180 height 27
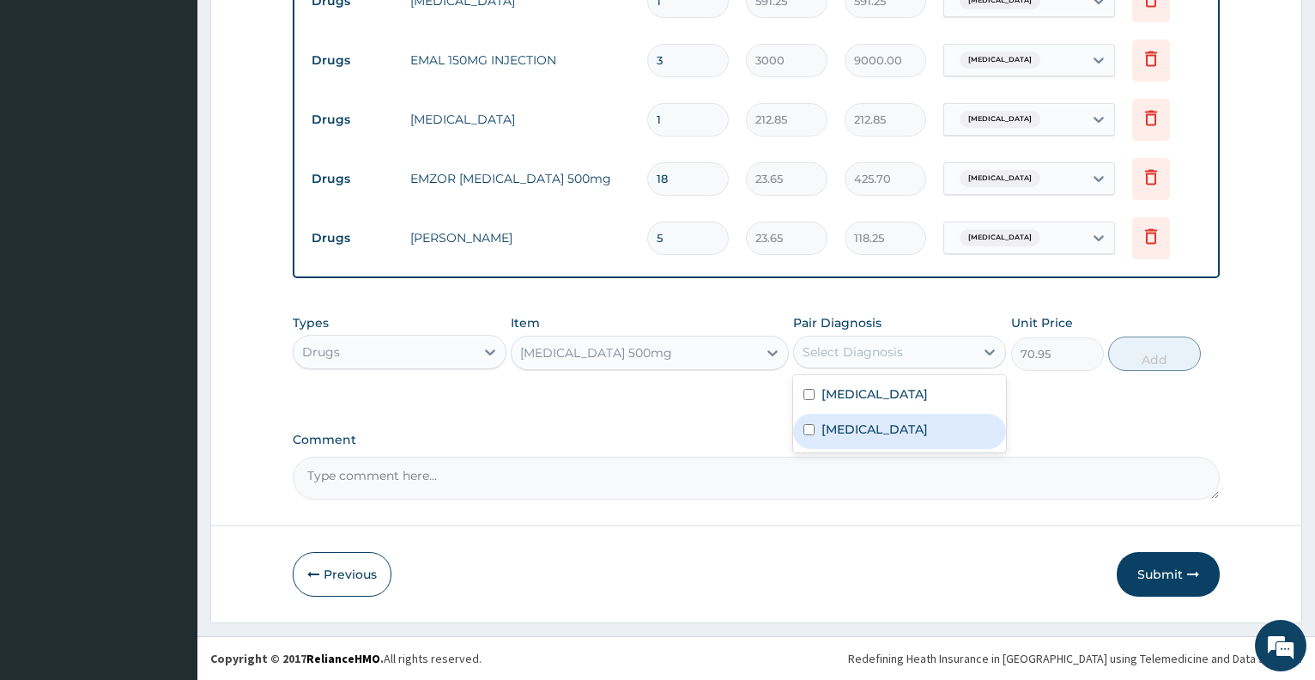
click at [841, 420] on div "[MEDICAL_DATA]" at bounding box center [899, 431] width 213 height 35
checkbox input "true"
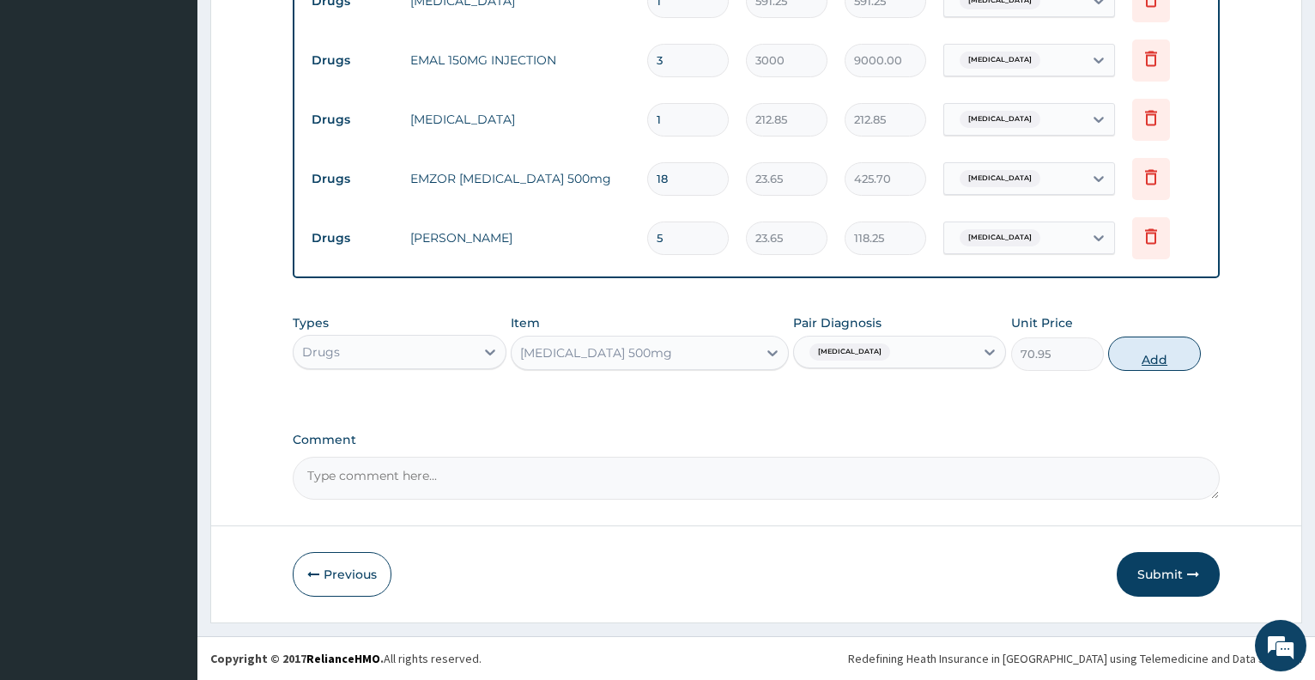
click at [1162, 348] on button "Add" at bounding box center [1155, 354] width 93 height 34
type input "0"
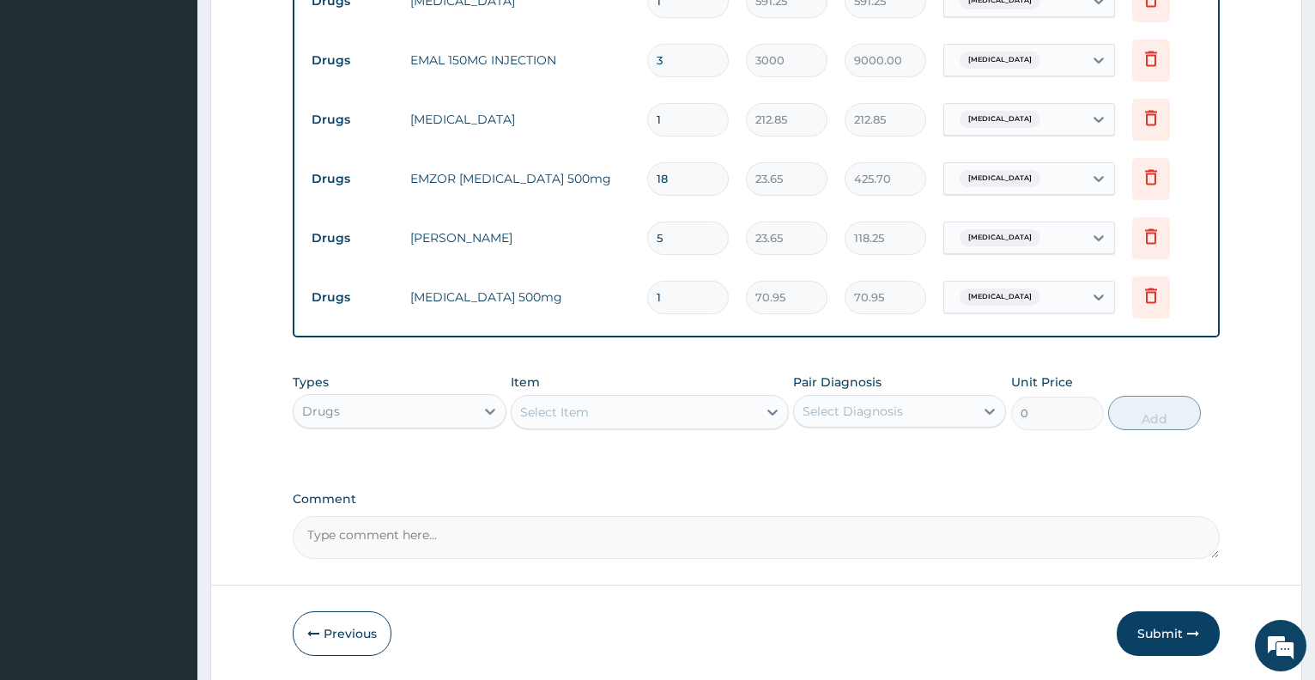
type input "15"
type input "1064.25"
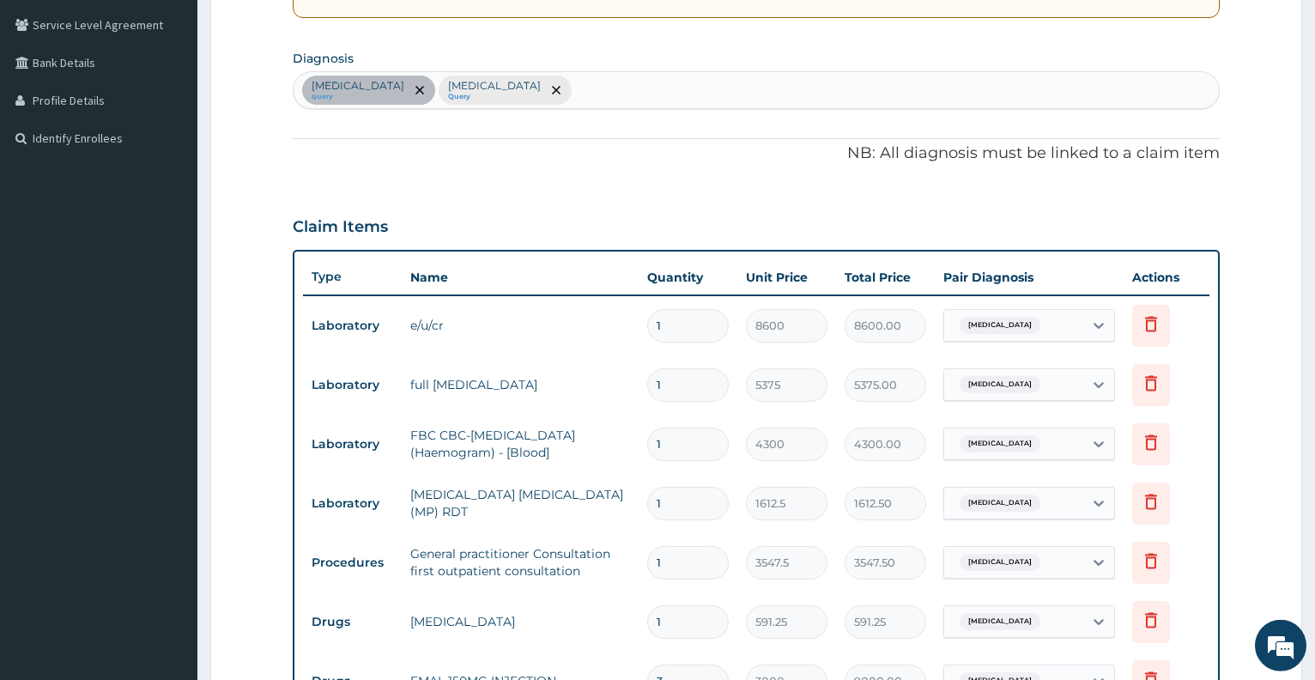
scroll to position [359, 0]
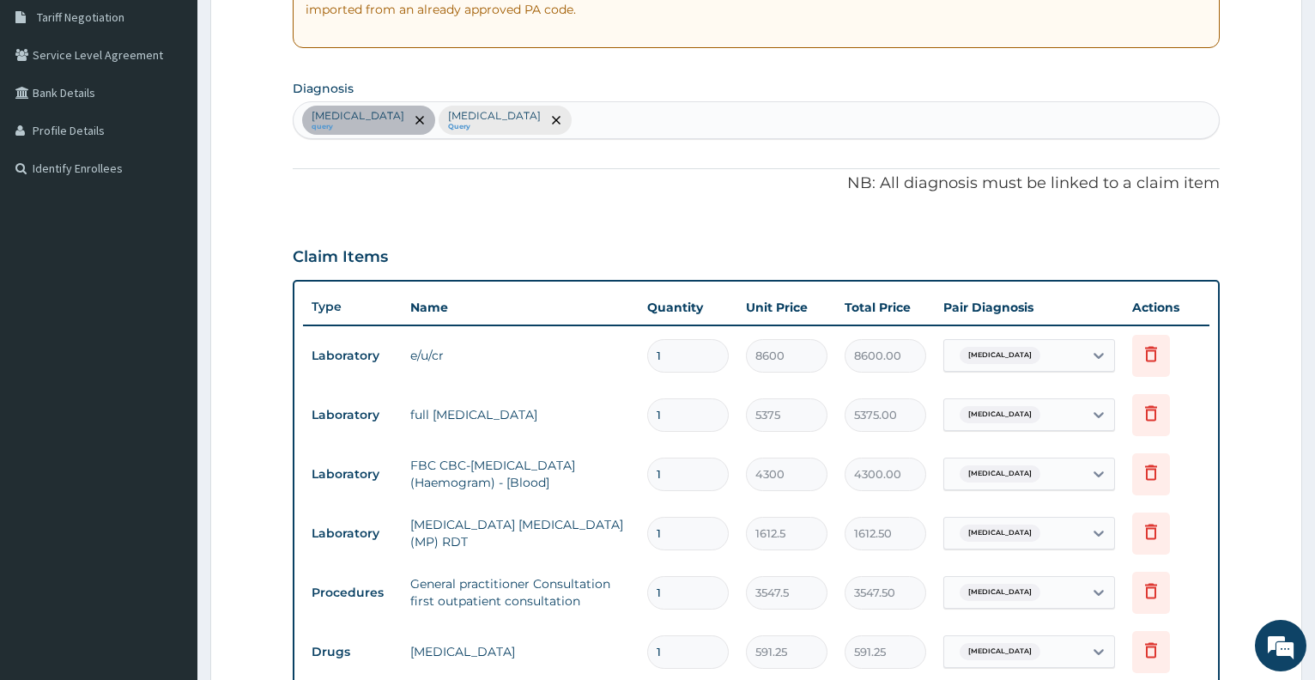
type input "15"
click at [713, 116] on div "[MEDICAL_DATA] query [MEDICAL_DATA] Query" at bounding box center [757, 120] width 926 height 36
type input "UPPER"
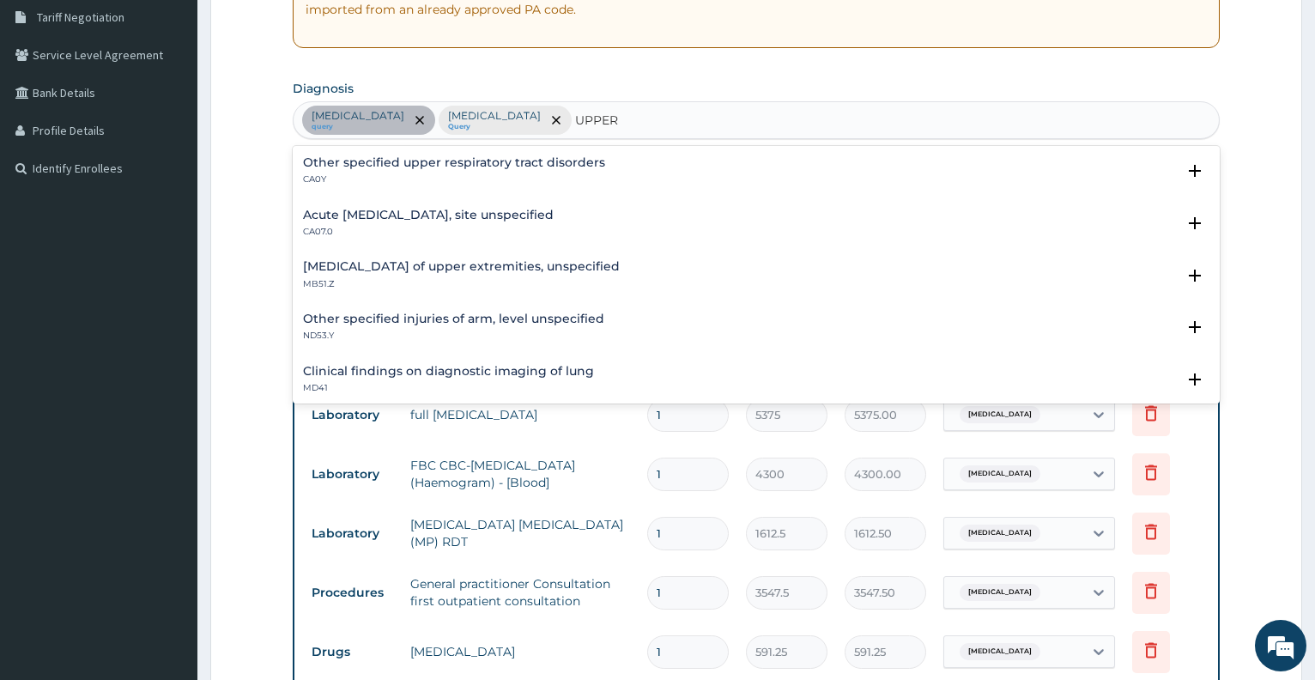
click at [548, 216] on h4 "Acute [MEDICAL_DATA], site unspecified" at bounding box center [428, 215] width 251 height 13
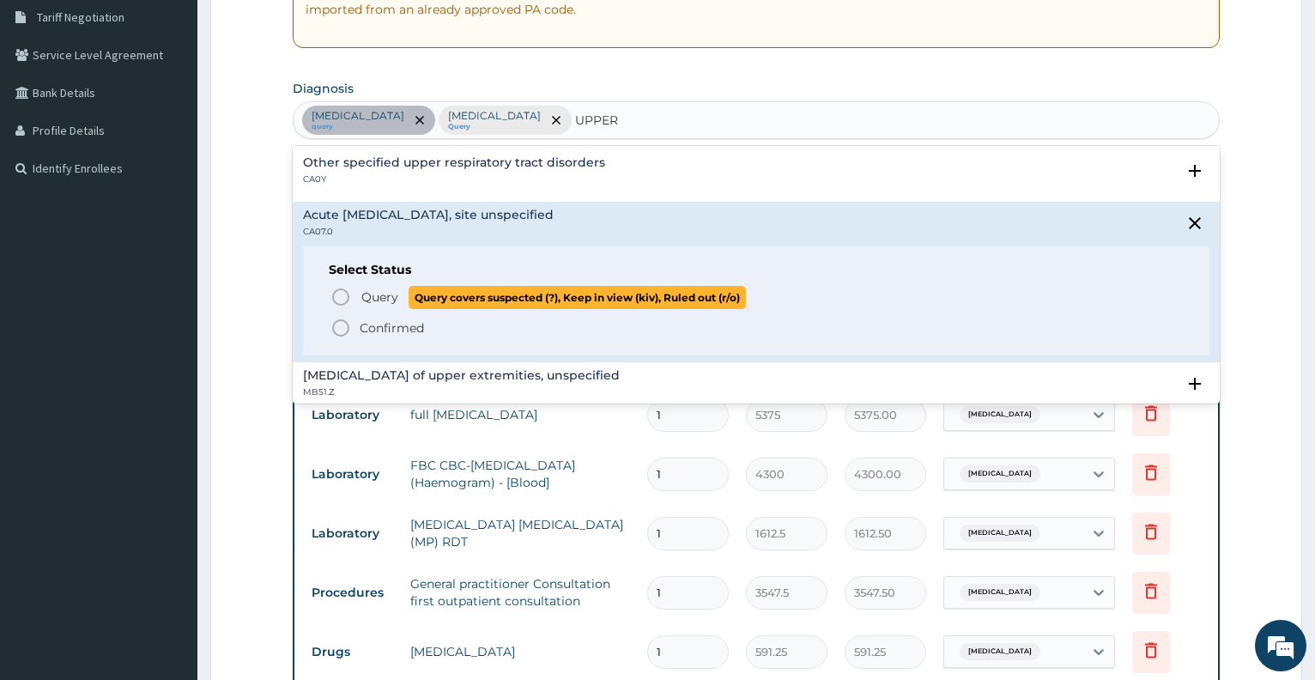
click at [356, 297] on span "Query Query covers suspected (?), Keep in view (kiv), Ruled out (r/o)" at bounding box center [757, 297] width 853 height 23
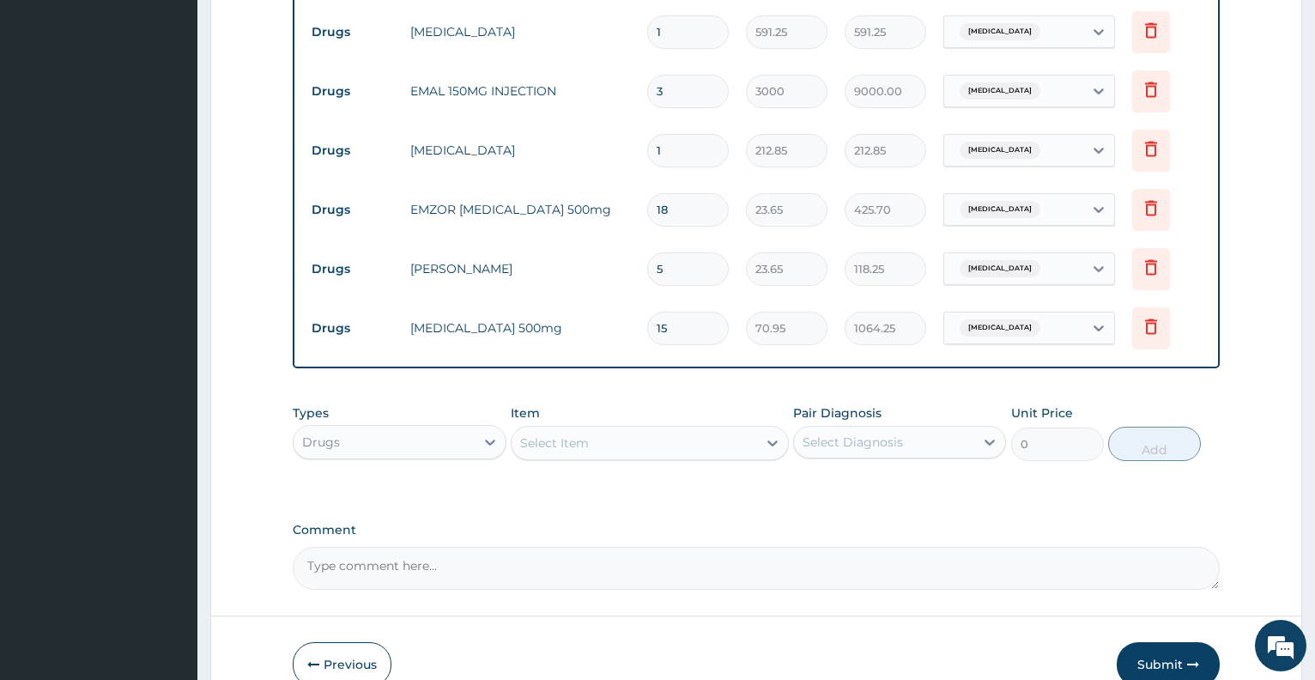
scroll to position [1010, 0]
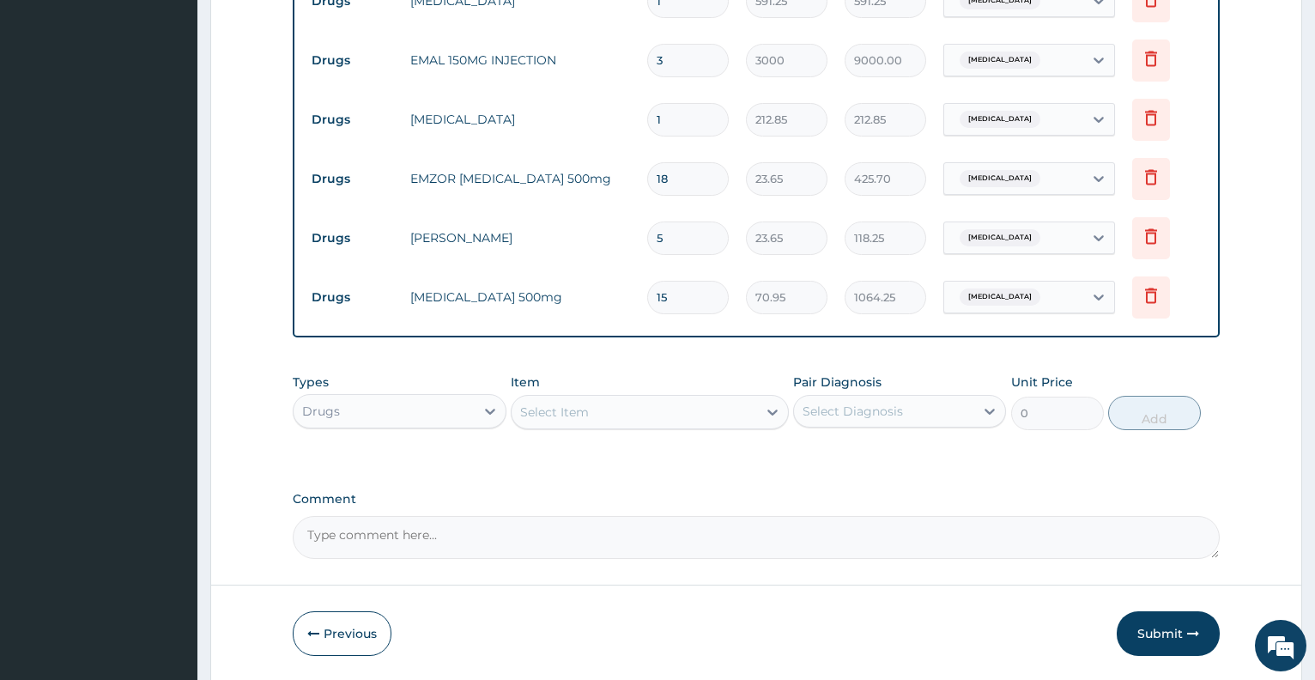
click at [999, 306] on span "[MEDICAL_DATA]" at bounding box center [1000, 297] width 81 height 17
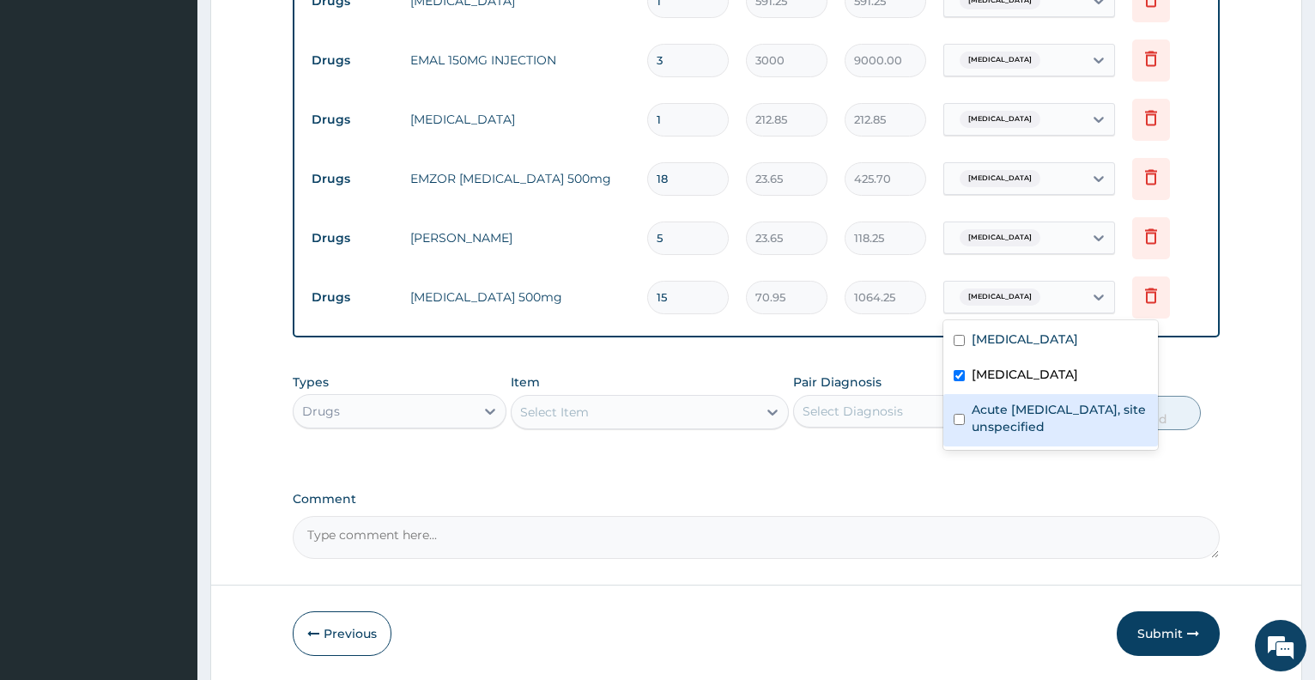
click at [997, 412] on label "Acute [MEDICAL_DATA], site unspecified" at bounding box center [1060, 418] width 176 height 34
checkbox input "true"
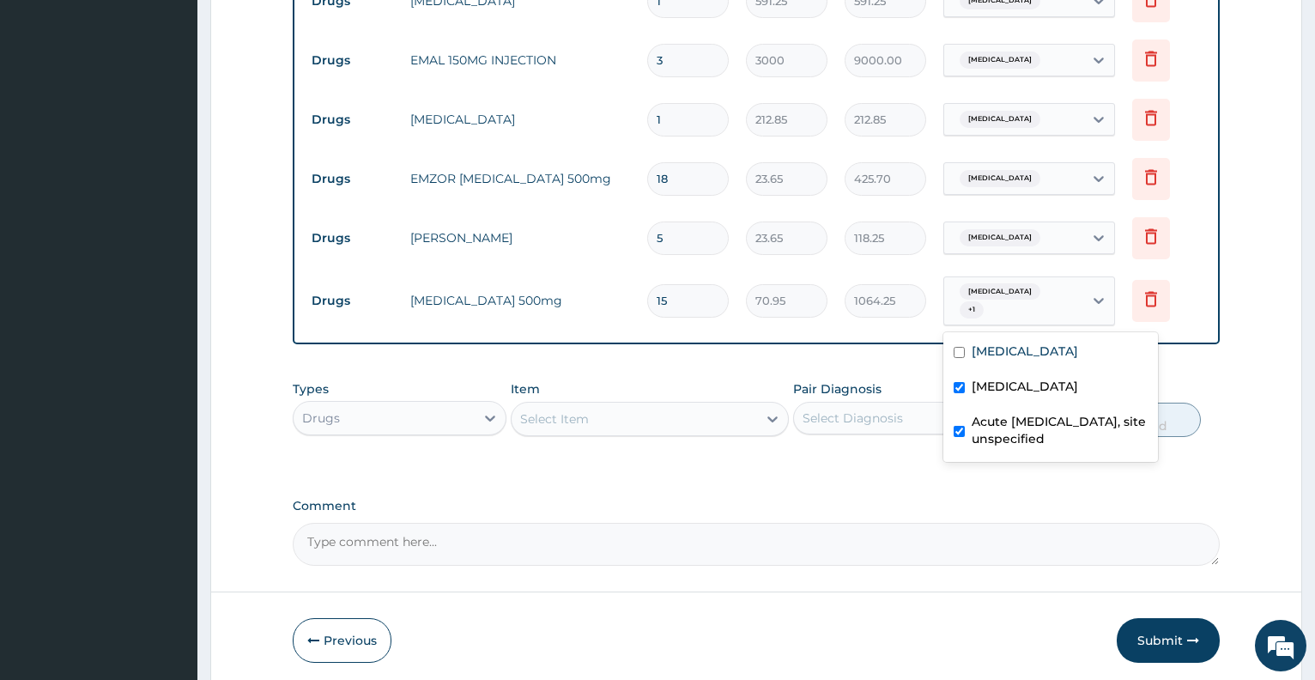
click at [963, 383] on input "checkbox" at bounding box center [959, 387] width 11 height 11
checkbox input "false"
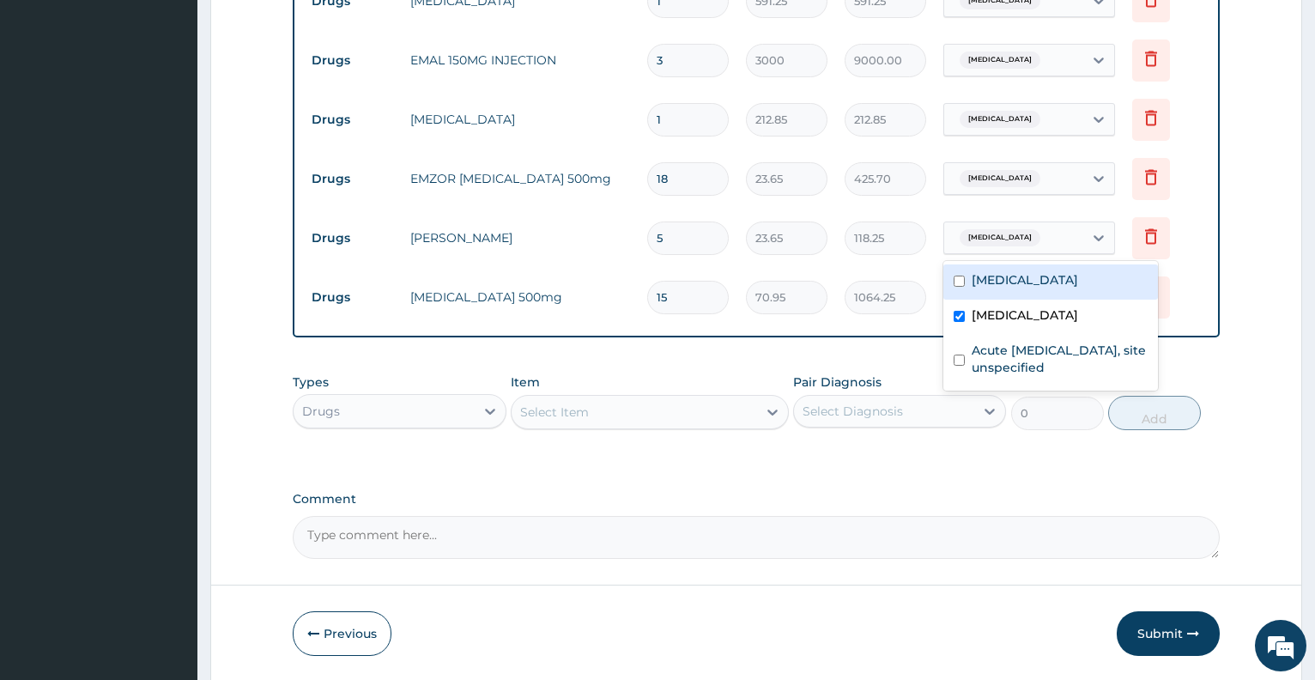
click at [992, 244] on span "[MEDICAL_DATA]" at bounding box center [1000, 237] width 81 height 17
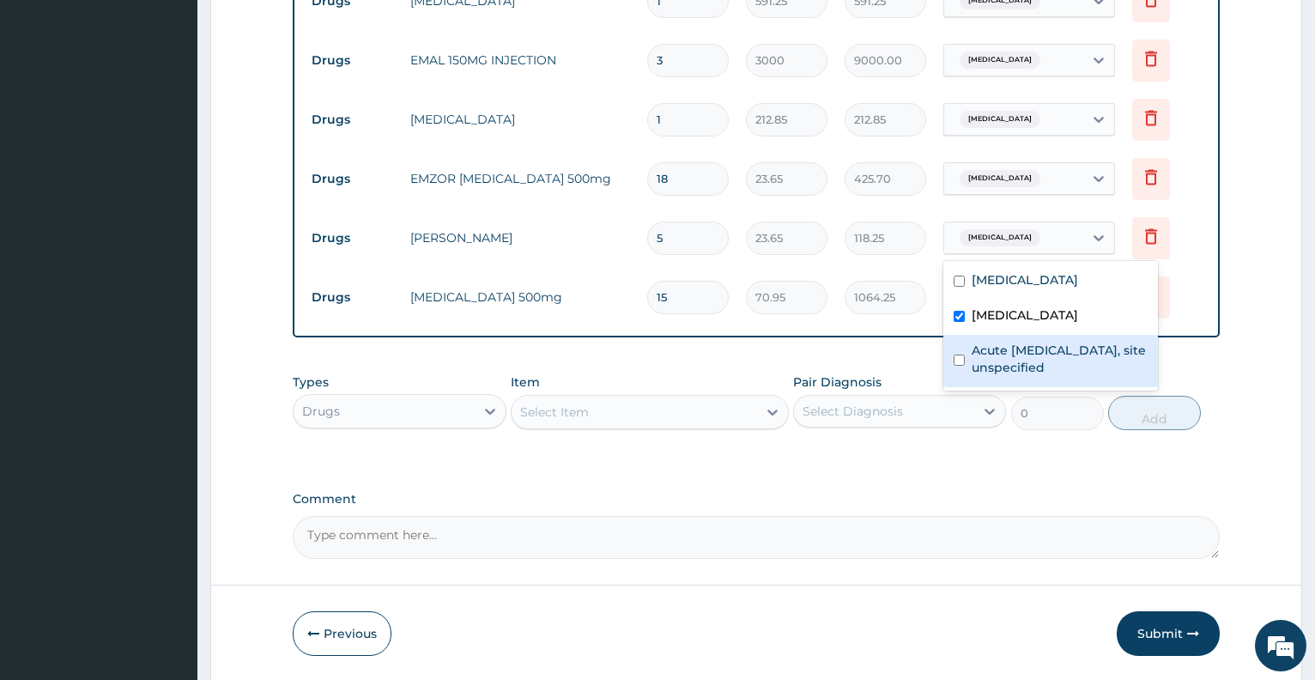
click at [1004, 358] on label "Acute [MEDICAL_DATA], site unspecified" at bounding box center [1060, 359] width 176 height 34
checkbox input "true"
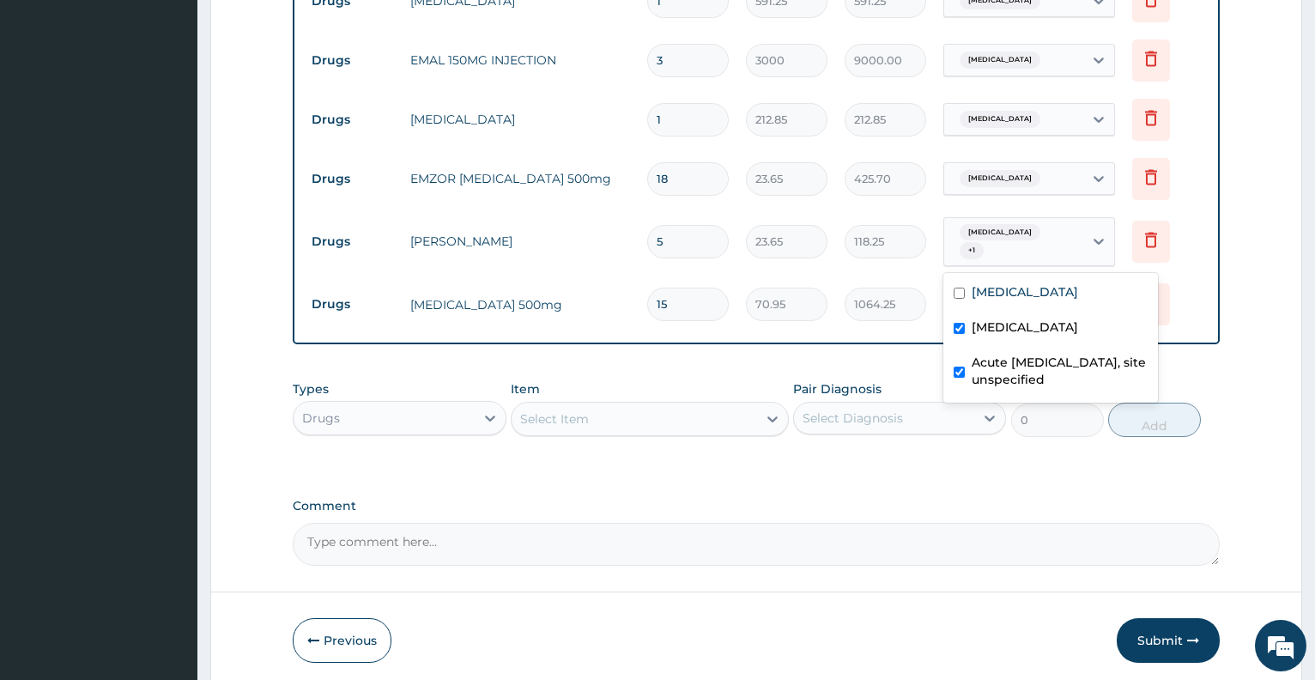
click at [969, 330] on div "[MEDICAL_DATA]" at bounding box center [1051, 329] width 215 height 35
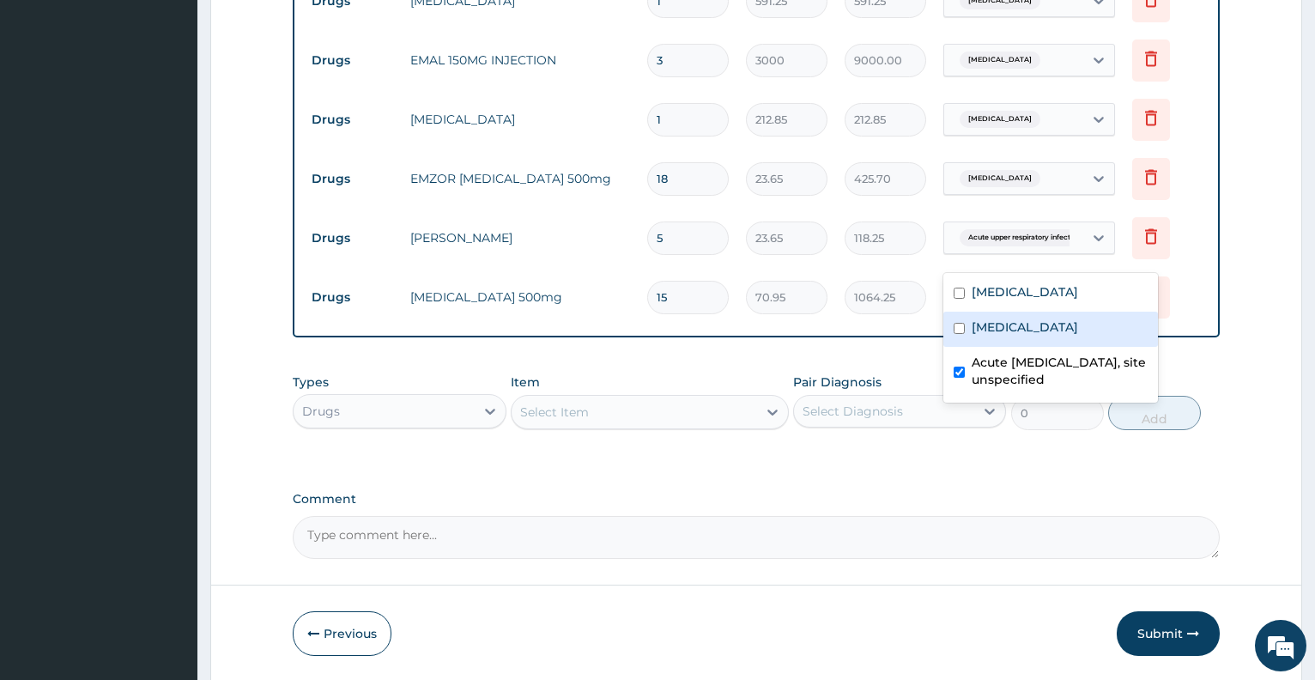
checkbox input "false"
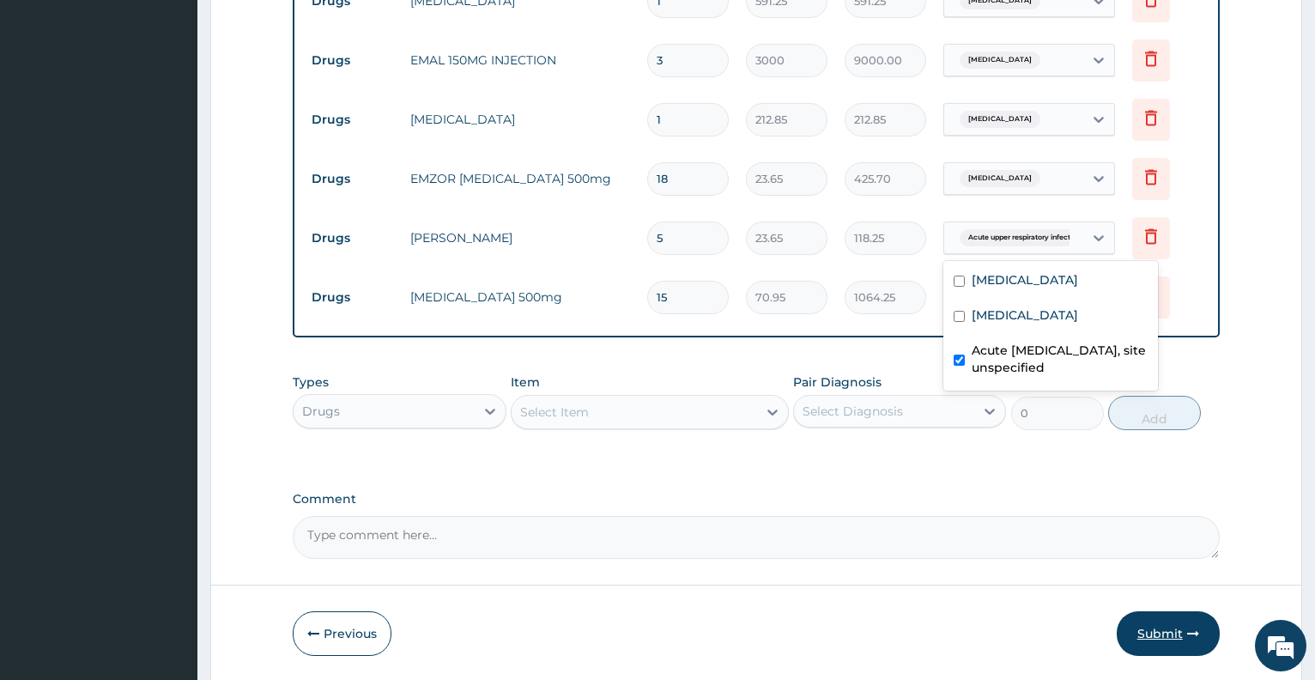
click at [1174, 626] on button "Submit" at bounding box center [1168, 633] width 103 height 45
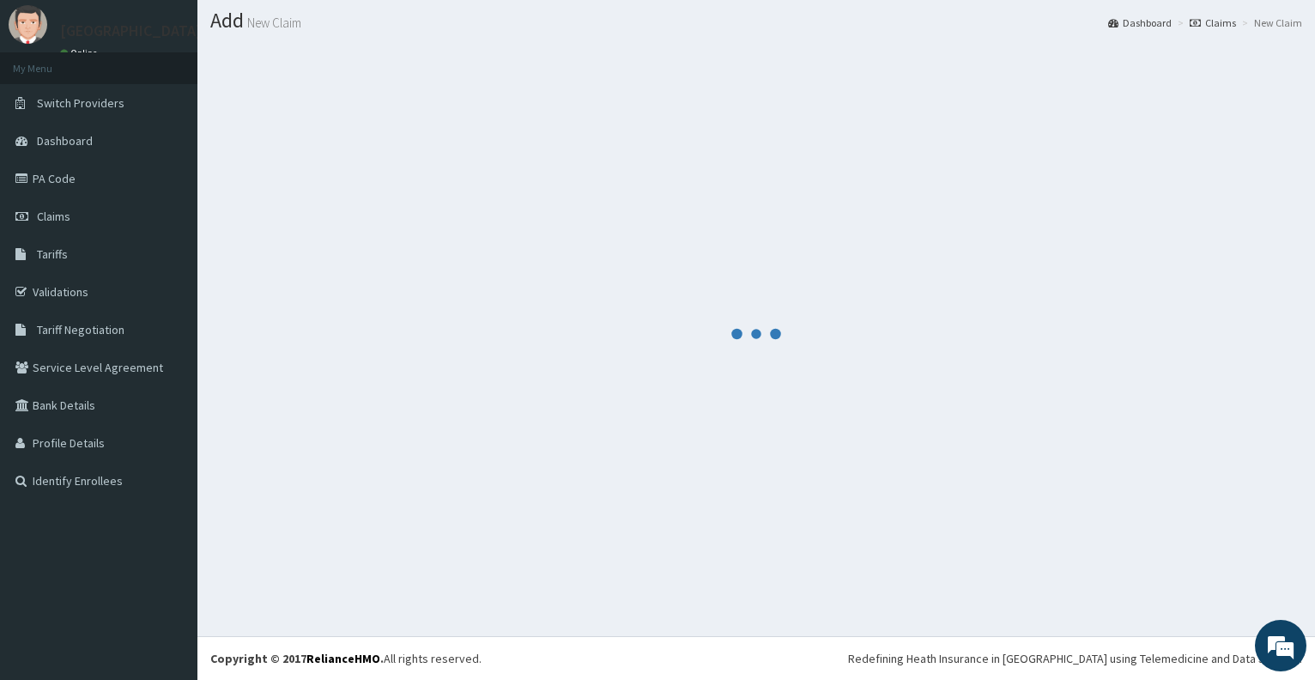
scroll to position [46, 0]
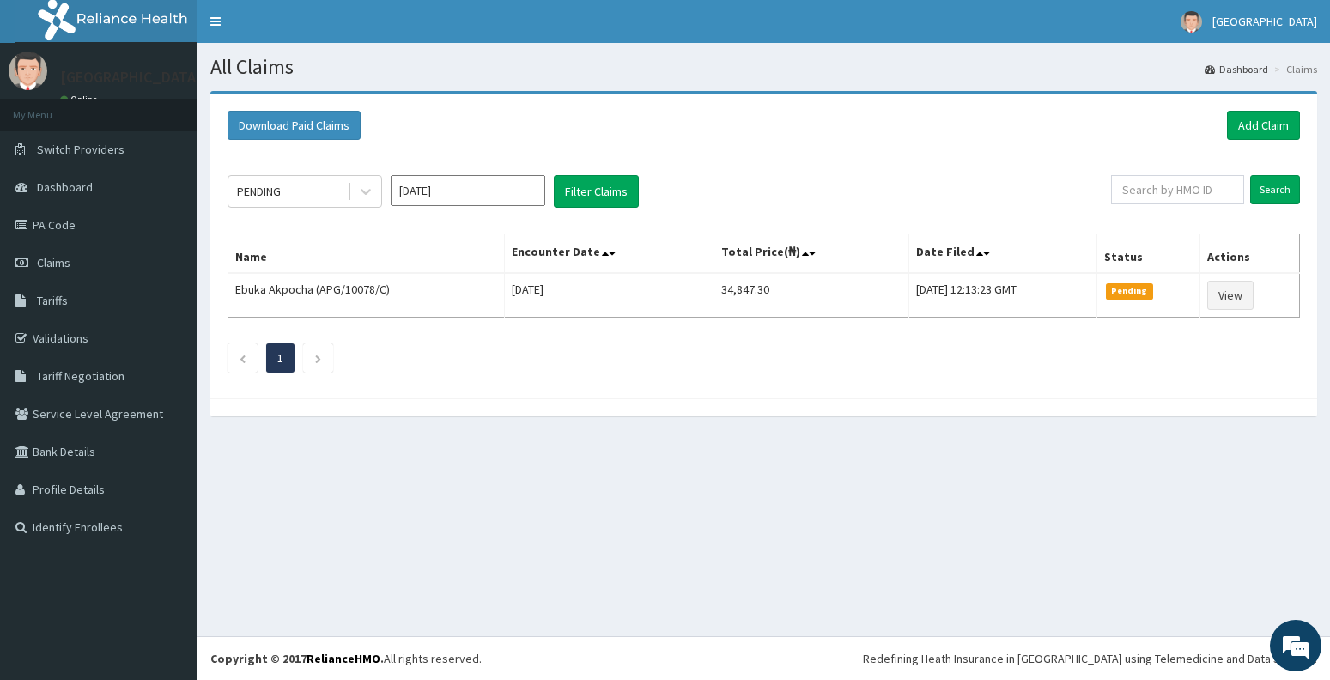
click at [1174, 626] on div "All Claims Dashboard Claims Download Paid Claims Add Claim × Note you can only …" at bounding box center [763, 339] width 1133 height 593
